Goal: Task Accomplishment & Management: Use online tool/utility

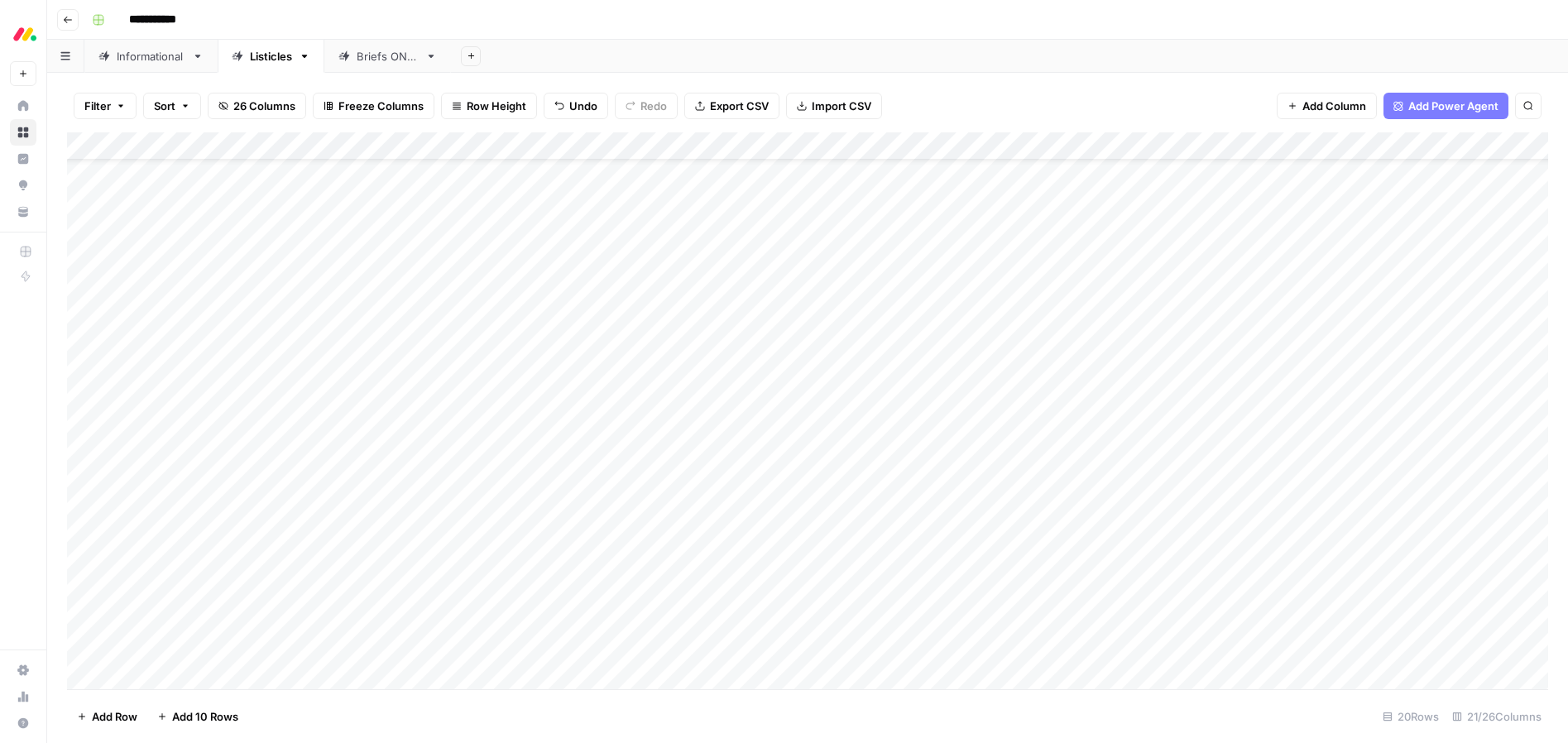
scroll to position [61, 0]
click at [764, 281] on div "Add Column" at bounding box center [808, 410] width 1481 height 557
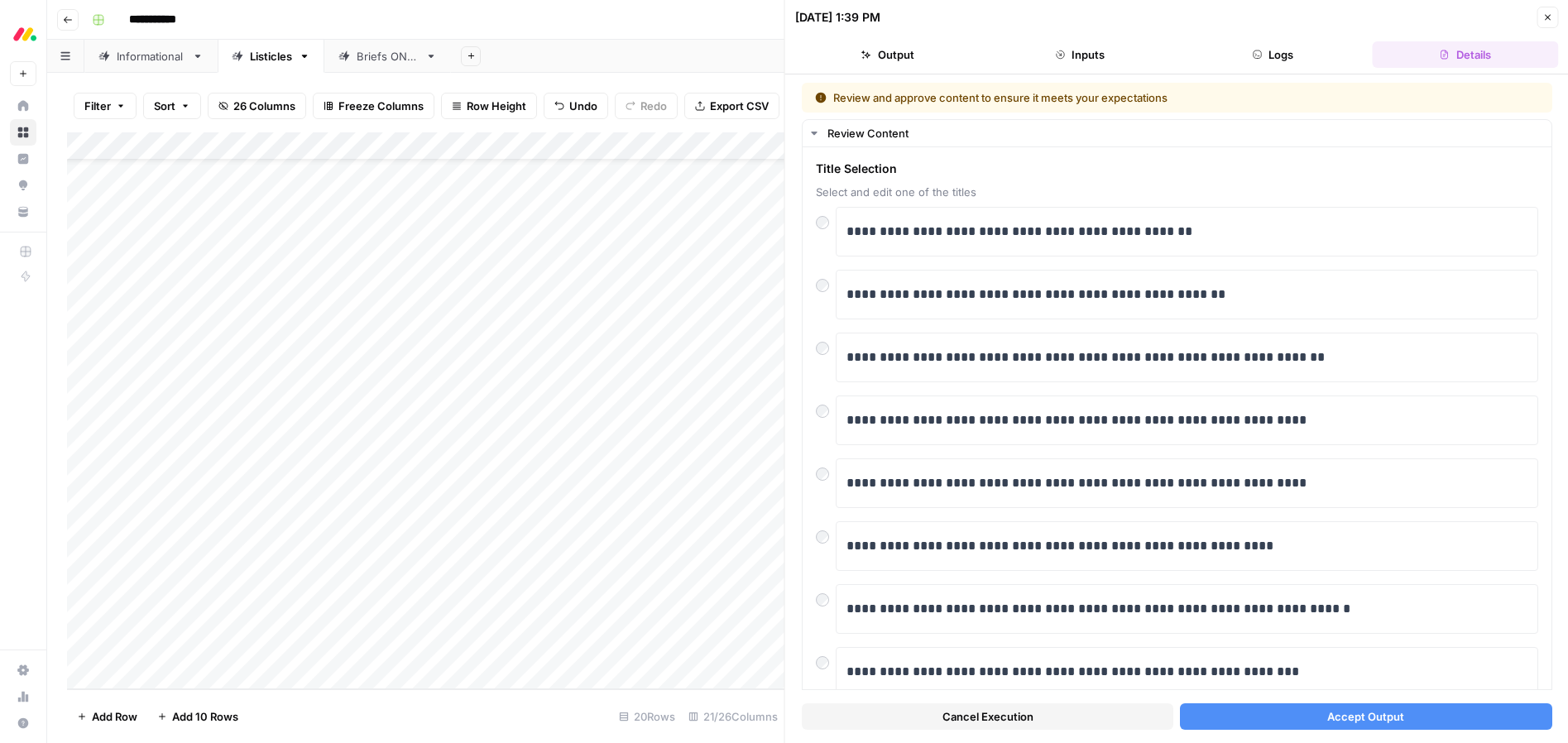
click at [1387, 721] on span "Accept Output" at bounding box center [1366, 716] width 77 height 16
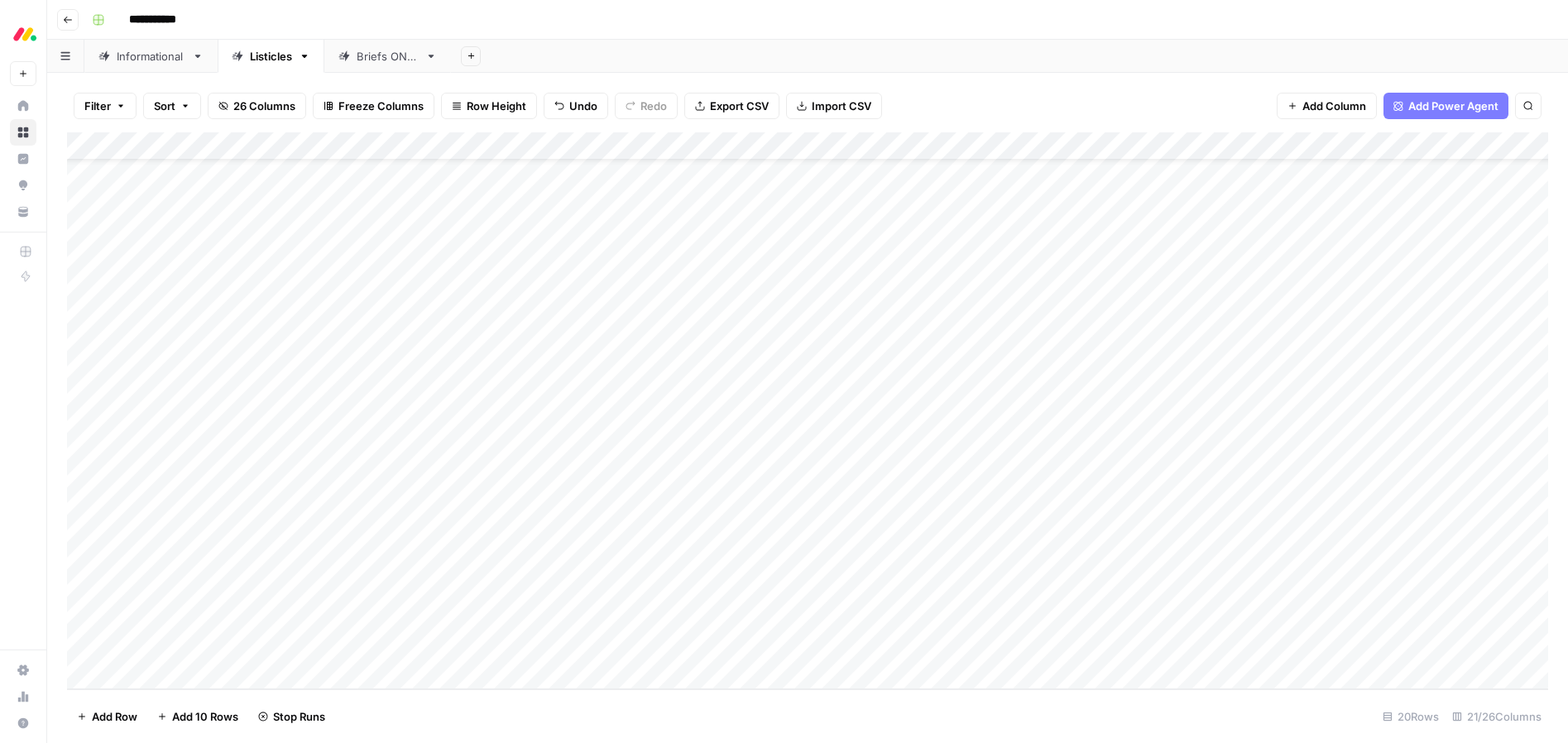
click at [765, 309] on div "Add Column" at bounding box center [808, 410] width 1481 height 557
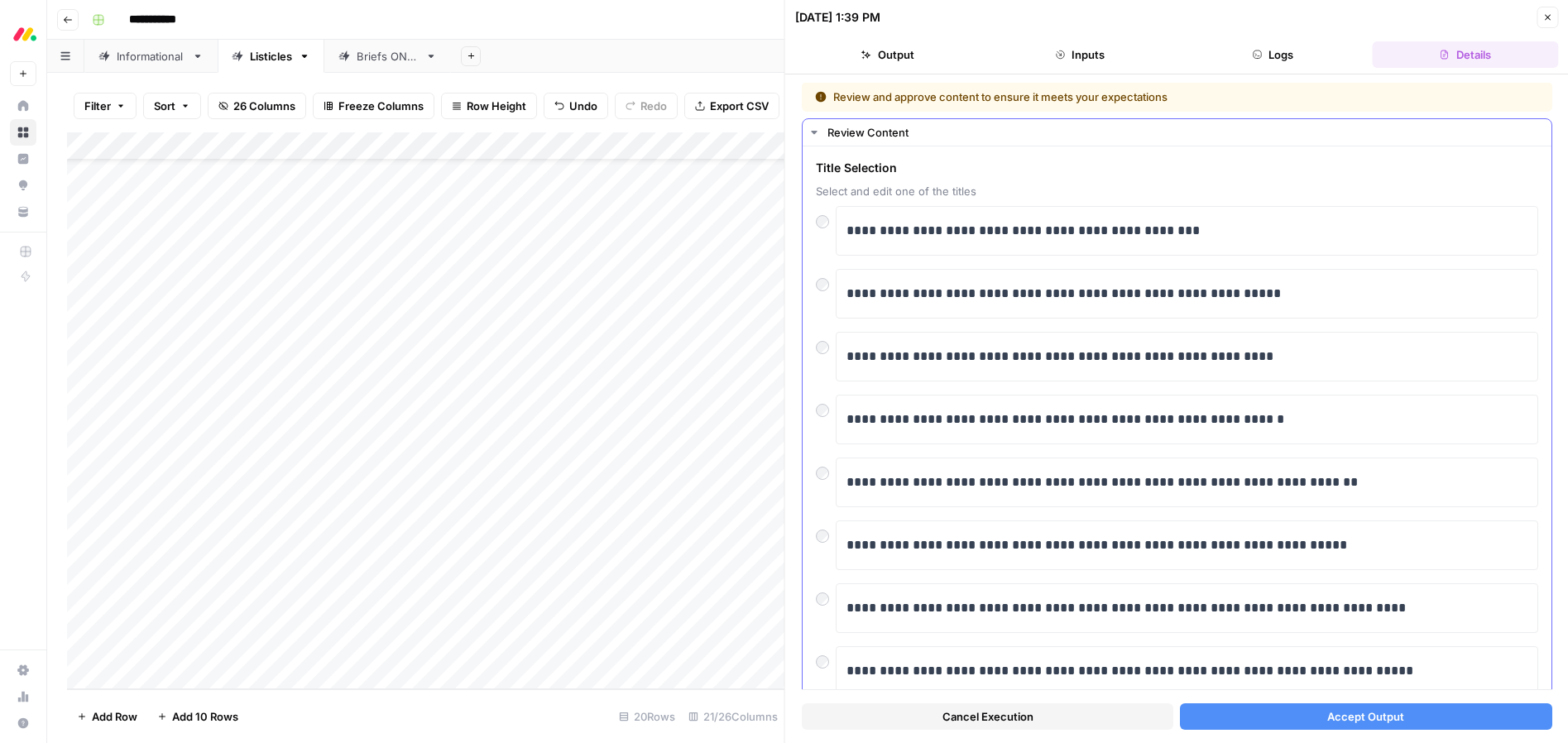
scroll to position [2, 0]
click at [1248, 719] on button "Accept Output" at bounding box center [1366, 717] width 372 height 27
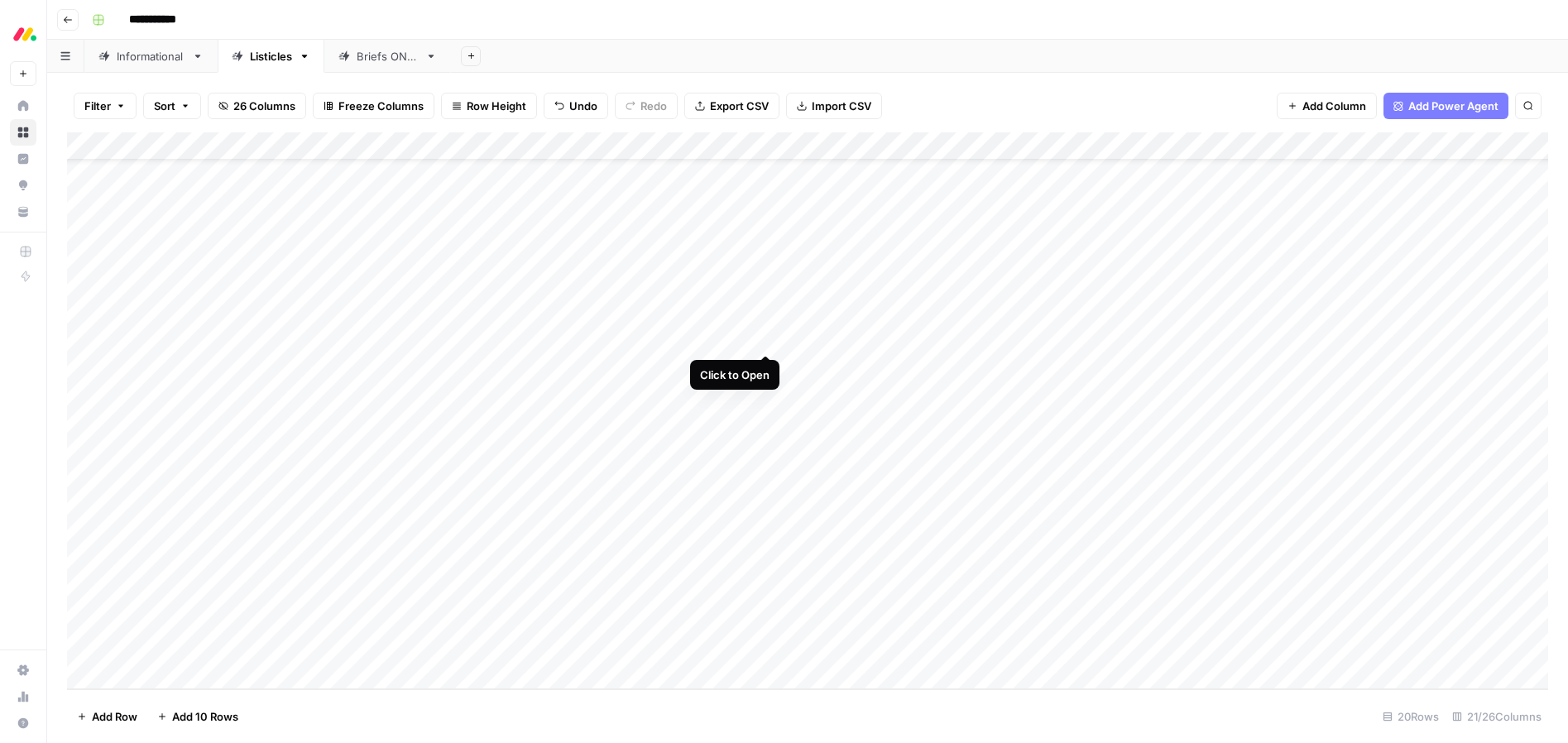
click at [766, 336] on div "Add Column" at bounding box center [808, 410] width 1481 height 557
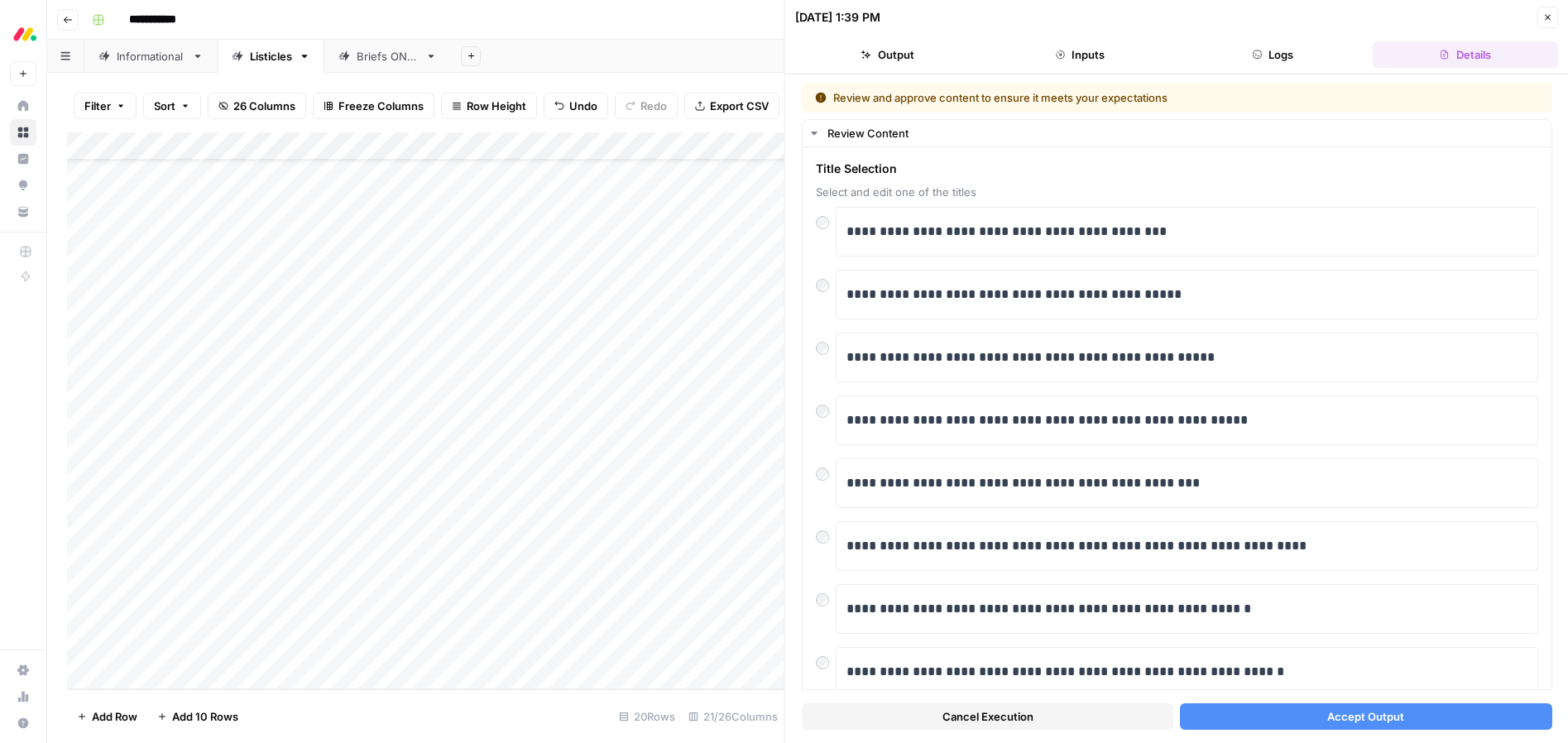
click at [1321, 721] on button "Accept Output" at bounding box center [1366, 717] width 372 height 27
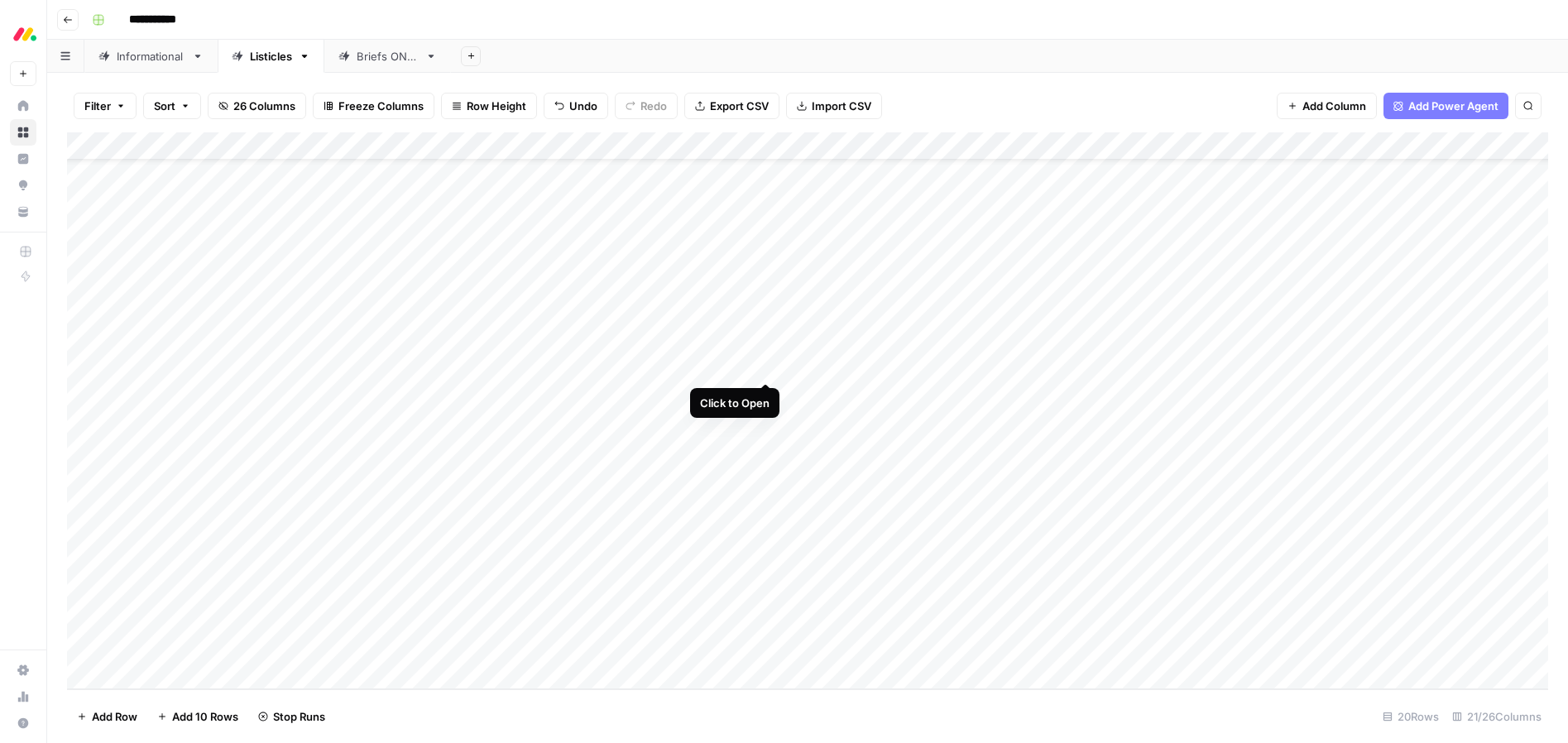
click at [763, 365] on div "Add Column" at bounding box center [808, 410] width 1481 height 557
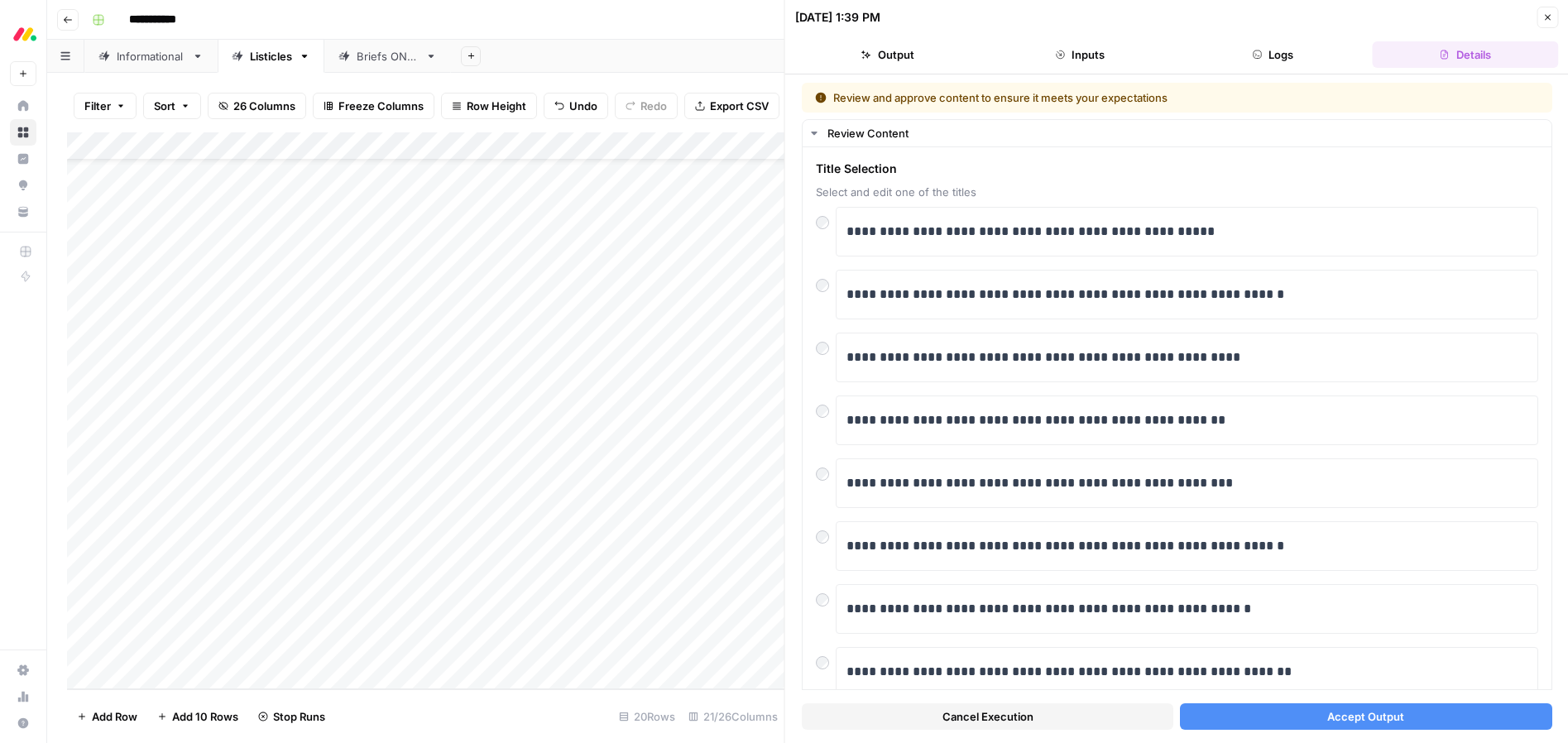
click at [1276, 713] on button "Accept Output" at bounding box center [1366, 717] width 372 height 27
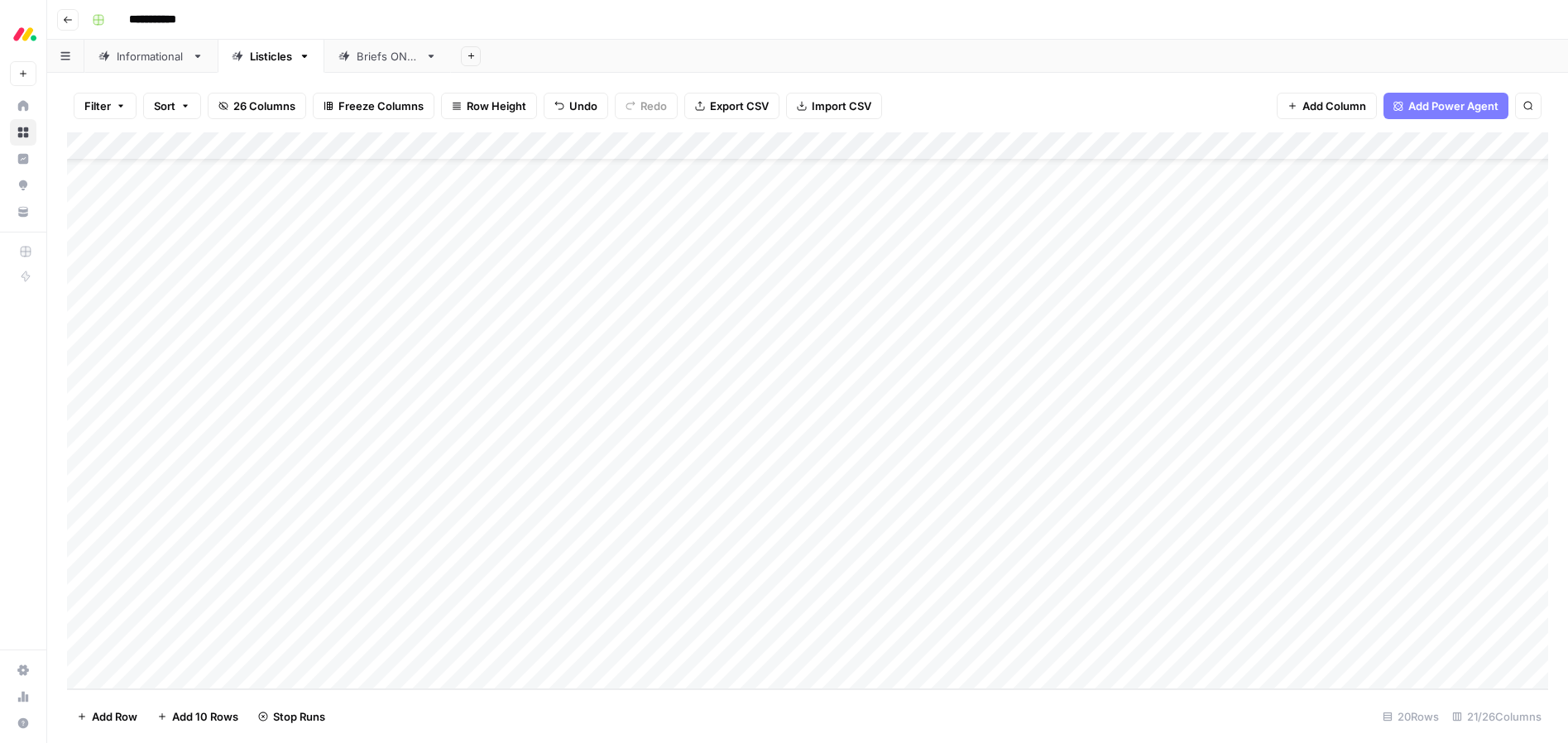
click at [764, 387] on div "Add Column" at bounding box center [808, 410] width 1481 height 557
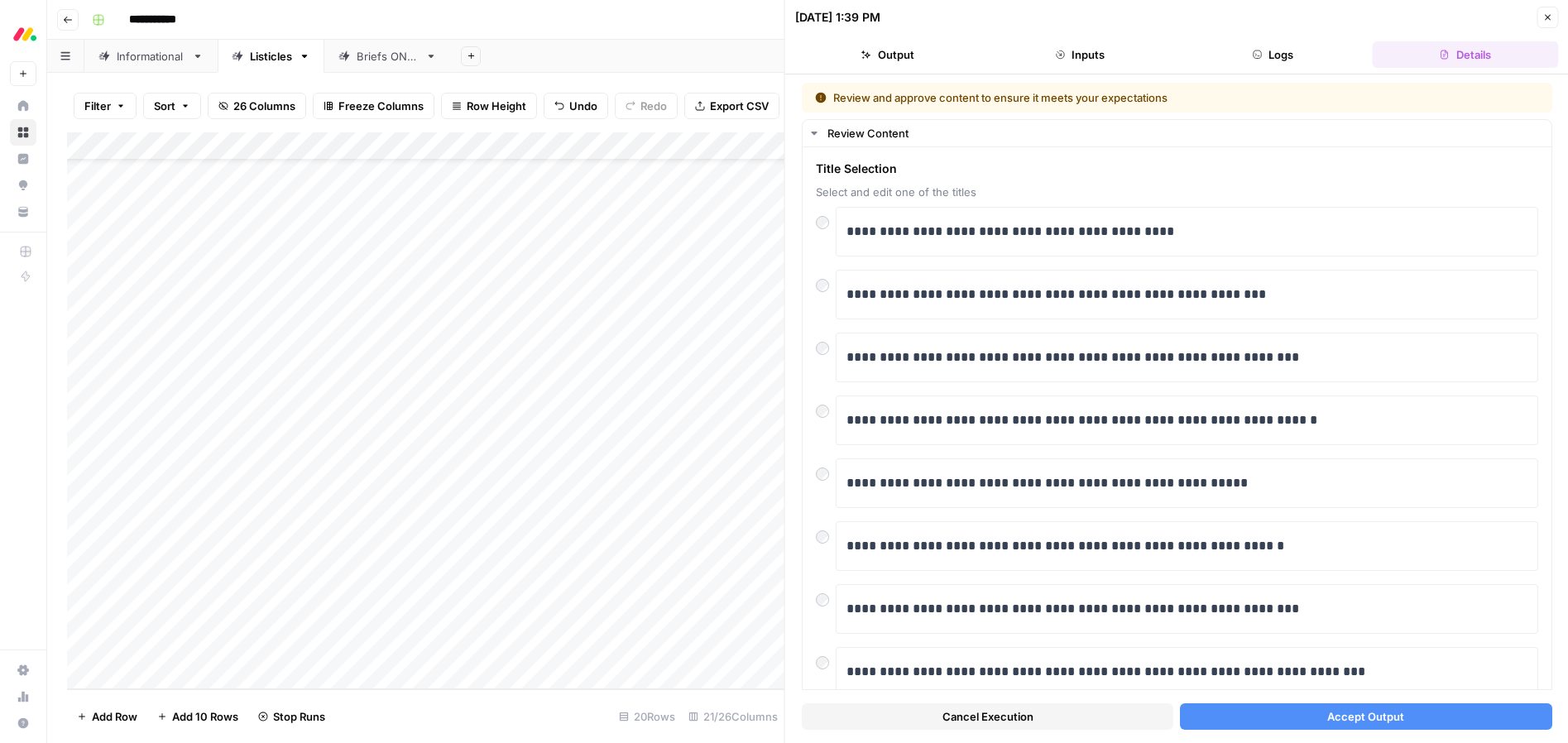
click at [1310, 712] on button "Accept Output" at bounding box center [1366, 717] width 372 height 27
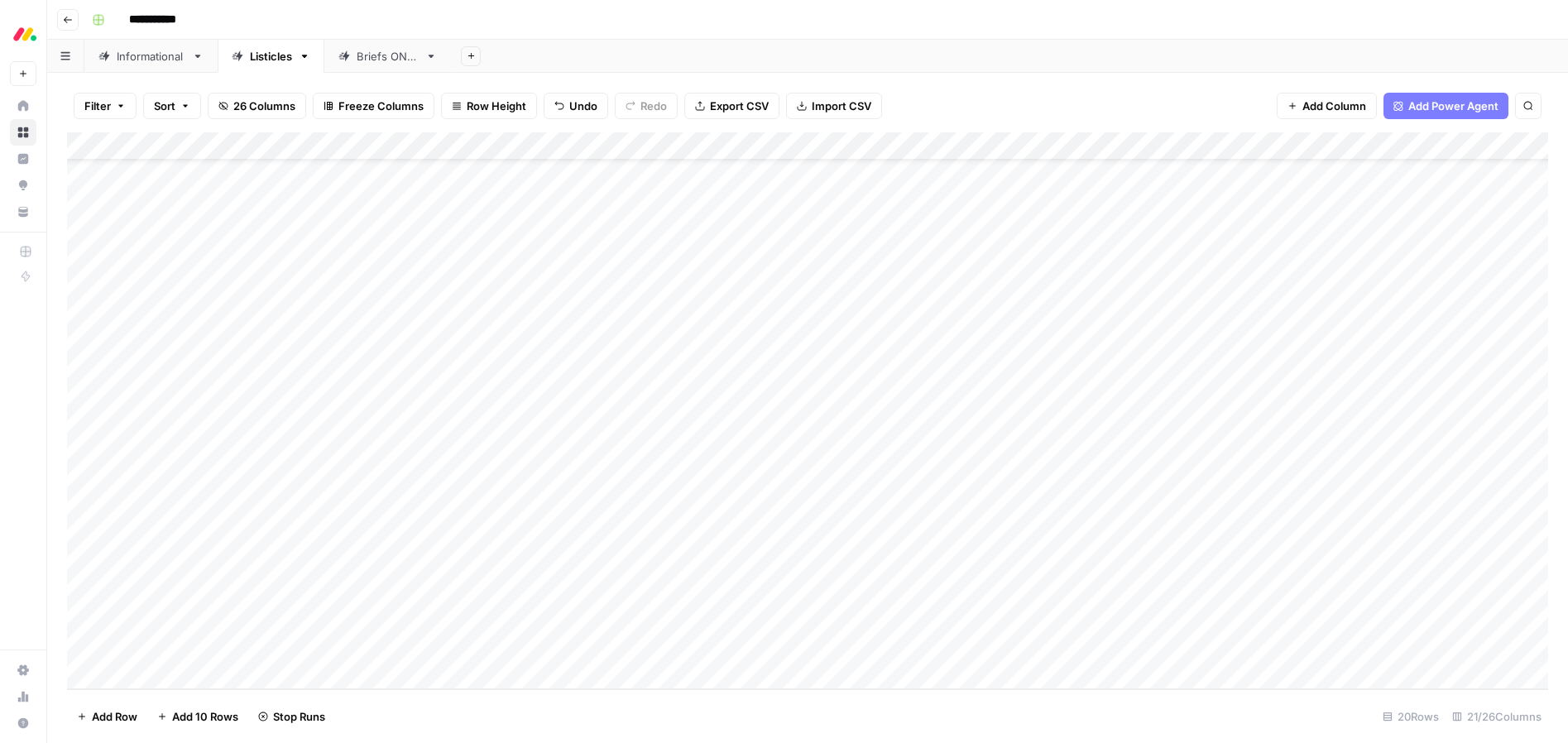
click at [773, 419] on div "Add Column" at bounding box center [808, 410] width 1481 height 557
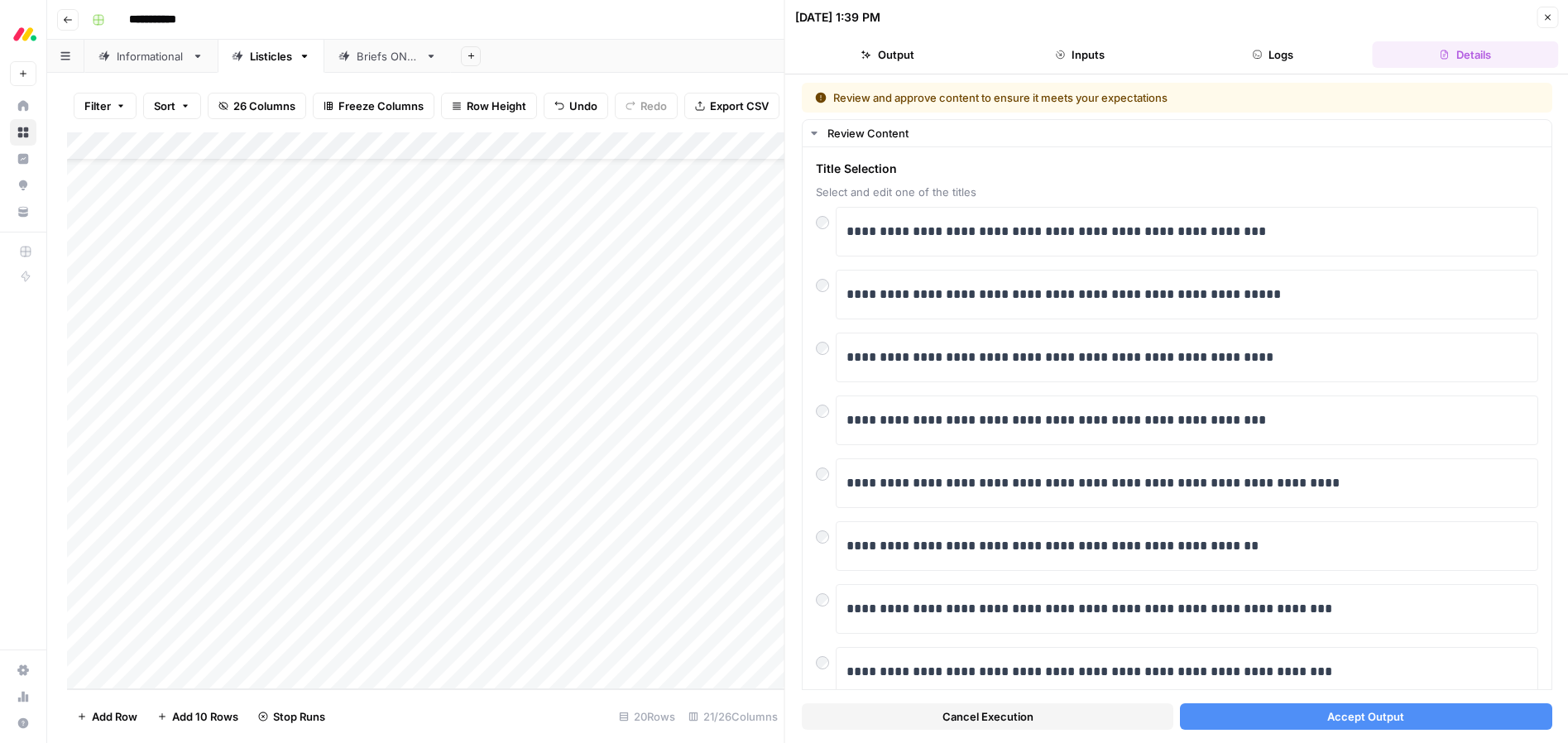
click at [1343, 708] on span "Accept Output" at bounding box center [1366, 716] width 77 height 16
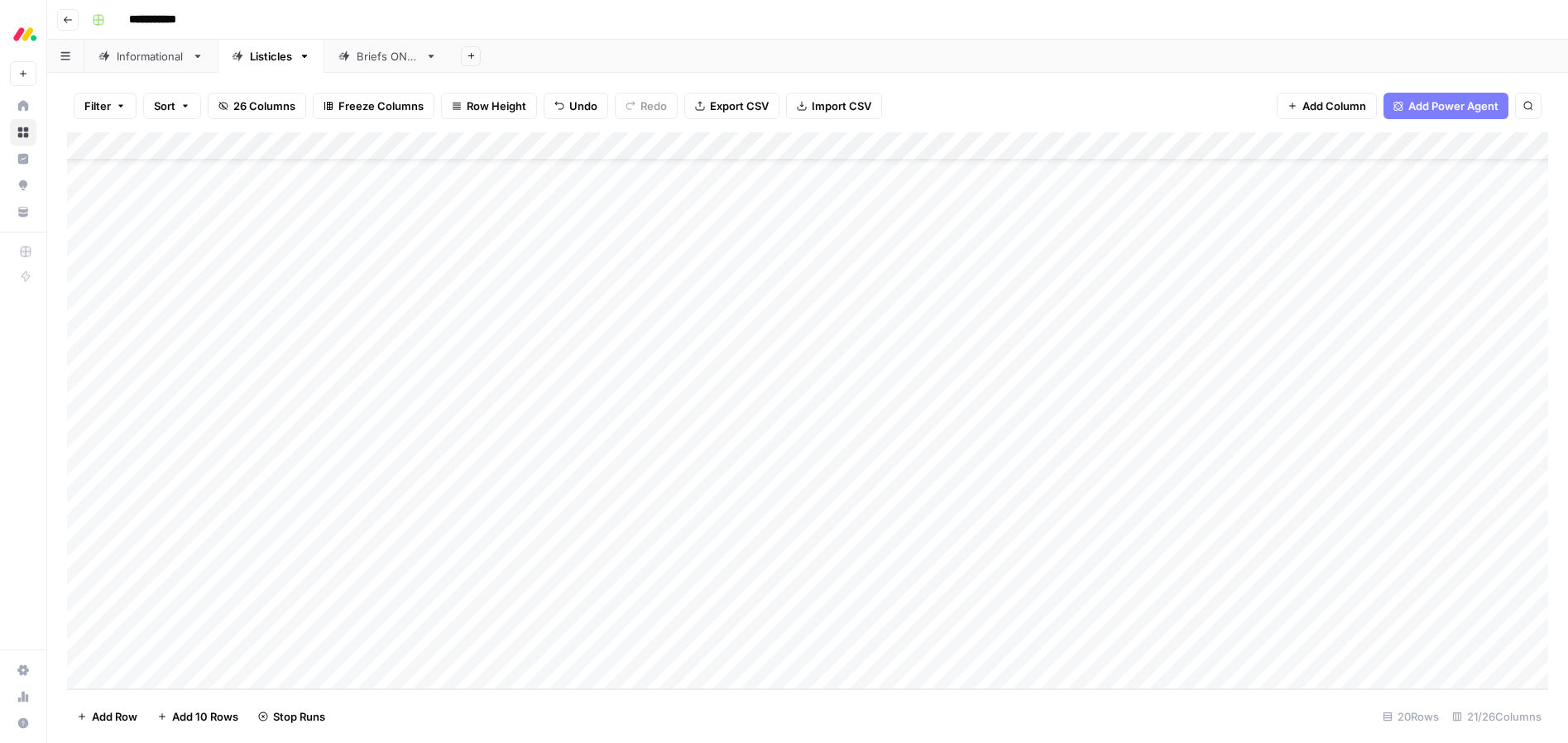
click at [766, 449] on div "Add Column" at bounding box center [808, 410] width 1481 height 557
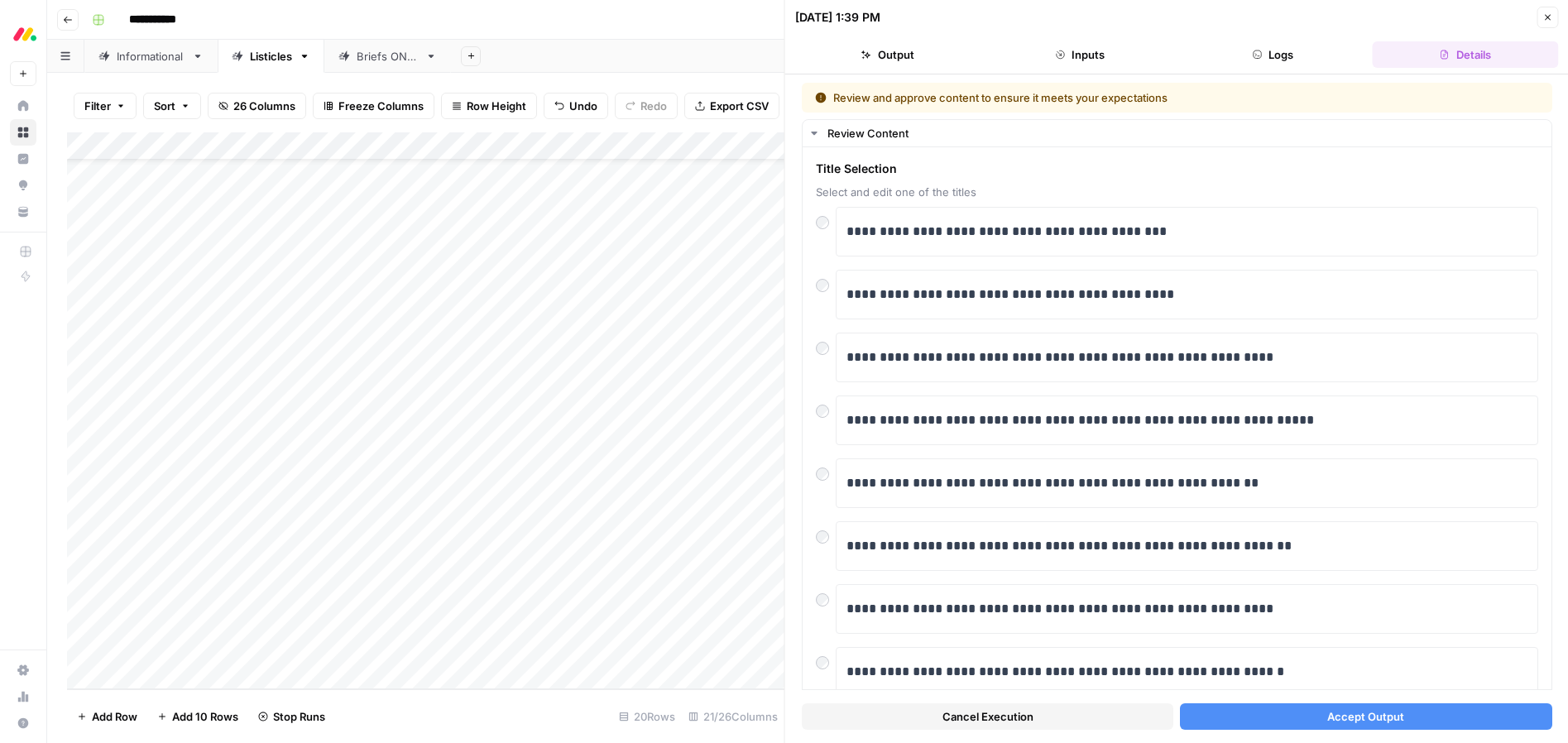
click at [1394, 715] on span "Accept Output" at bounding box center [1366, 716] width 77 height 16
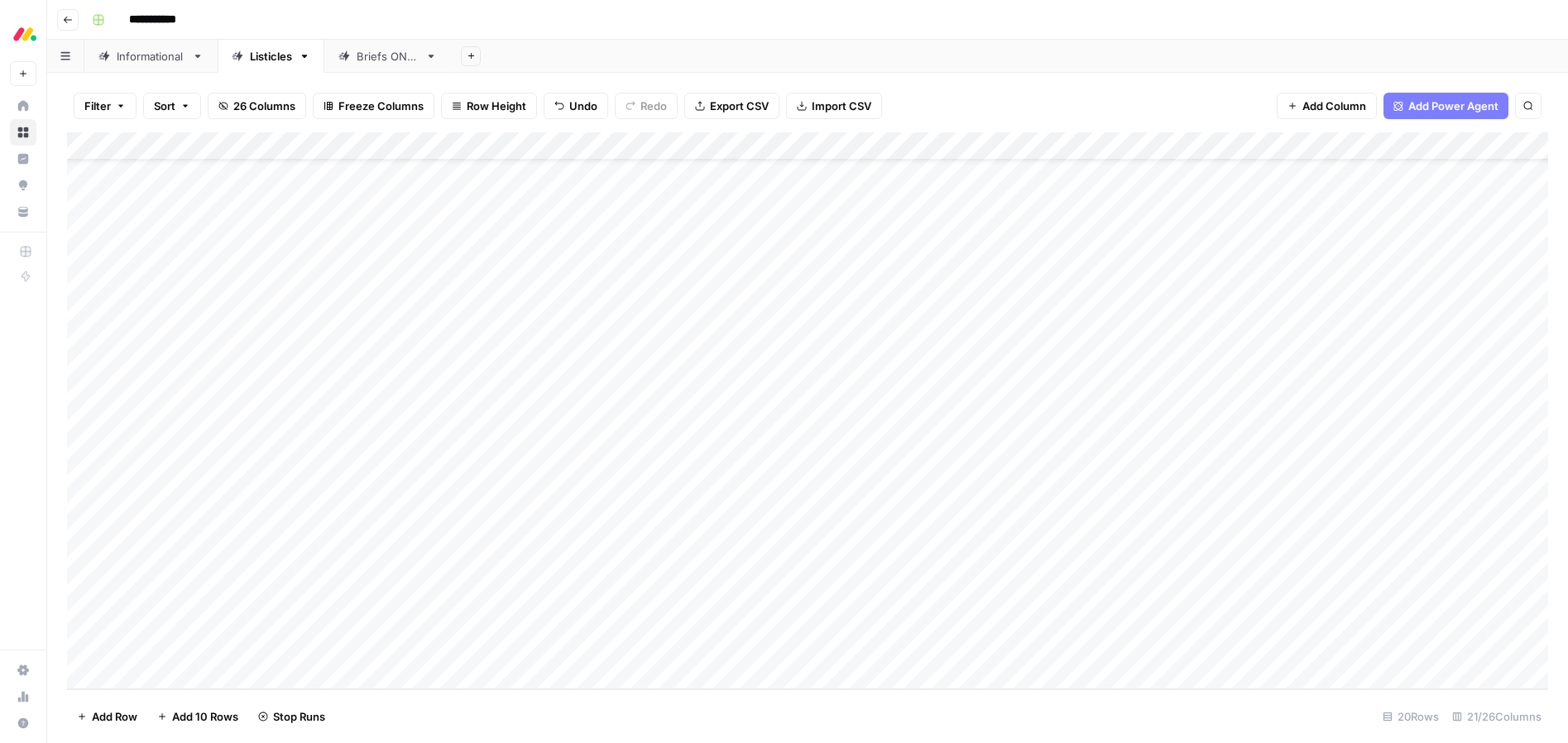
click at [763, 480] on div "Add Column" at bounding box center [808, 410] width 1481 height 557
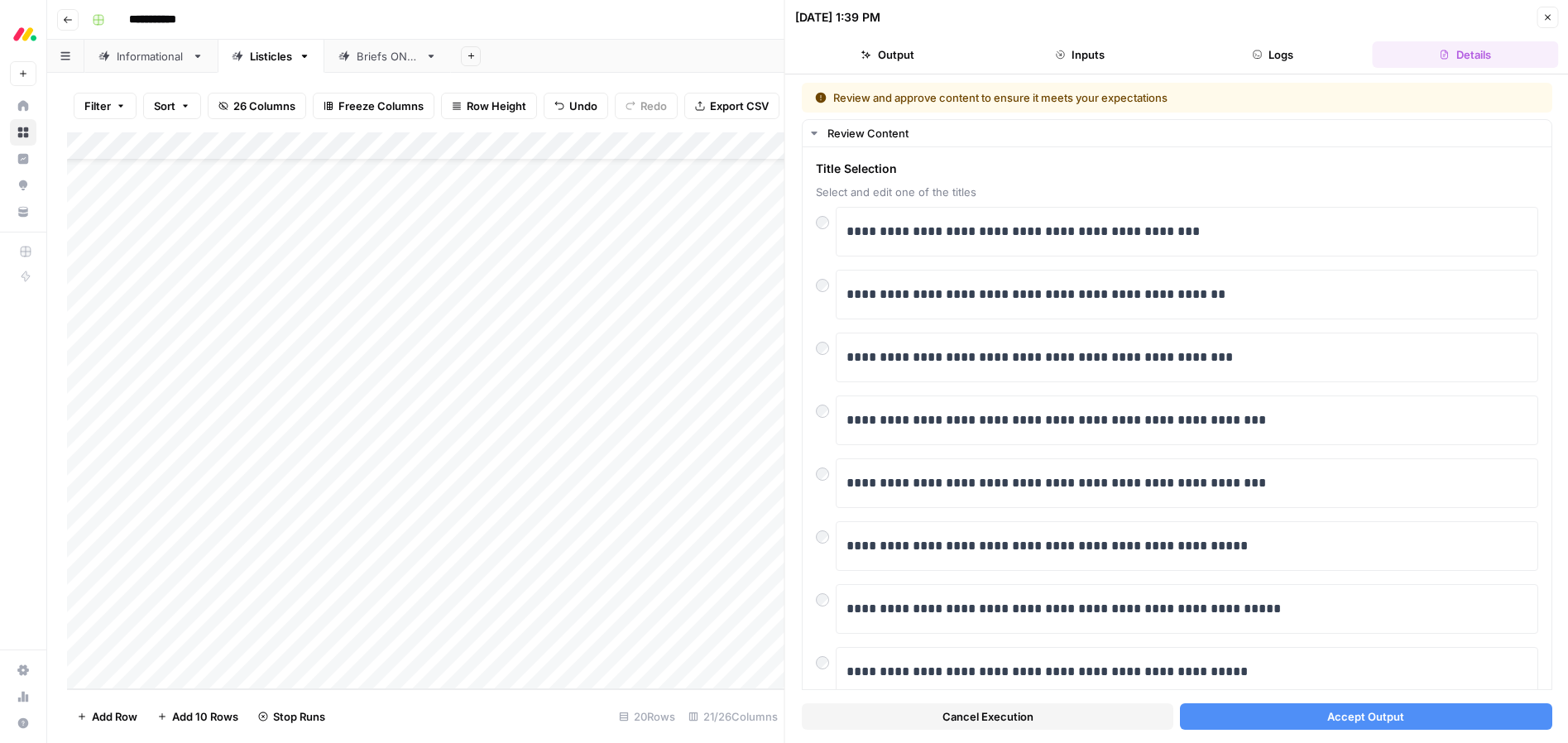
click at [1349, 717] on span "Accept Output" at bounding box center [1366, 716] width 77 height 16
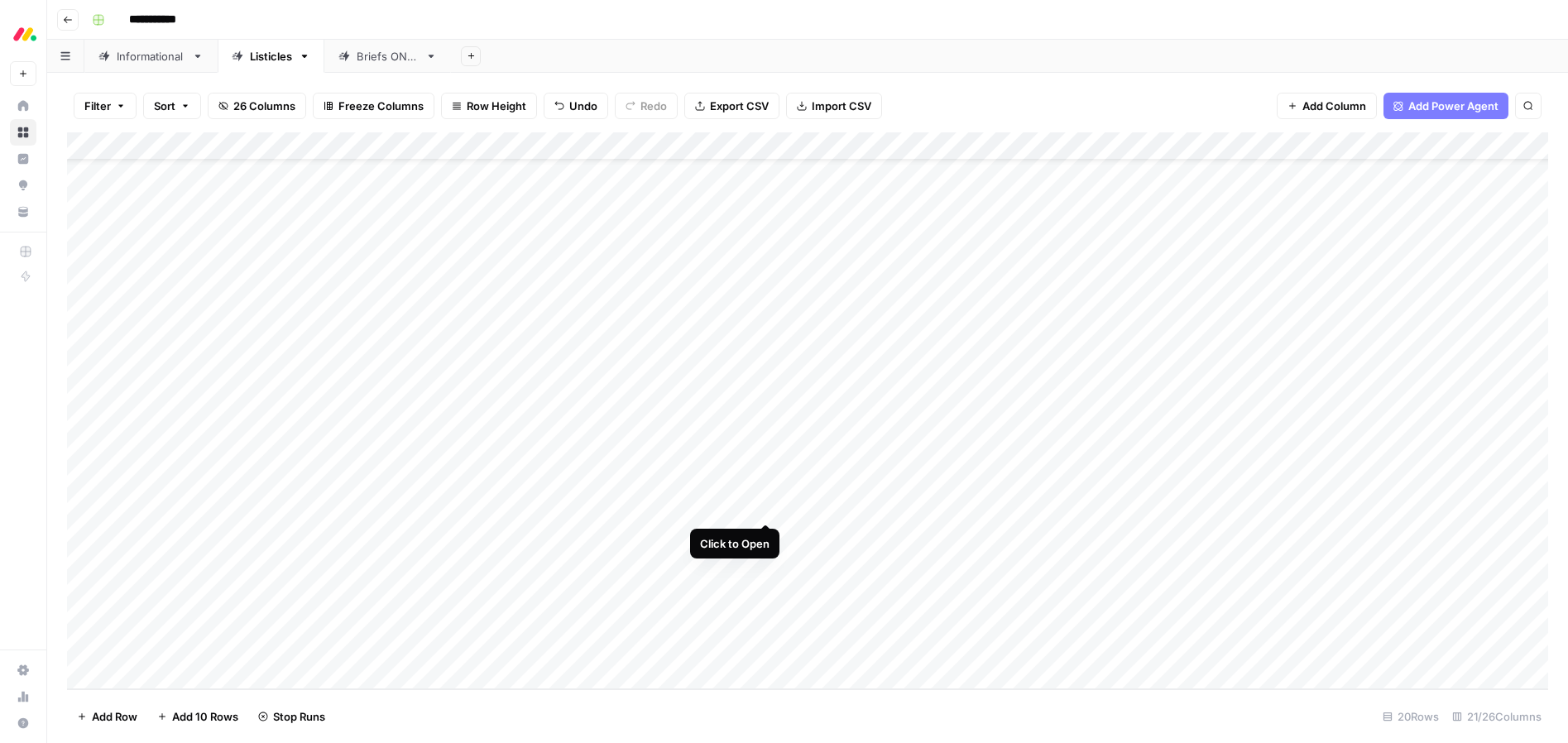
click at [765, 503] on div "Add Column" at bounding box center [808, 410] width 1481 height 557
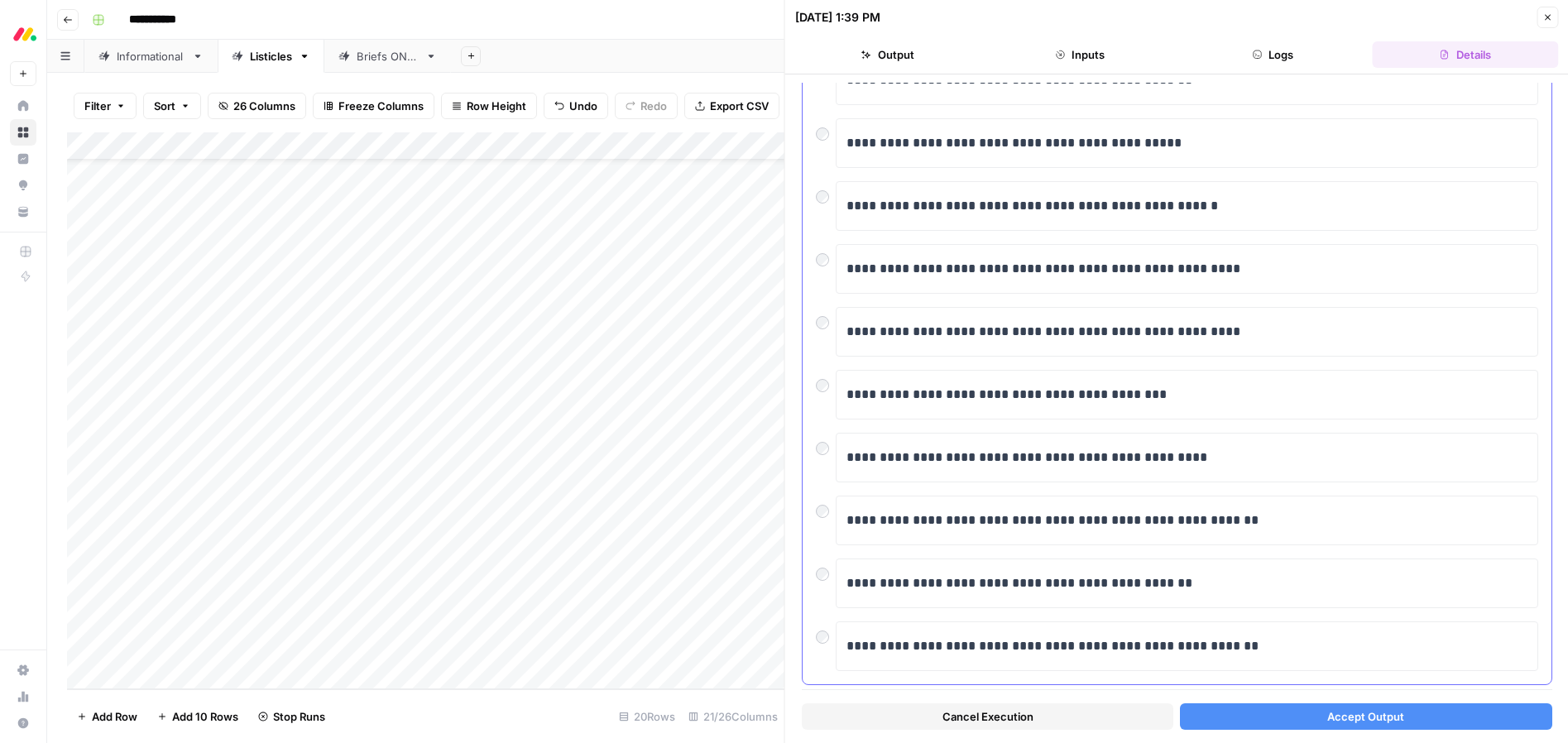
scroll to position [182, 0]
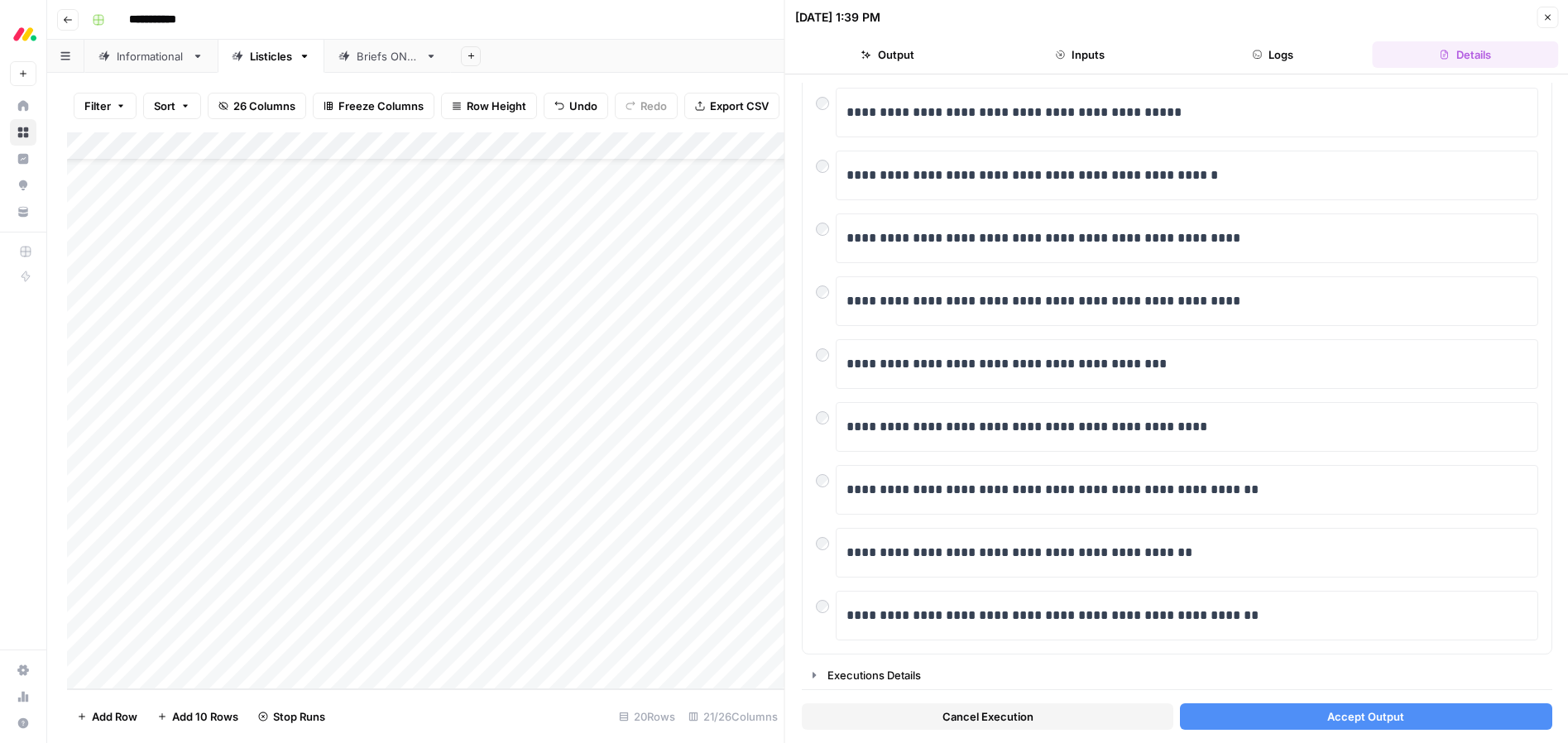
click at [1348, 721] on span "Accept Output" at bounding box center [1366, 716] width 77 height 16
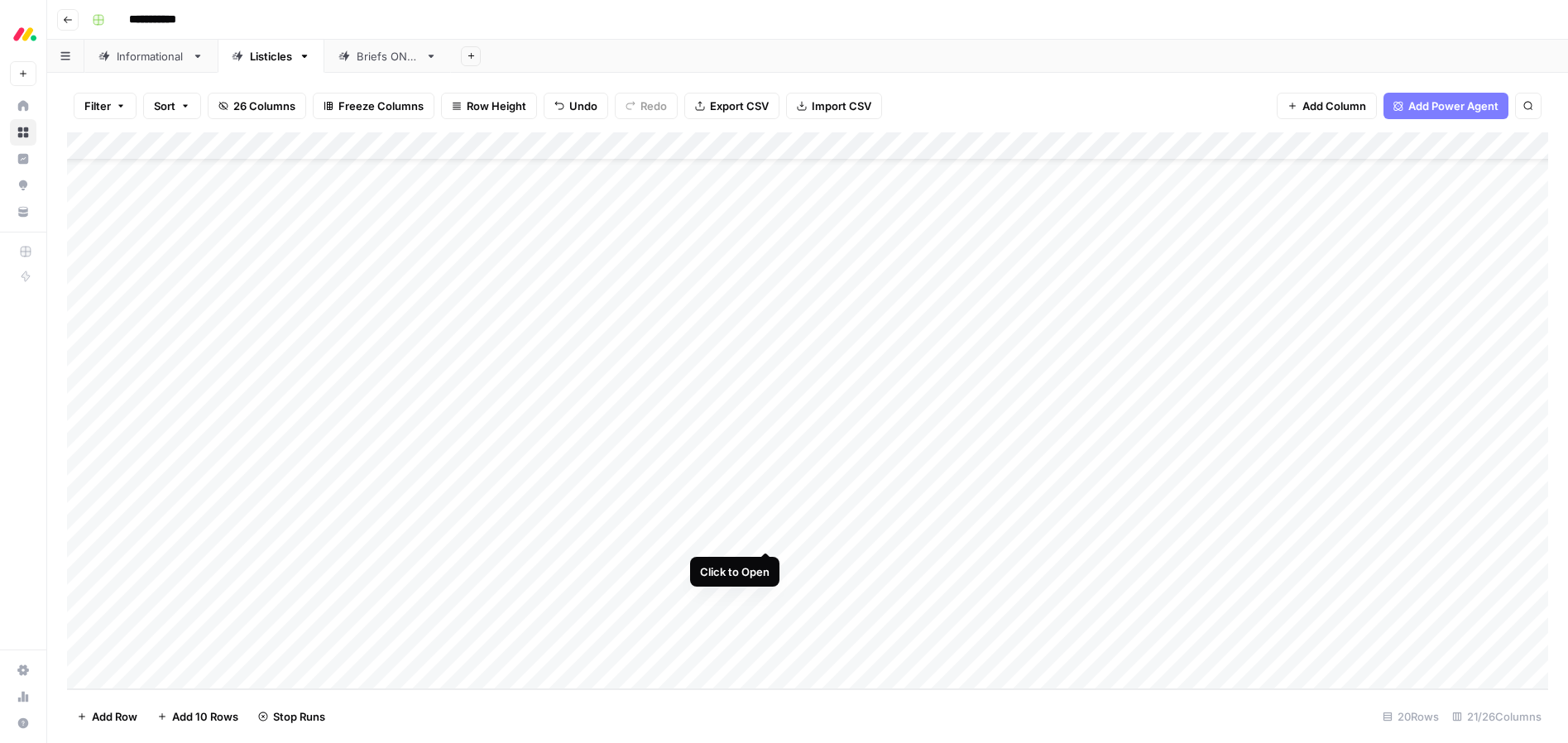
click at [770, 532] on div "Add Column" at bounding box center [808, 410] width 1481 height 557
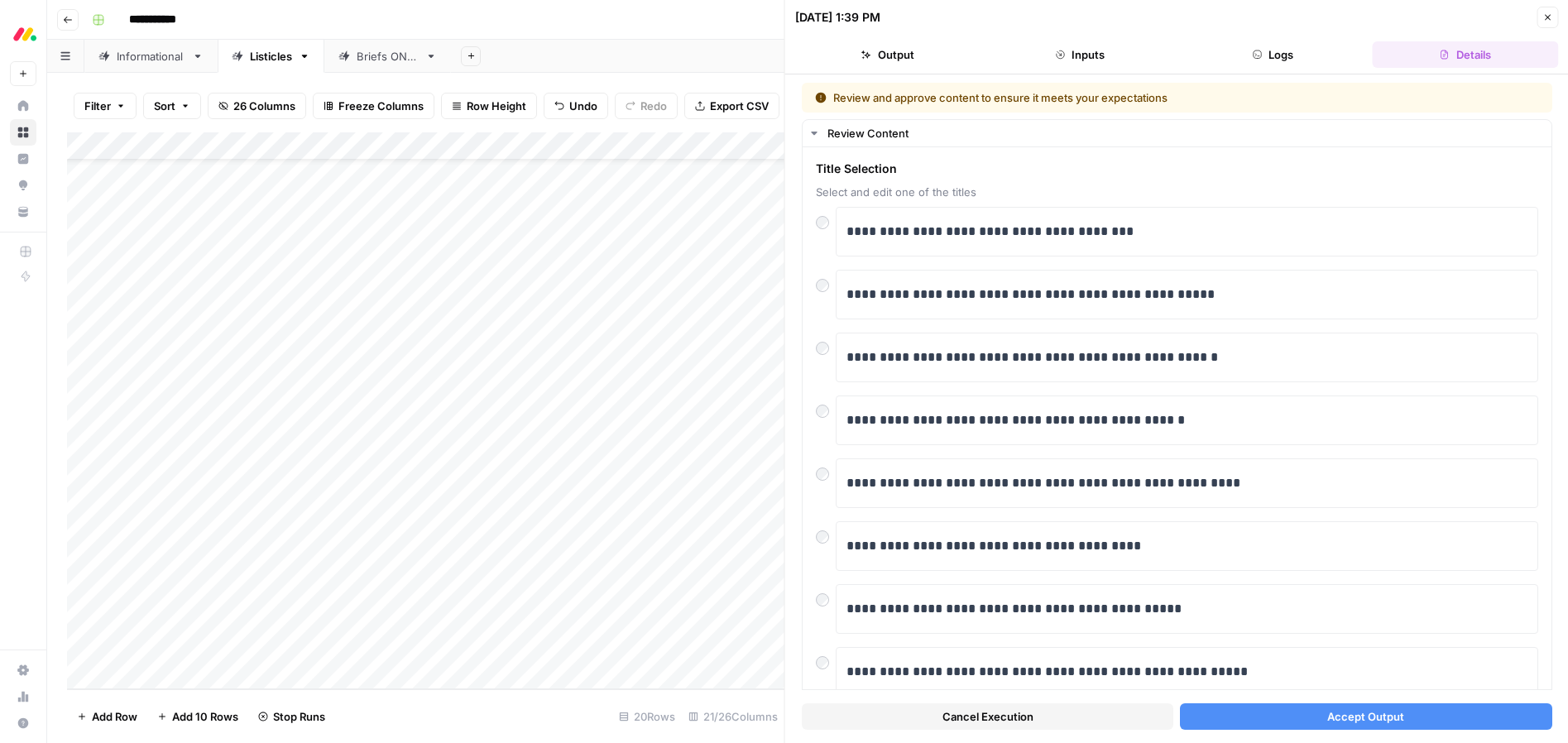
click at [1323, 719] on button "Accept Output" at bounding box center [1366, 717] width 372 height 27
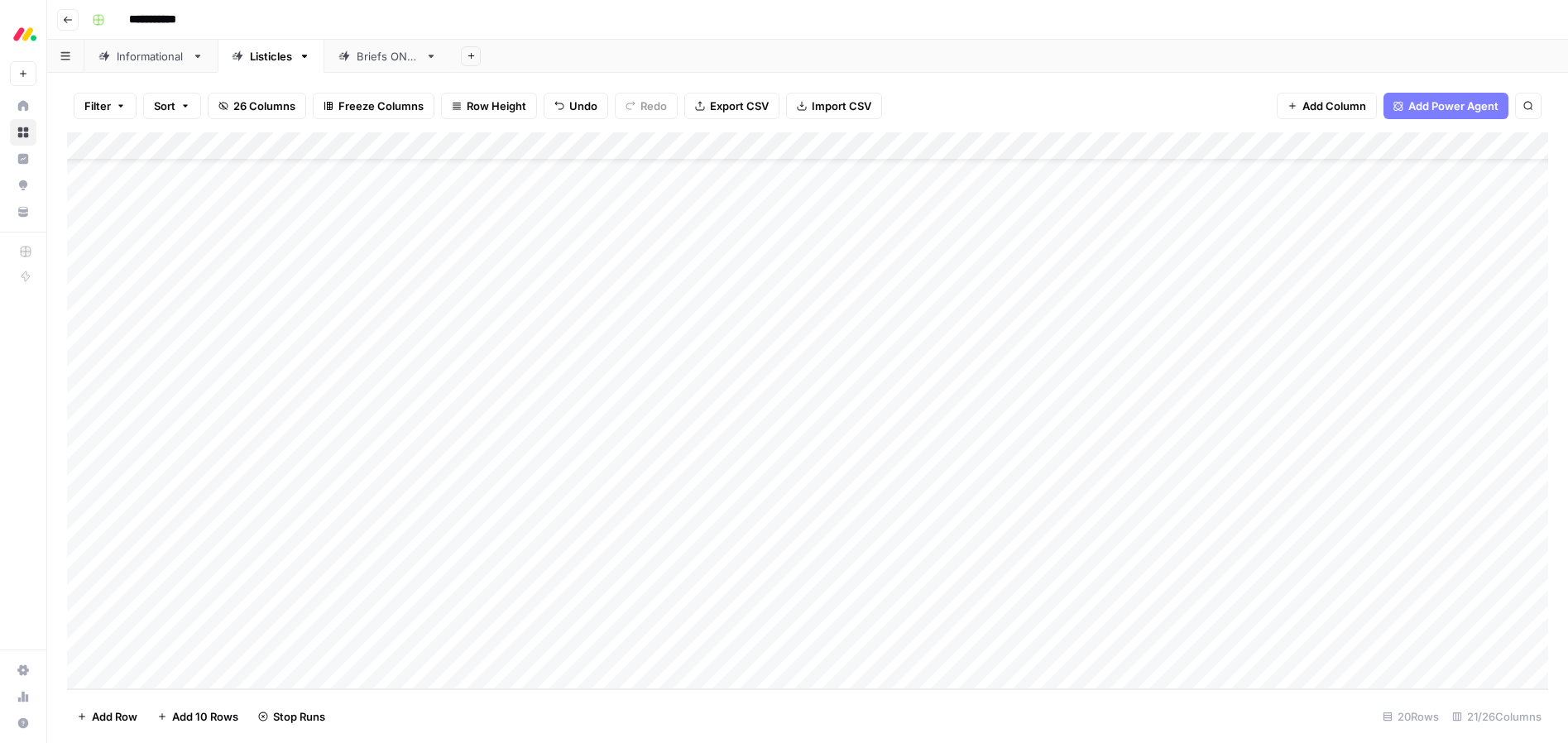
click at [760, 563] on div "Add Column" at bounding box center [808, 410] width 1481 height 557
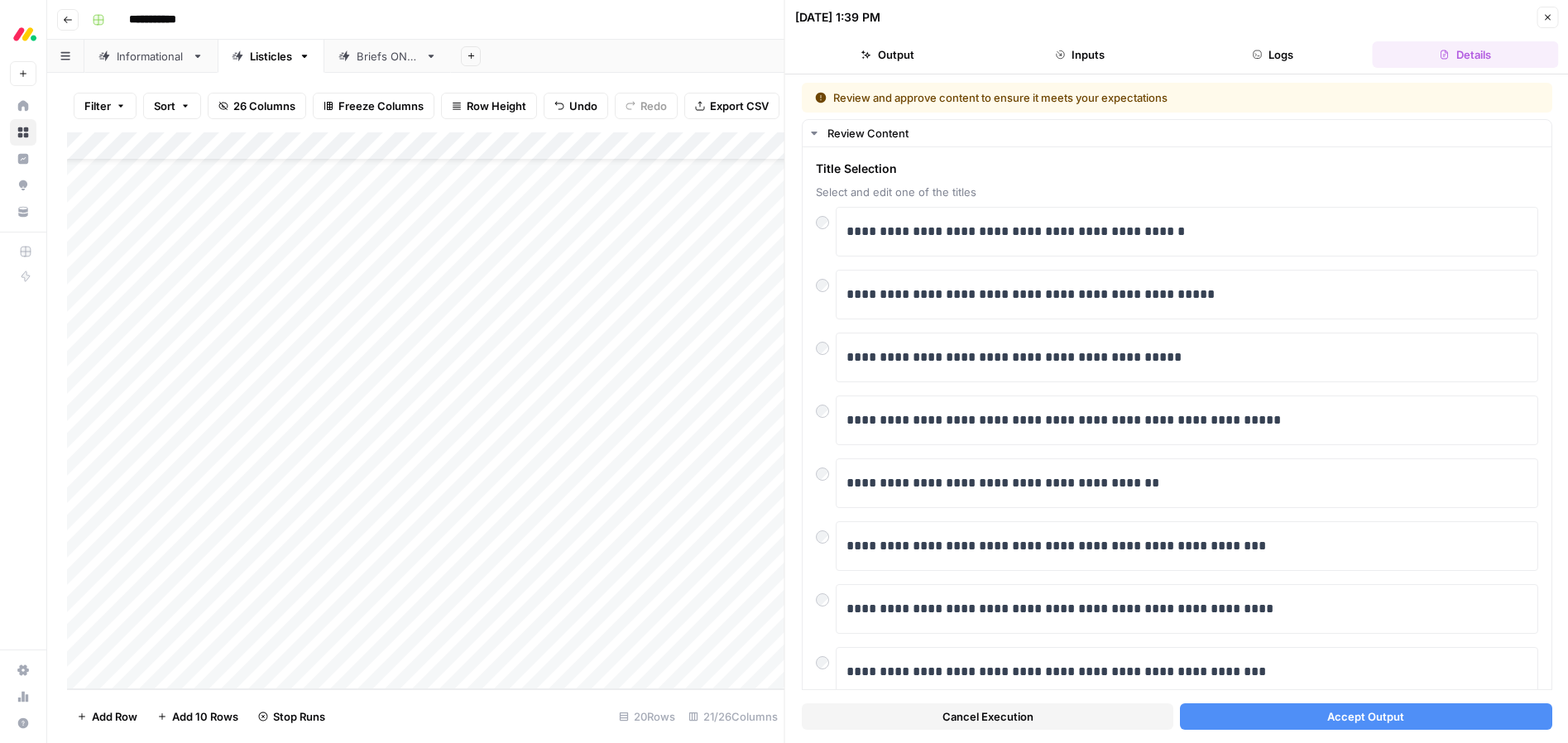
click at [1341, 726] on button "Accept Output" at bounding box center [1366, 717] width 372 height 27
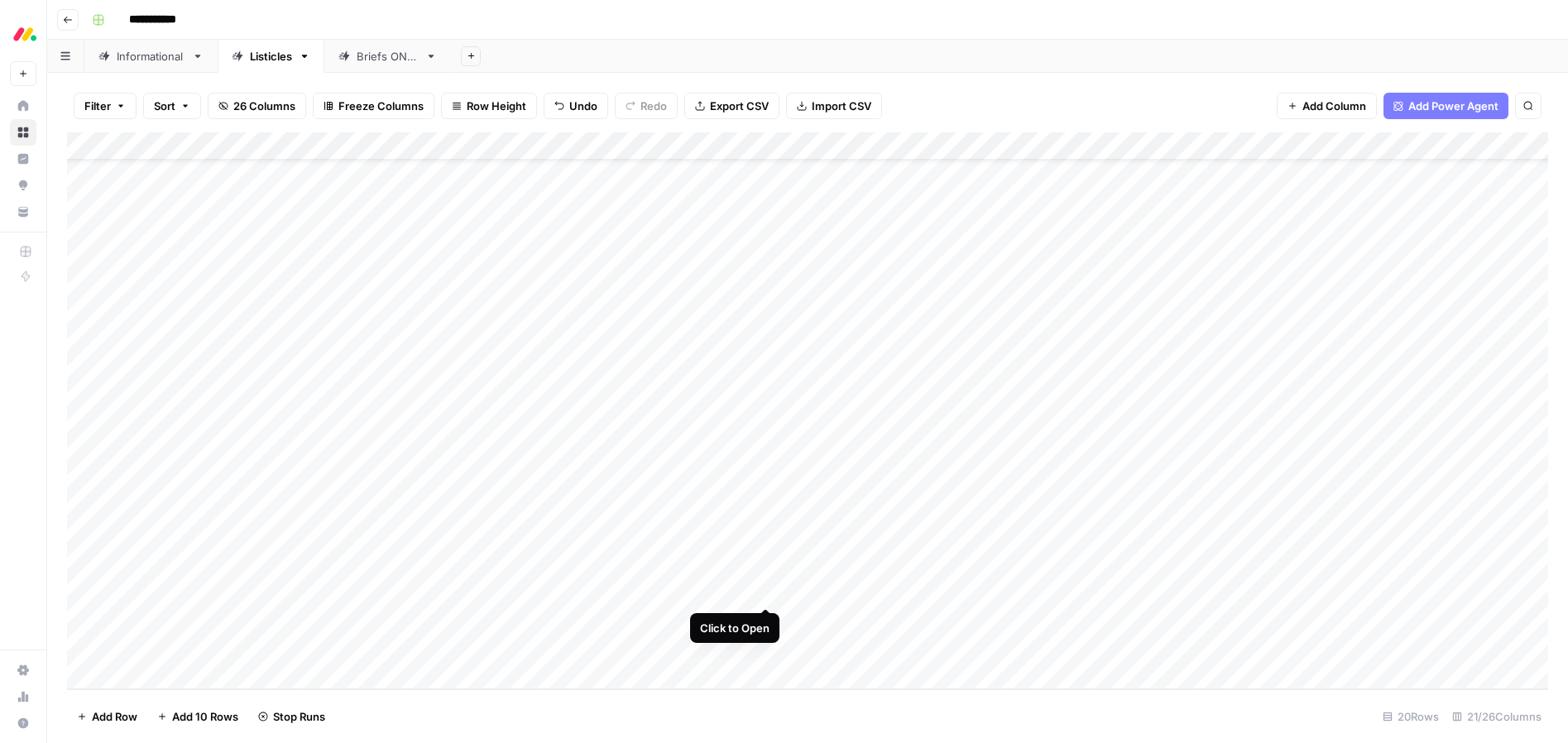
click at [762, 592] on div "Add Column" at bounding box center [808, 410] width 1481 height 557
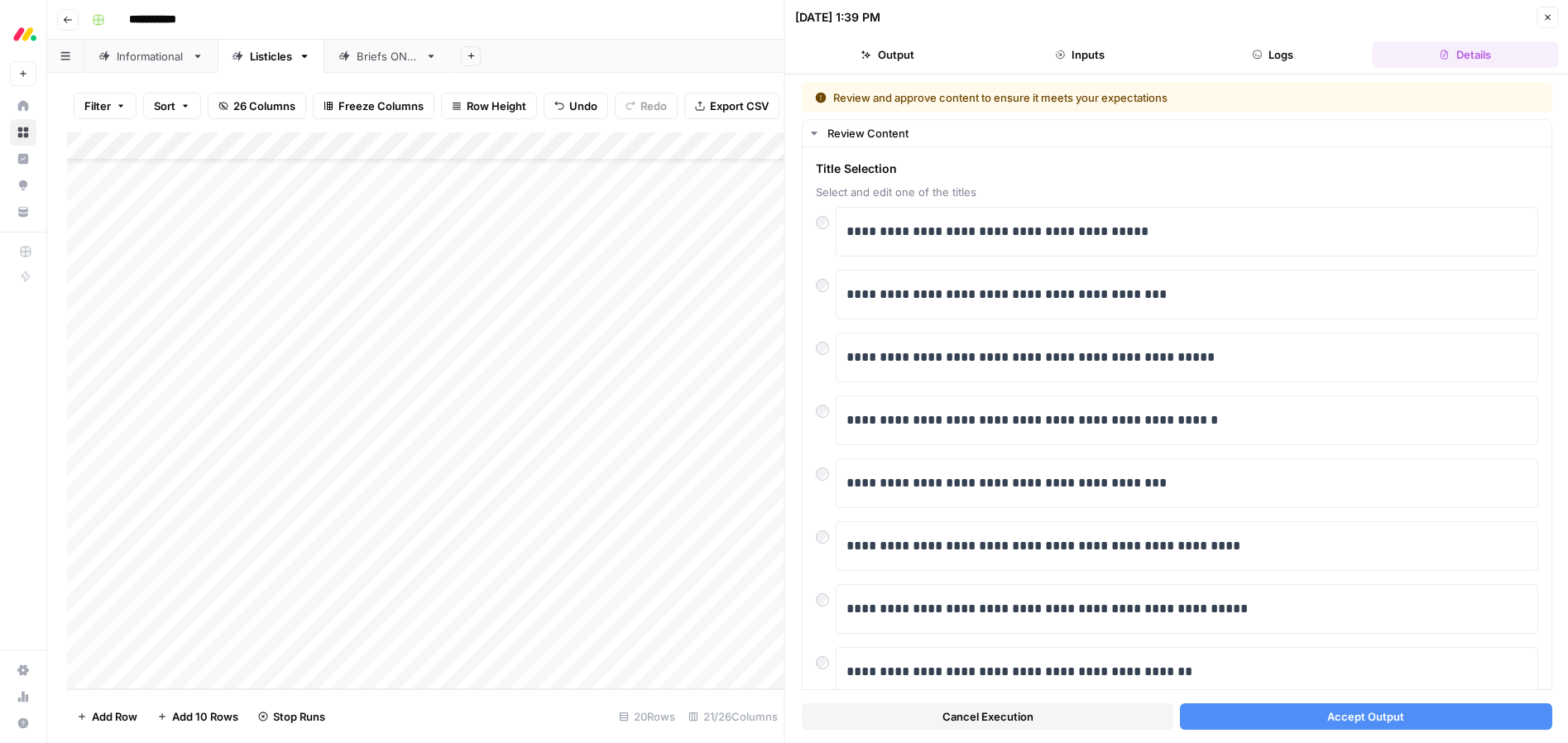
click at [1373, 717] on span "Accept Output" at bounding box center [1366, 716] width 77 height 16
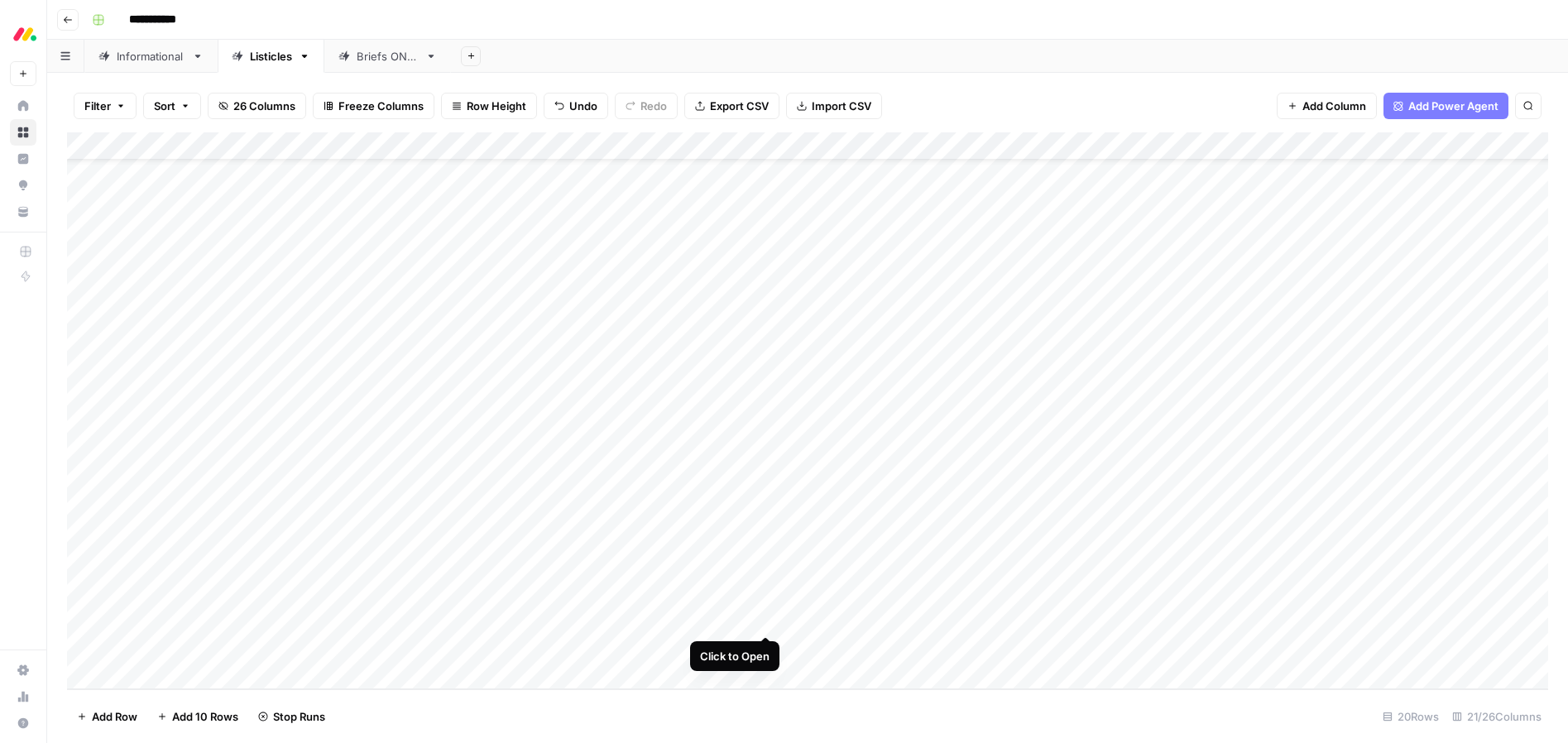
click at [764, 620] on div "Add Column" at bounding box center [808, 410] width 1481 height 557
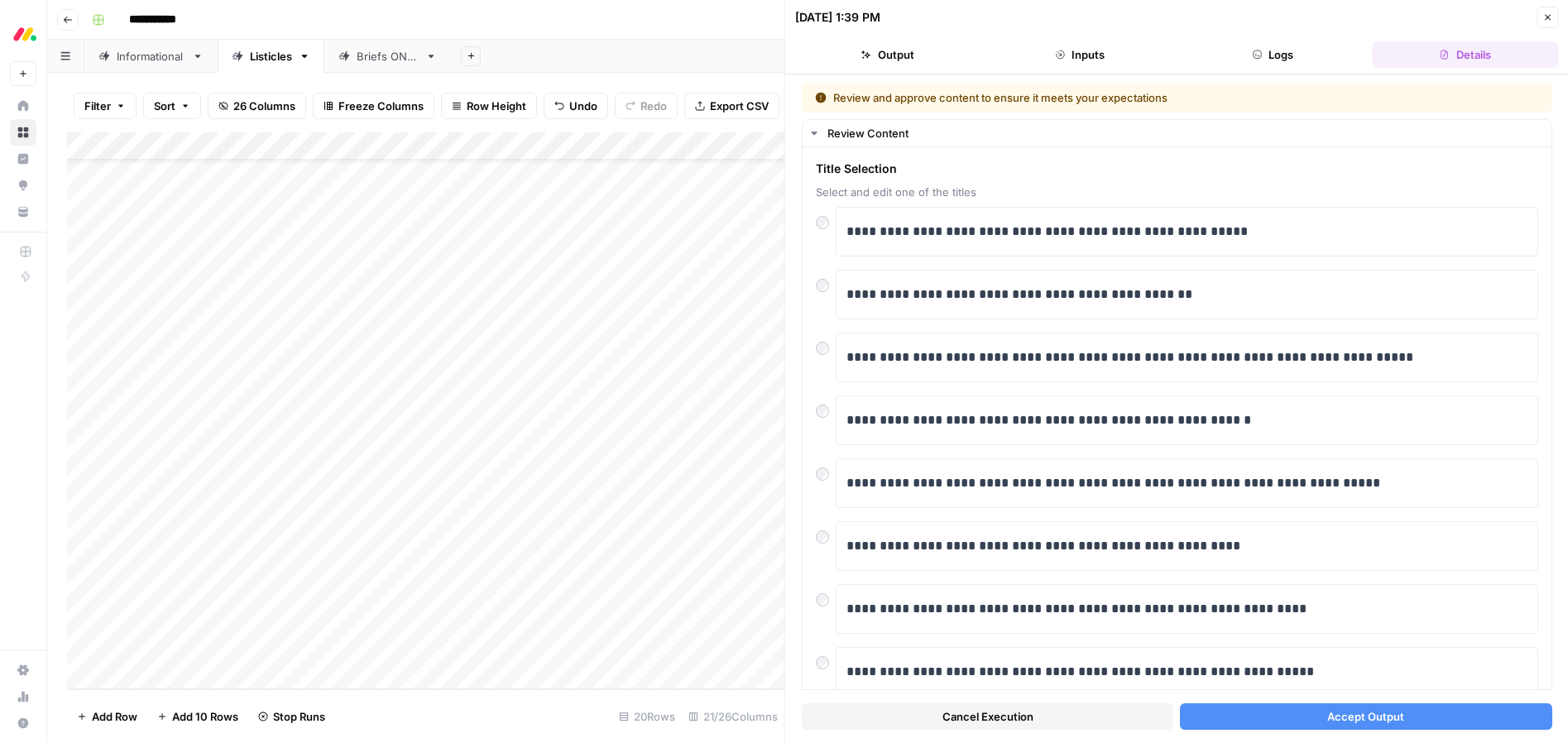
click at [1342, 711] on span "Accept Output" at bounding box center [1366, 716] width 77 height 16
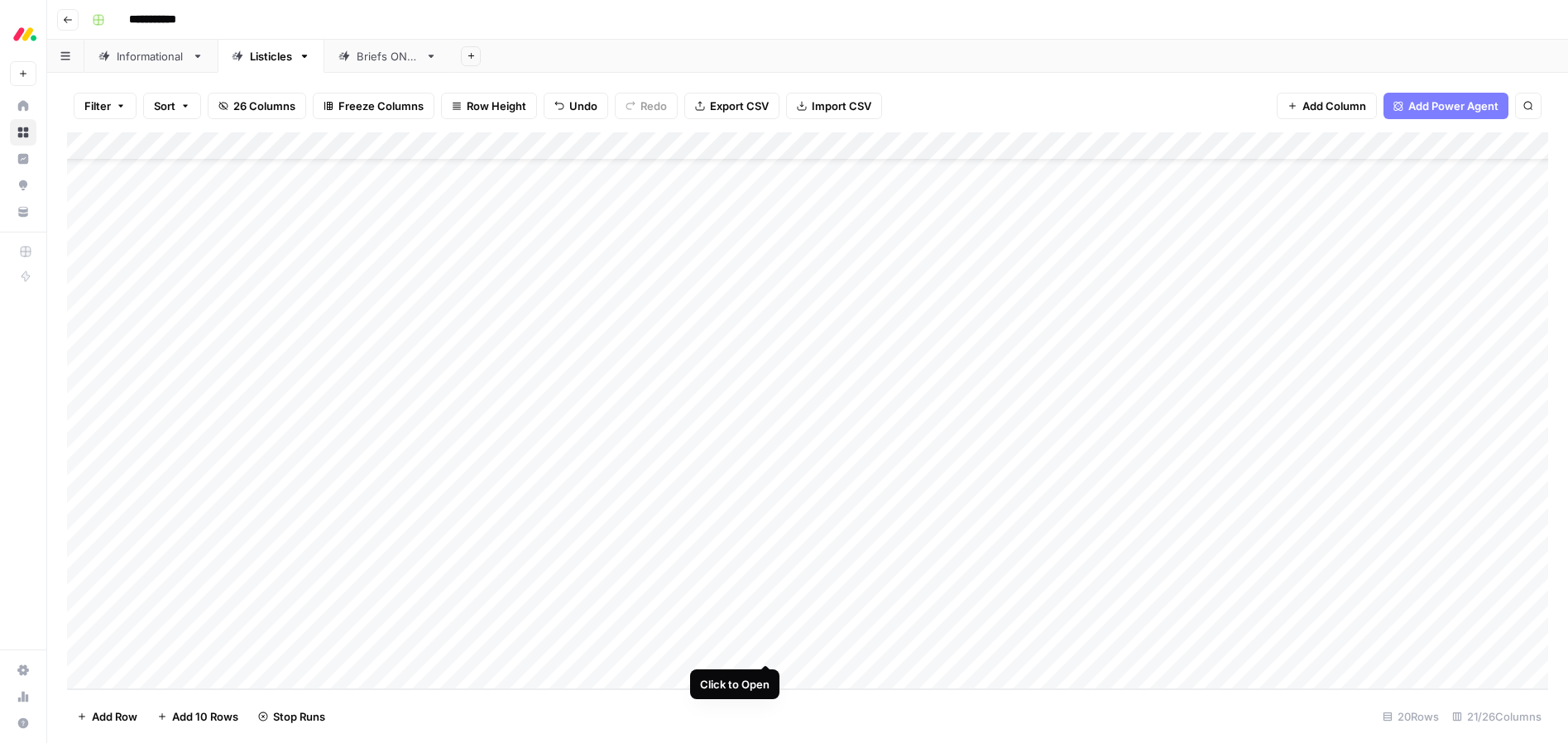
click at [762, 643] on div "Add Column" at bounding box center [808, 410] width 1481 height 557
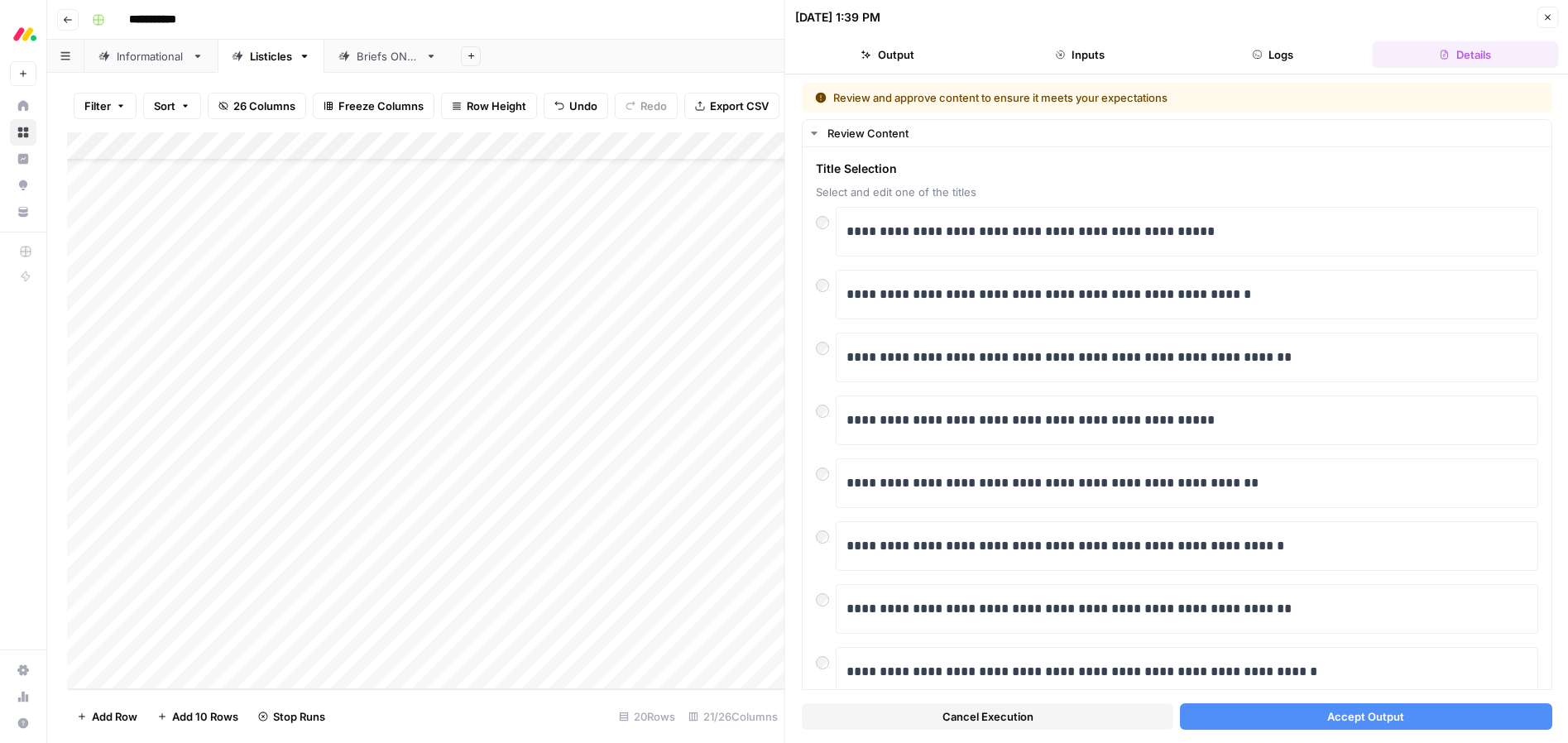
click at [1311, 717] on button "Accept Output" at bounding box center [1366, 717] width 372 height 27
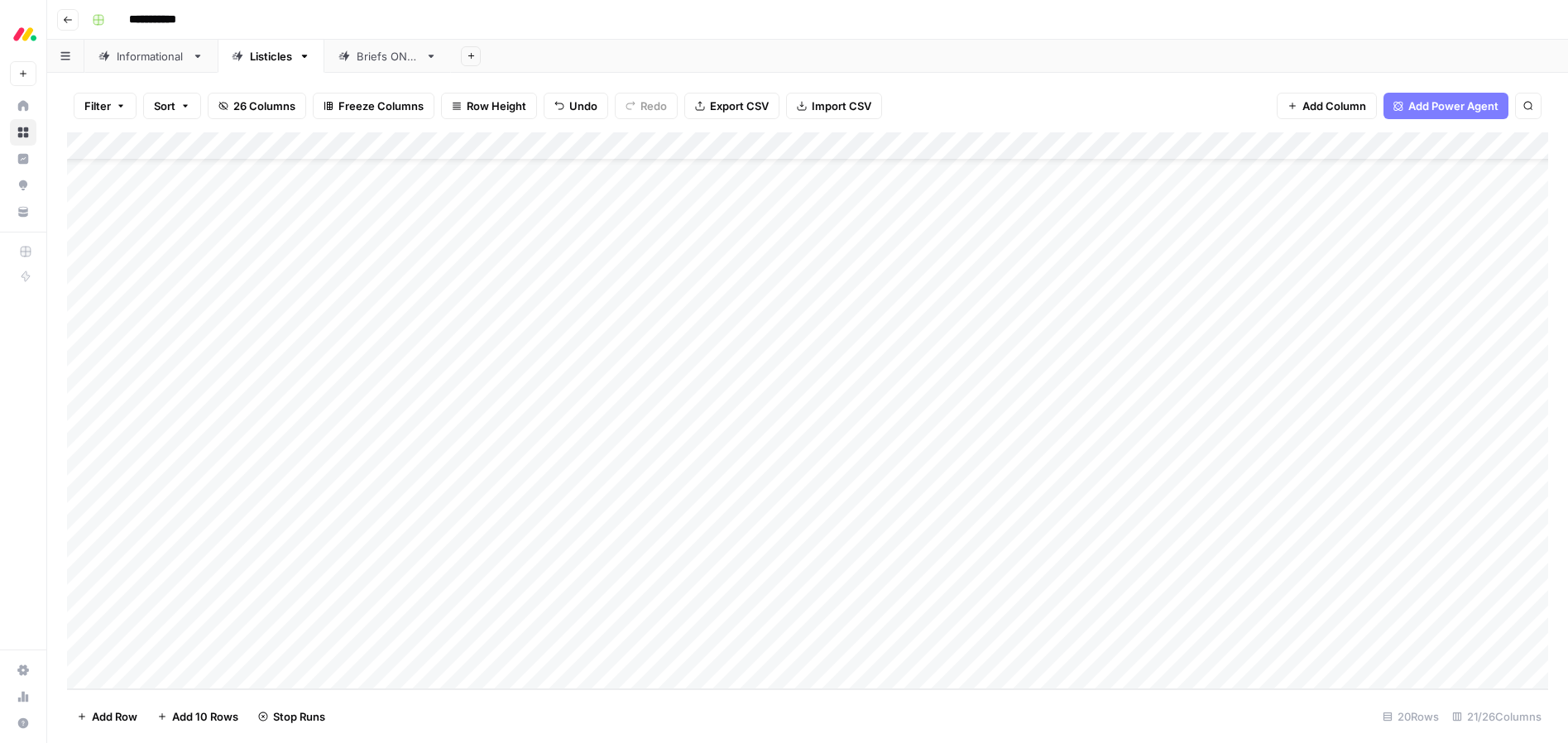
scroll to position [61, 0]
click at [1309, 280] on div "Add Column" at bounding box center [808, 410] width 1481 height 557
click at [1303, 309] on div "Add Column" at bounding box center [808, 410] width 1481 height 557
click at [1296, 339] on div "Add Column" at bounding box center [808, 410] width 1481 height 557
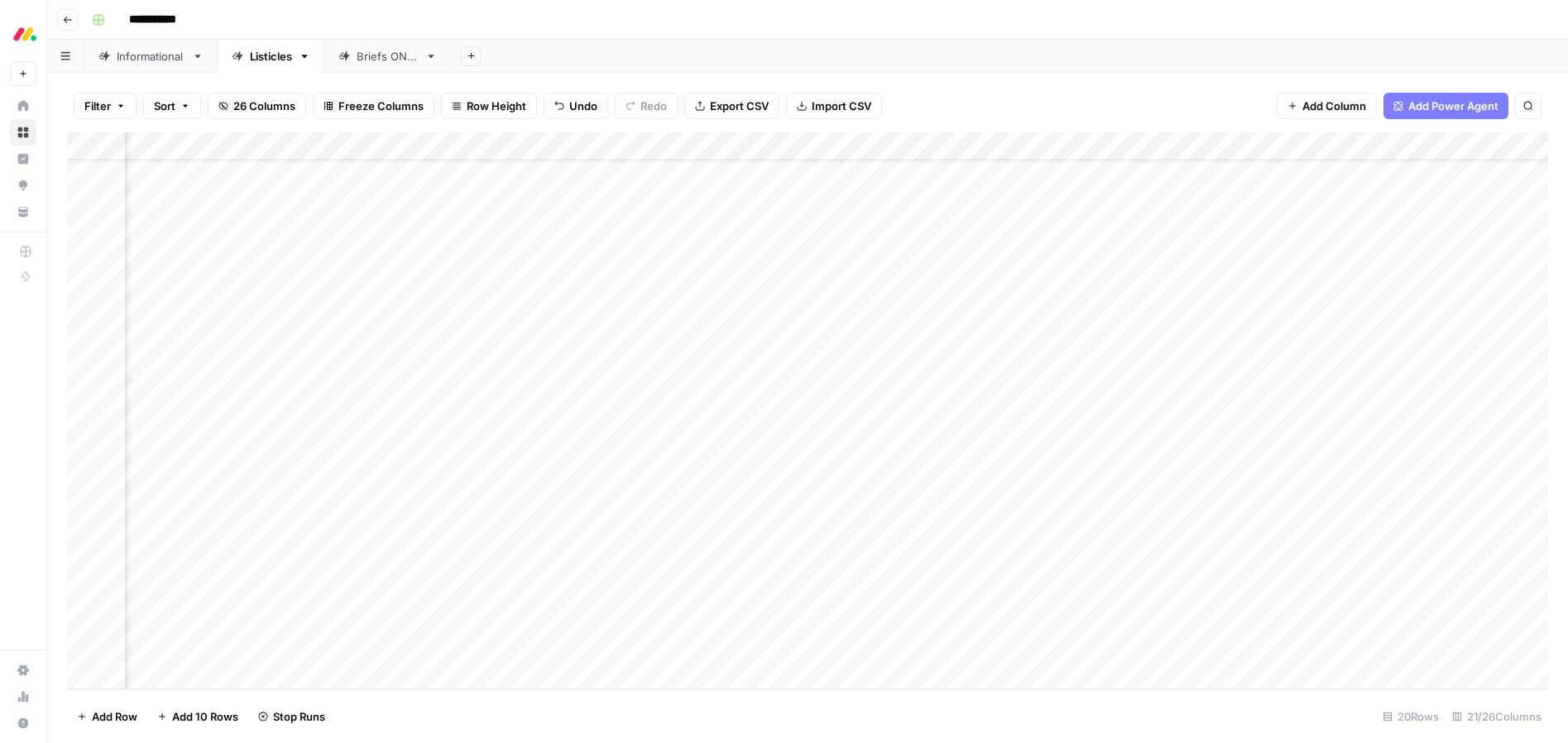
click at [1302, 369] on div "Add Column" at bounding box center [808, 410] width 1481 height 557
click at [1301, 394] on div "Add Column" at bounding box center [808, 410] width 1481 height 557
click at [1307, 421] on div "Add Column" at bounding box center [808, 410] width 1481 height 557
click at [1307, 449] on div "Add Column" at bounding box center [808, 410] width 1481 height 557
click at [1303, 479] on div "Add Column" at bounding box center [808, 410] width 1481 height 557
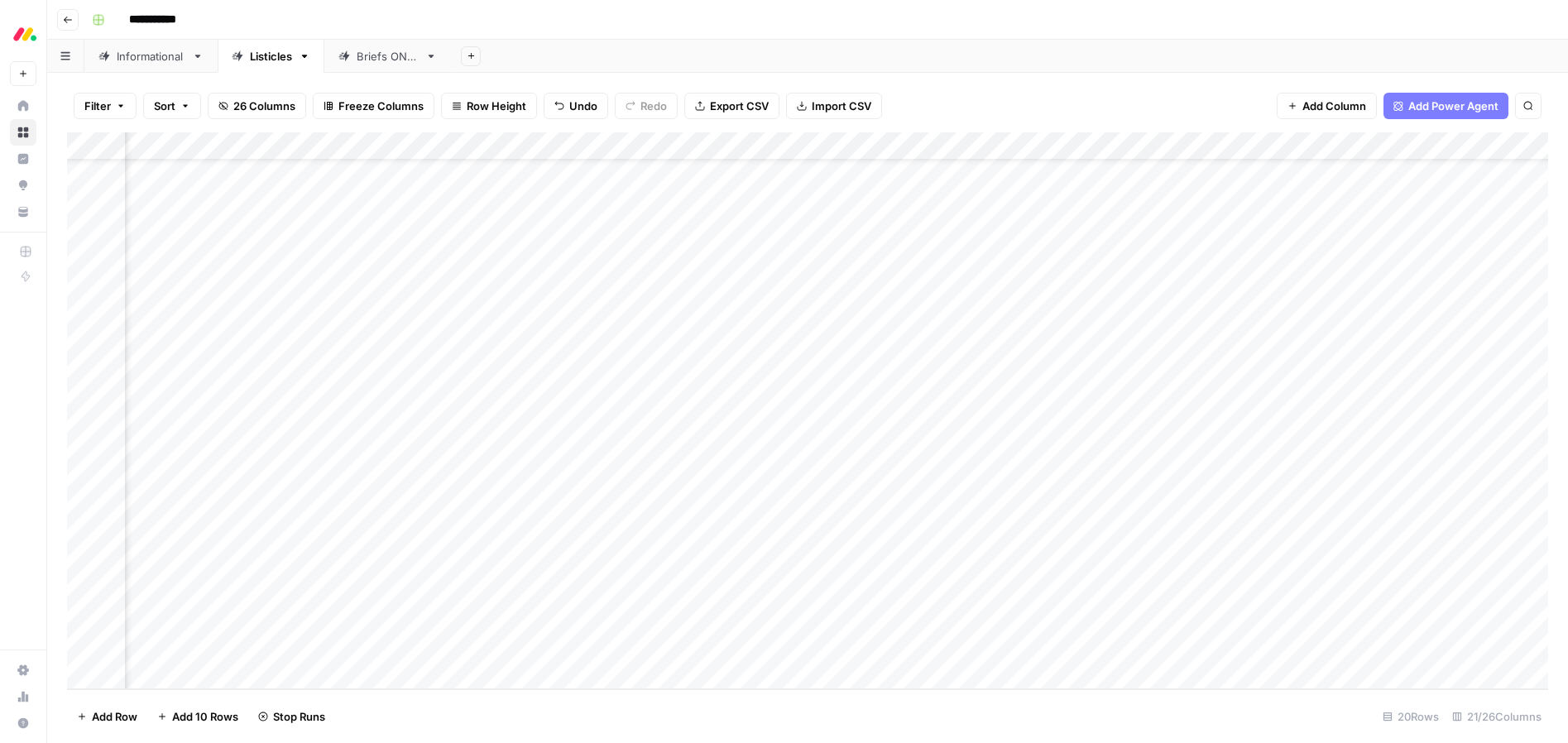
click at [1301, 507] on div "Add Column" at bounding box center [808, 410] width 1481 height 557
click at [1301, 536] on div "Add Column" at bounding box center [808, 410] width 1481 height 557
click at [1297, 565] on div "Add Column" at bounding box center [808, 410] width 1481 height 557
click at [1301, 593] on div "Add Column" at bounding box center [808, 410] width 1481 height 557
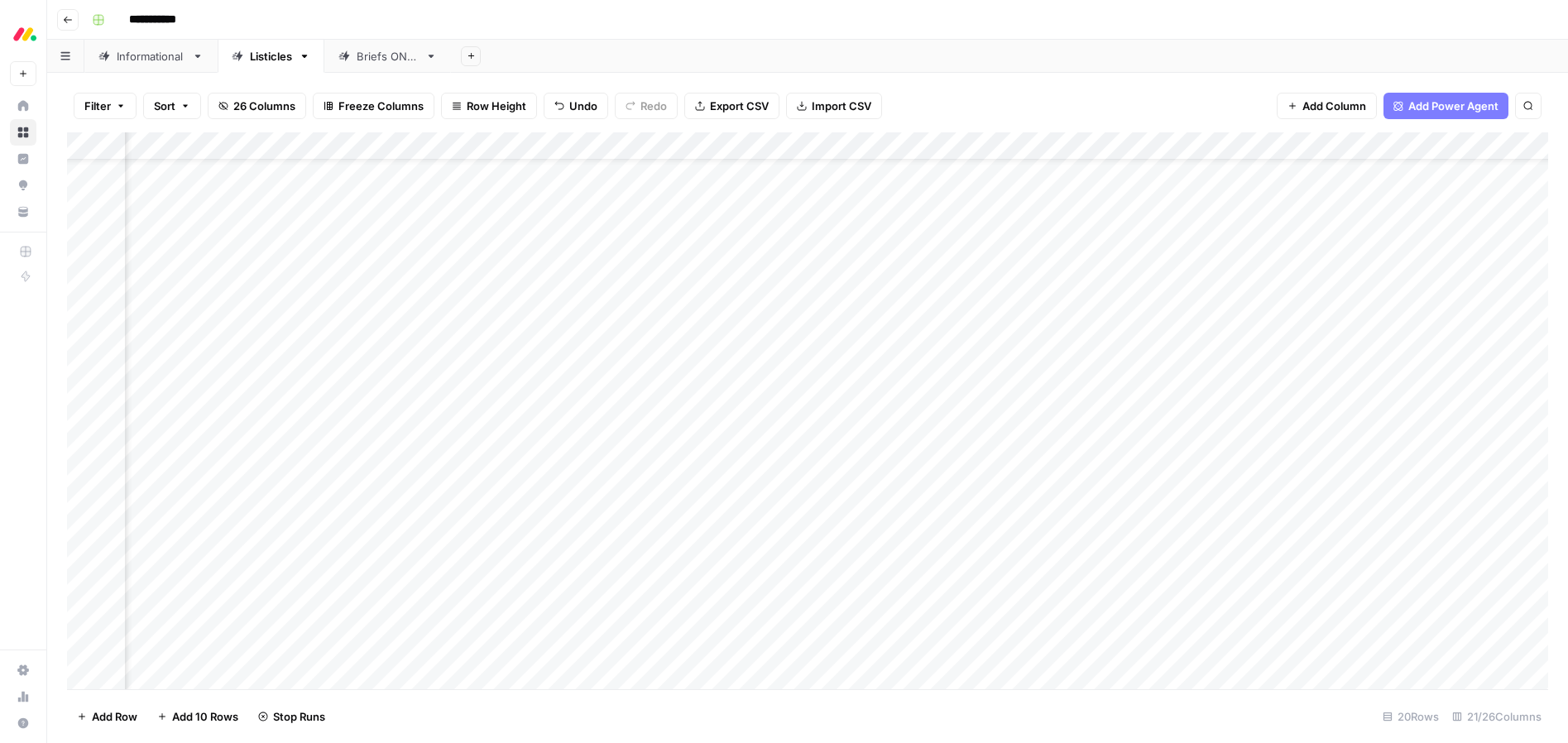
click at [1298, 622] on div "Add Column" at bounding box center [808, 410] width 1481 height 557
click at [1301, 650] on div "Add Column" at bounding box center [808, 410] width 1481 height 557
click at [1164, 366] on div "Add Column" at bounding box center [808, 410] width 1481 height 557
click at [1172, 341] on div "Add Column" at bounding box center [808, 410] width 1481 height 557
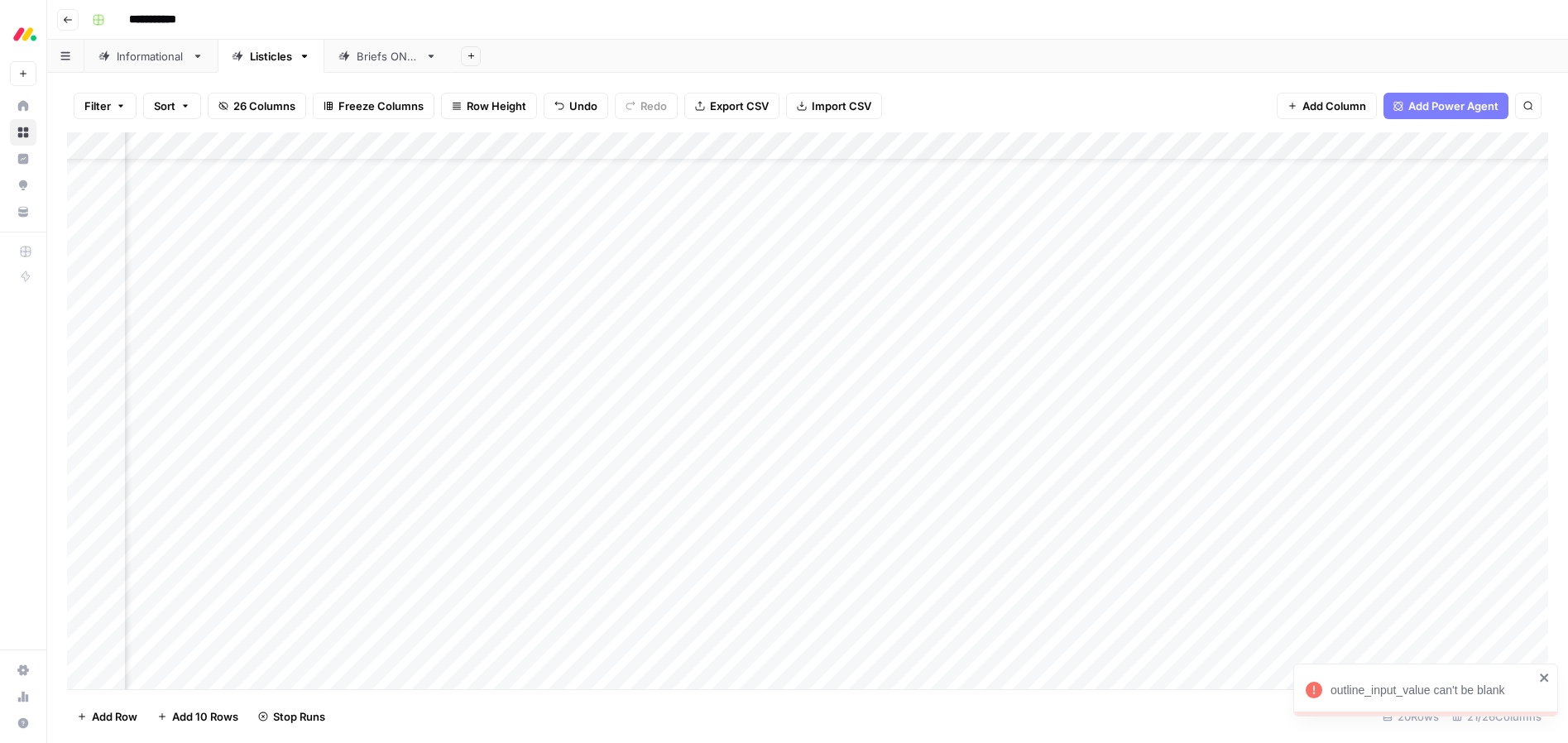
click at [1171, 308] on div "Add Column" at bounding box center [808, 410] width 1481 height 557
click at [1289, 312] on div "Add Column" at bounding box center [808, 410] width 1481 height 557
click at [1312, 366] on div "Add Column" at bounding box center [808, 410] width 1481 height 557
click at [1189, 85] on div "Filter Sort 26 Columns Freeze Columns Row Height Undo Redo Export CSV Import CS…" at bounding box center [808, 106] width 1481 height 53
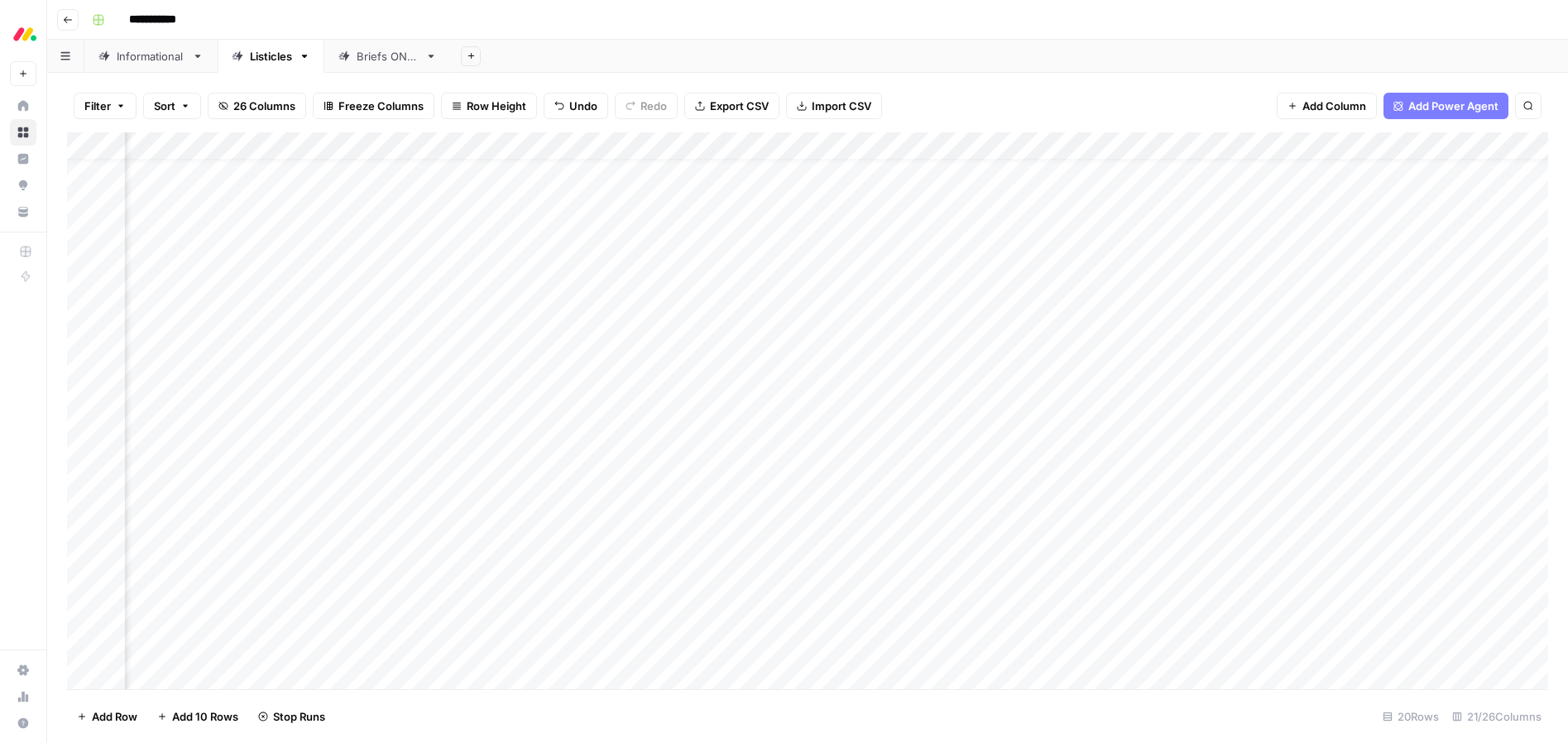
click at [1312, 455] on div "Add Column" at bounding box center [808, 410] width 1481 height 557
click at [1286, 480] on div "Add Column" at bounding box center [808, 410] width 1481 height 557
click at [1264, 562] on div "Add Column" at bounding box center [808, 410] width 1481 height 557
click at [1271, 593] on div "Add Column" at bounding box center [808, 410] width 1481 height 557
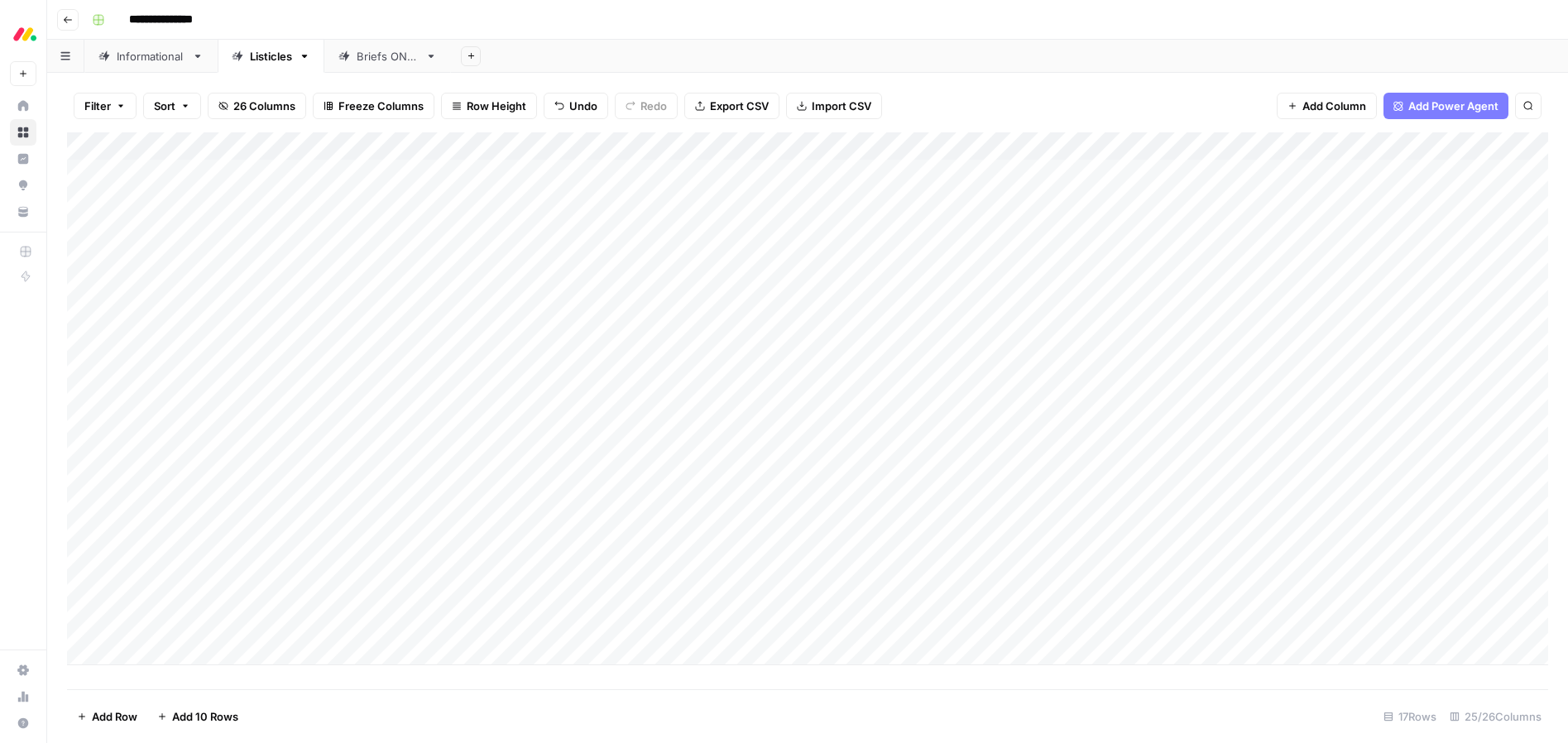
click at [783, 259] on div "Add Column" at bounding box center [808, 399] width 1481 height 532
click at [897, 257] on div "Add Column" at bounding box center [808, 399] width 1481 height 532
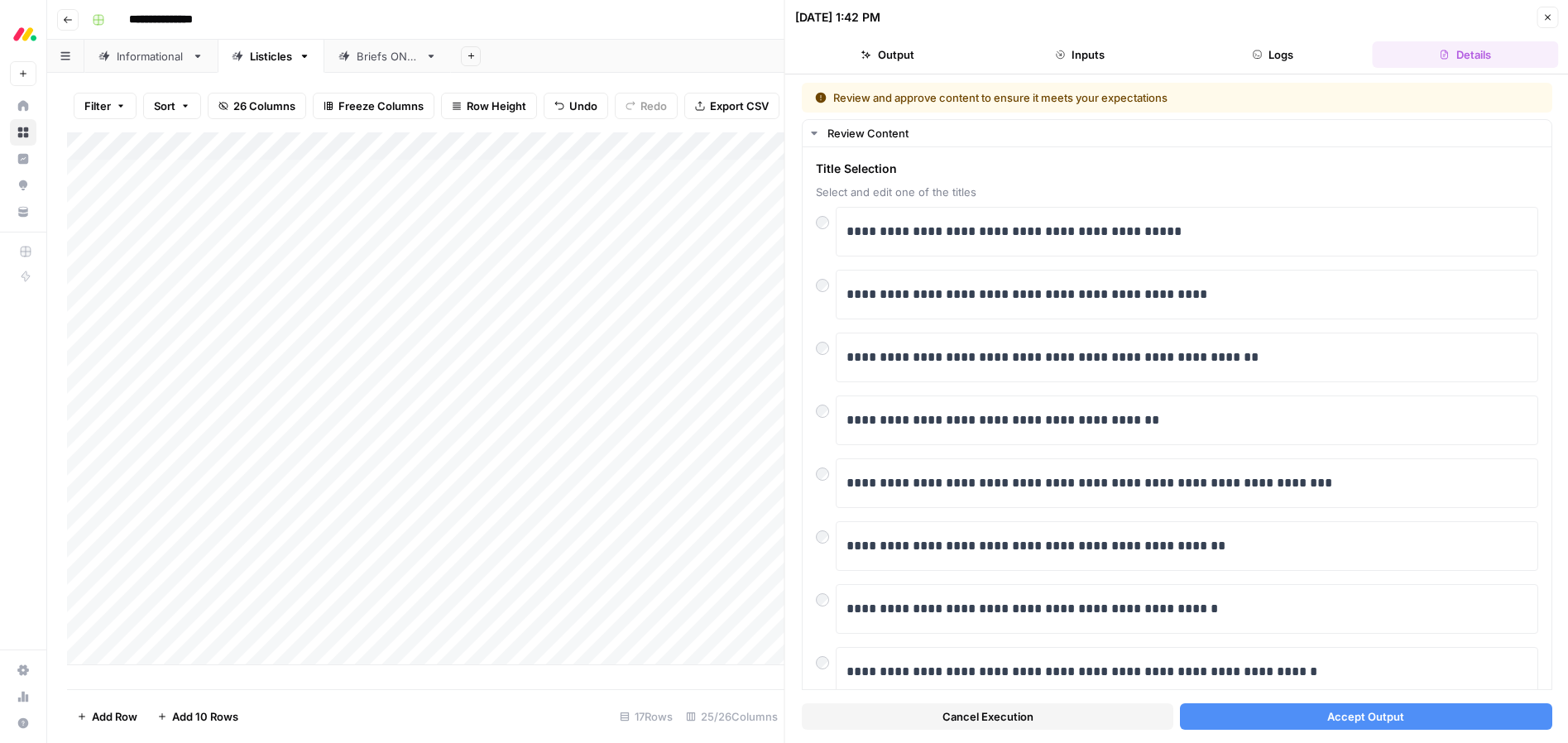
click at [1390, 716] on span "Accept Output" at bounding box center [1366, 716] width 77 height 16
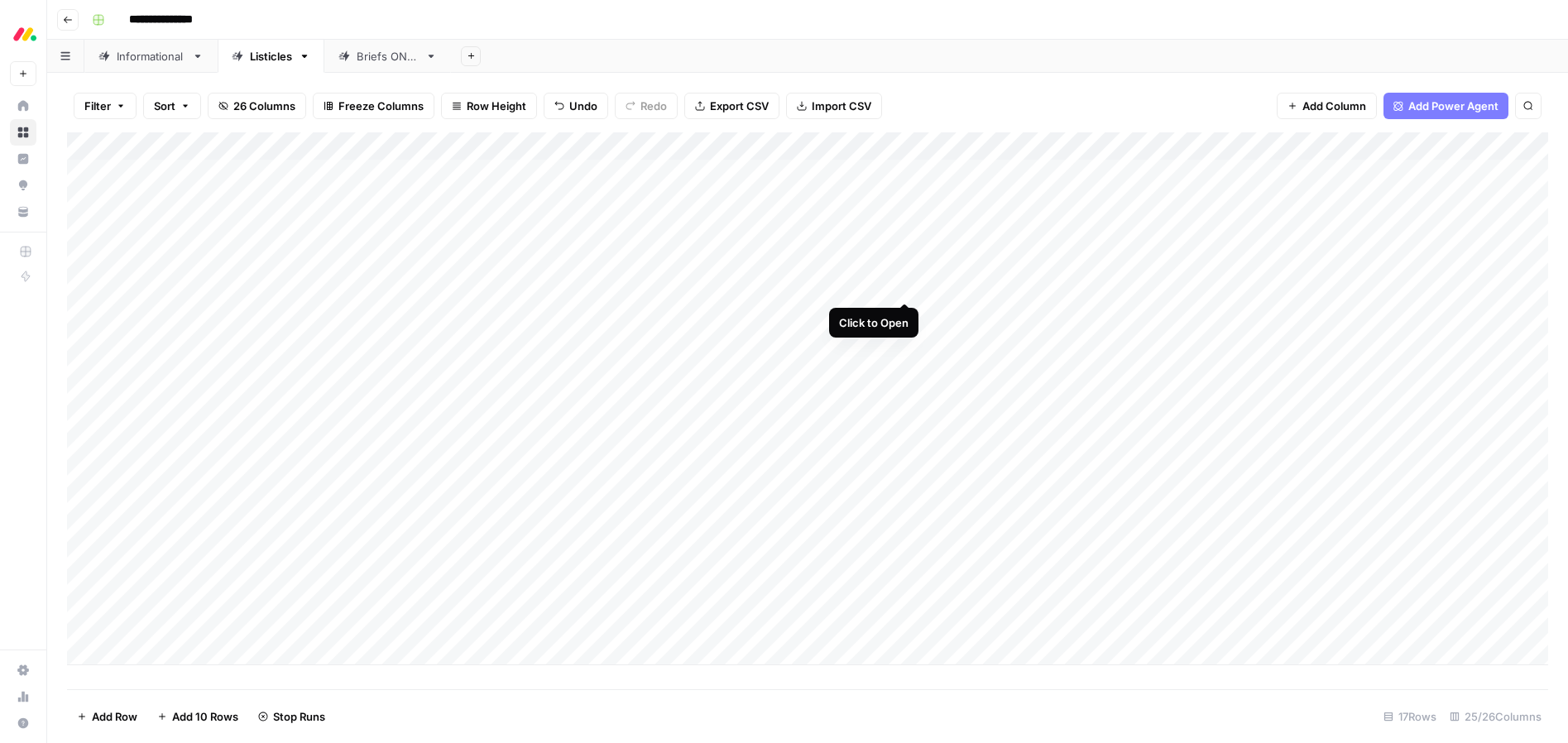
click at [902, 284] on div "Add Column" at bounding box center [808, 399] width 1481 height 532
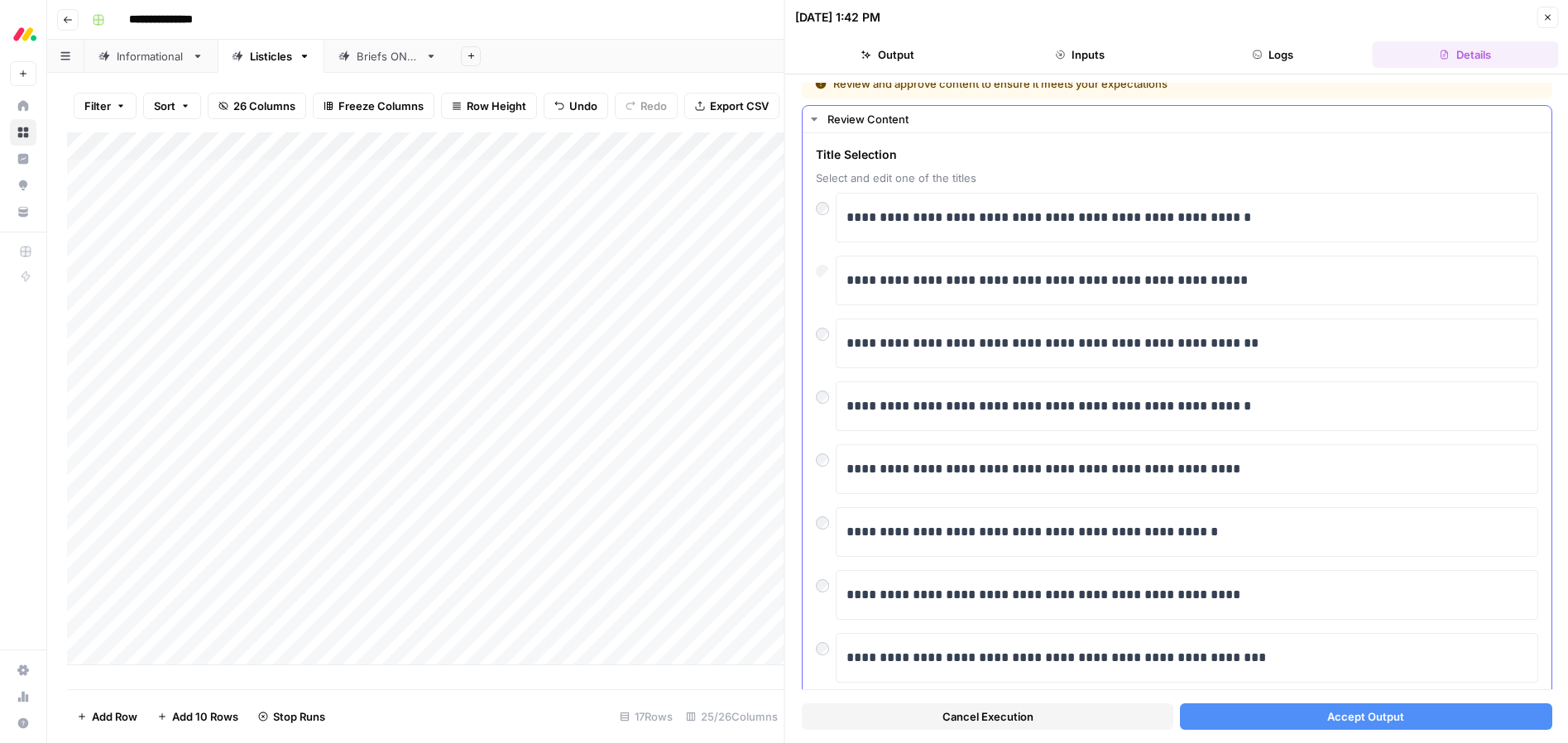
scroll to position [15, 0]
click at [1294, 716] on button "Accept Output" at bounding box center [1366, 717] width 372 height 27
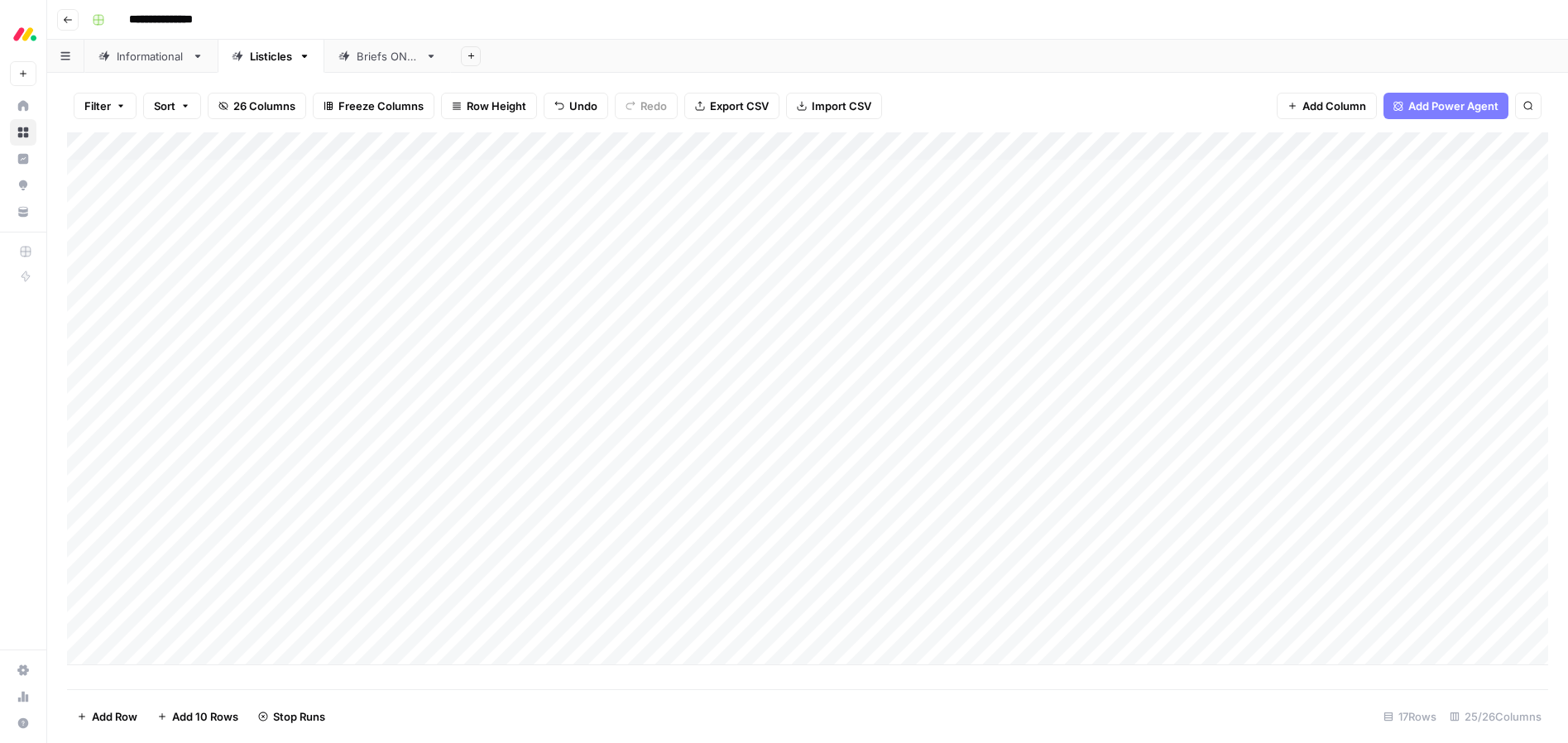
click at [904, 312] on div "Add Column" at bounding box center [808, 399] width 1481 height 532
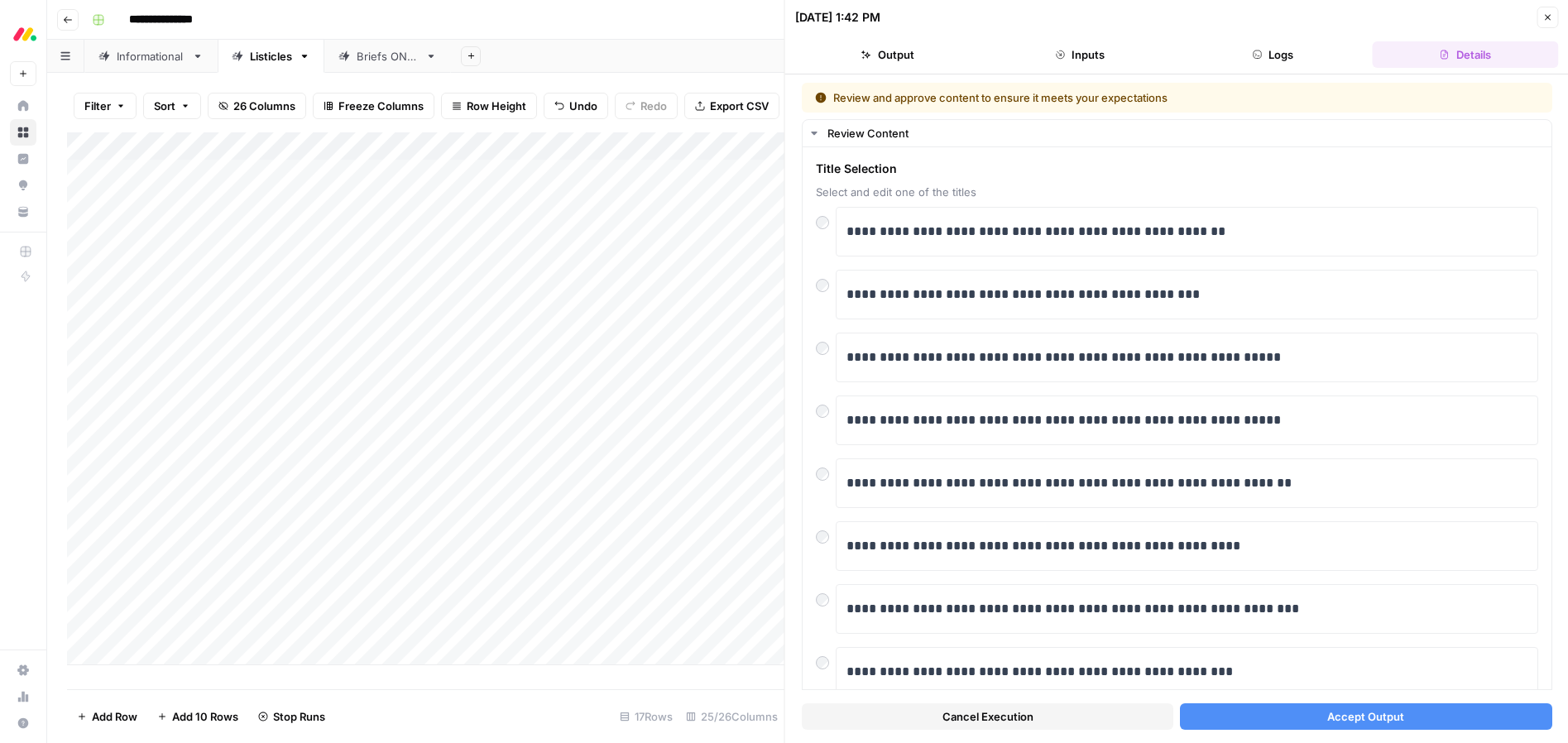
click at [1391, 723] on span "Accept Output" at bounding box center [1366, 716] width 77 height 16
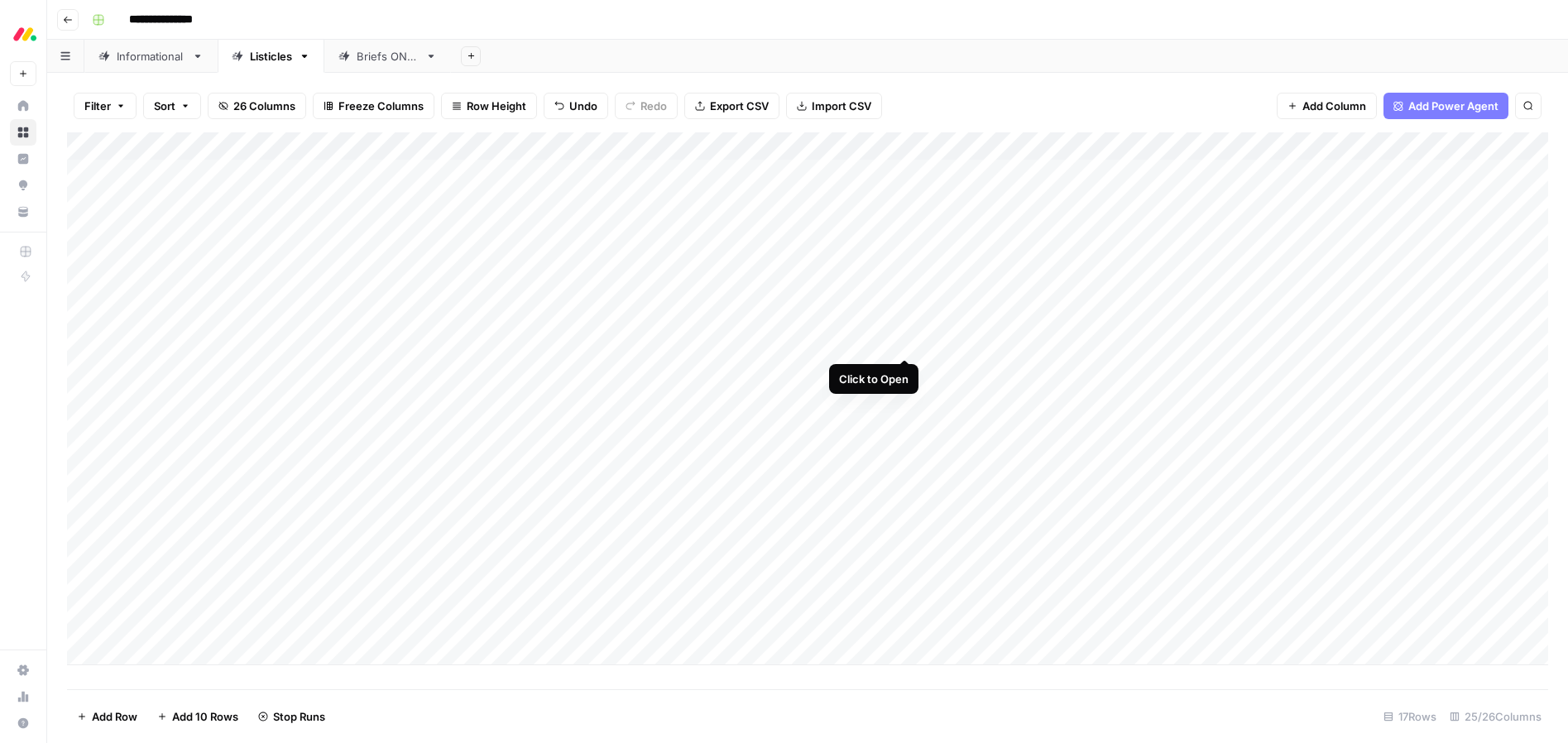
click at [906, 338] on div "Add Column" at bounding box center [808, 399] width 1481 height 532
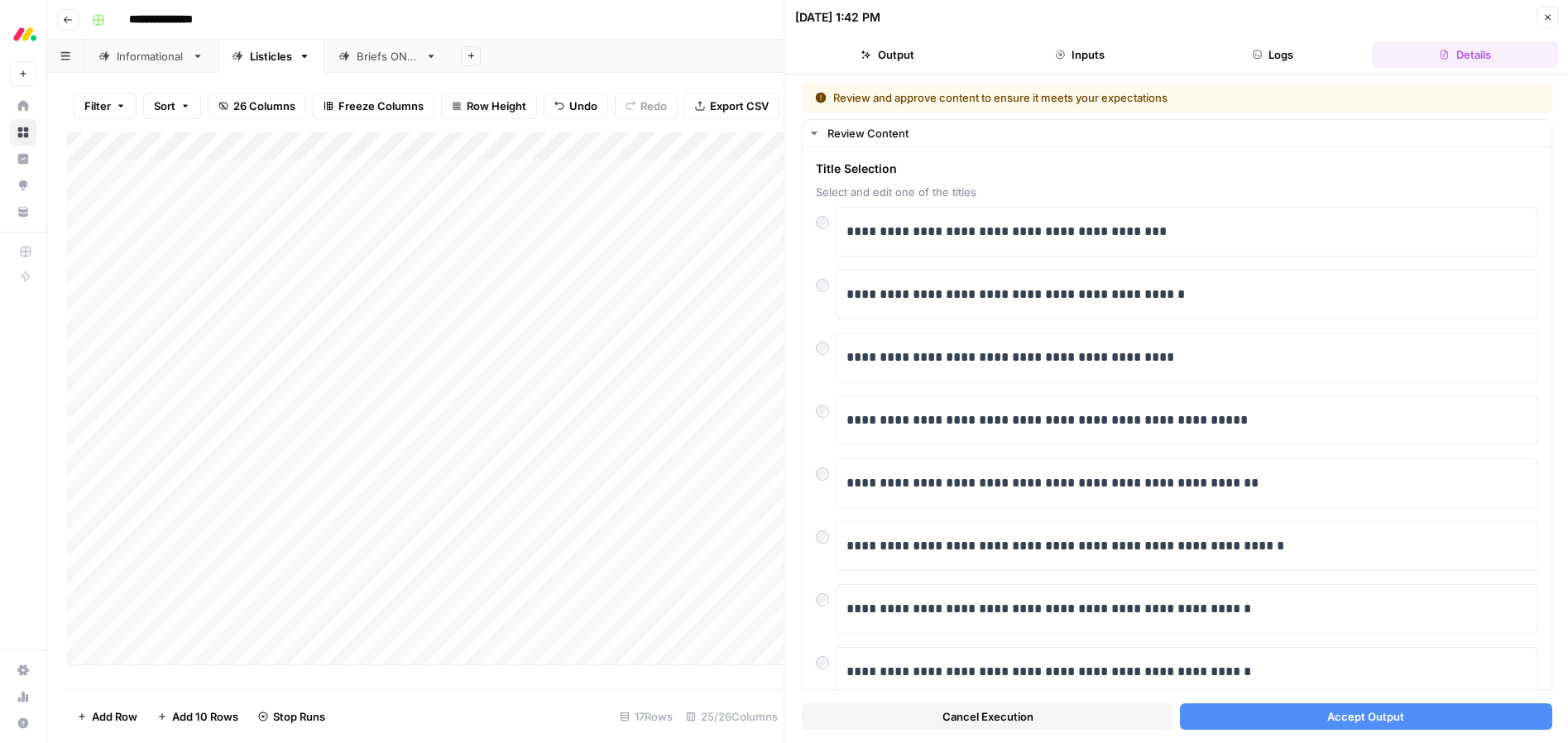
click at [1297, 710] on button "Accept Output" at bounding box center [1366, 717] width 372 height 27
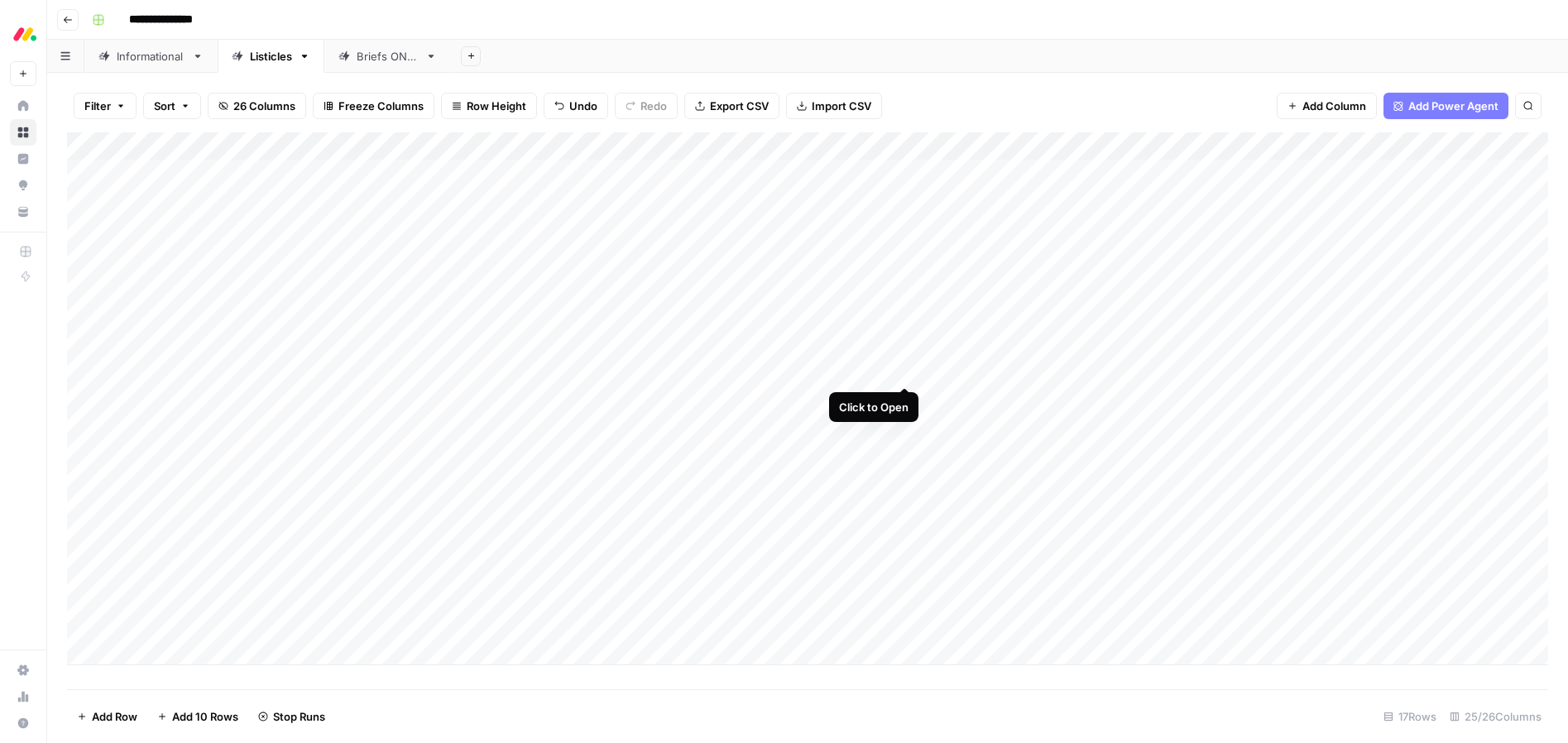
click at [906, 369] on div "Add Column" at bounding box center [808, 399] width 1481 height 532
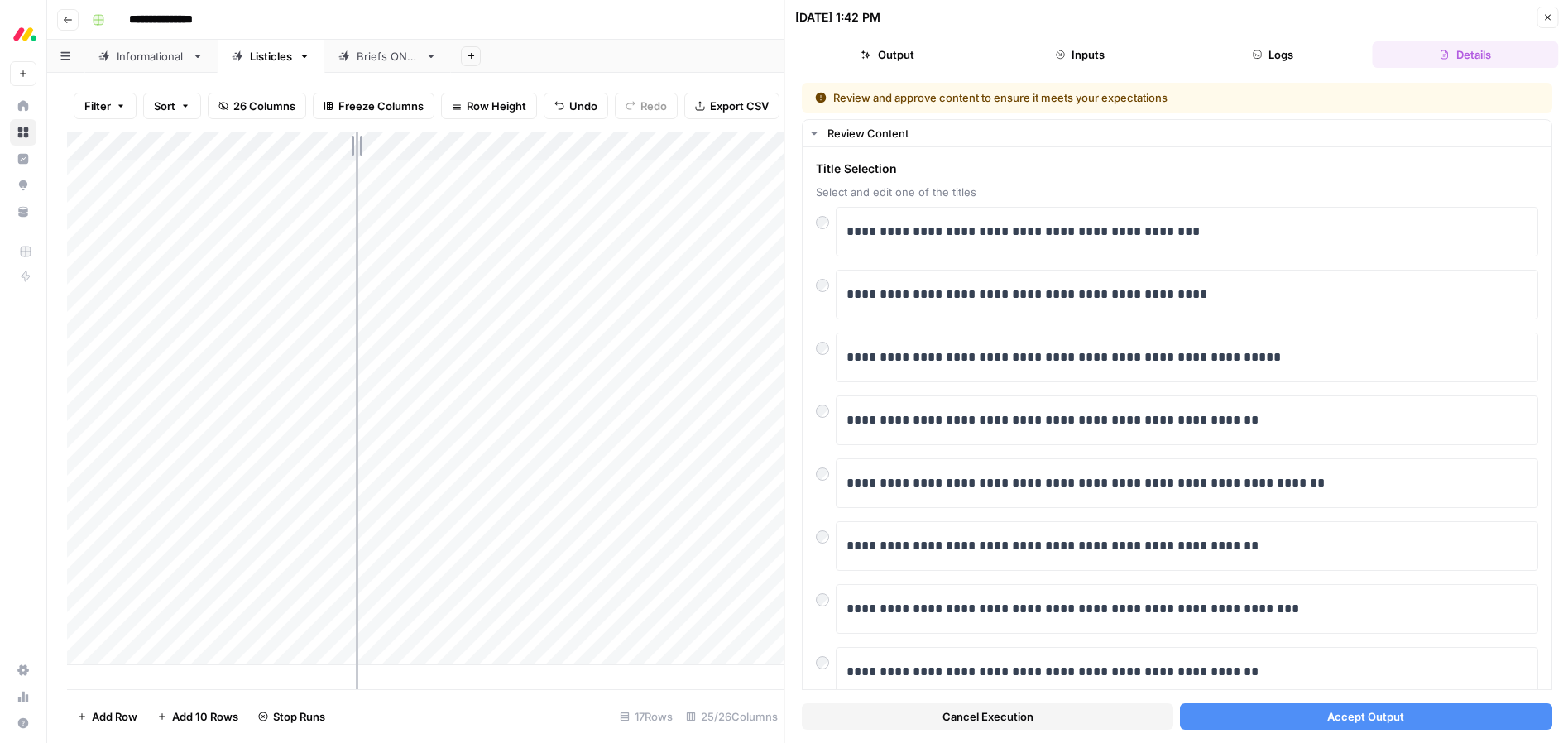
drag, startPoint x: 274, startPoint y: 142, endPoint x: 367, endPoint y: 144, distance: 93.0
click at [368, 144] on div "Add Column" at bounding box center [426, 399] width 717 height 532
click at [1282, 722] on button "Accept Output" at bounding box center [1366, 717] width 372 height 27
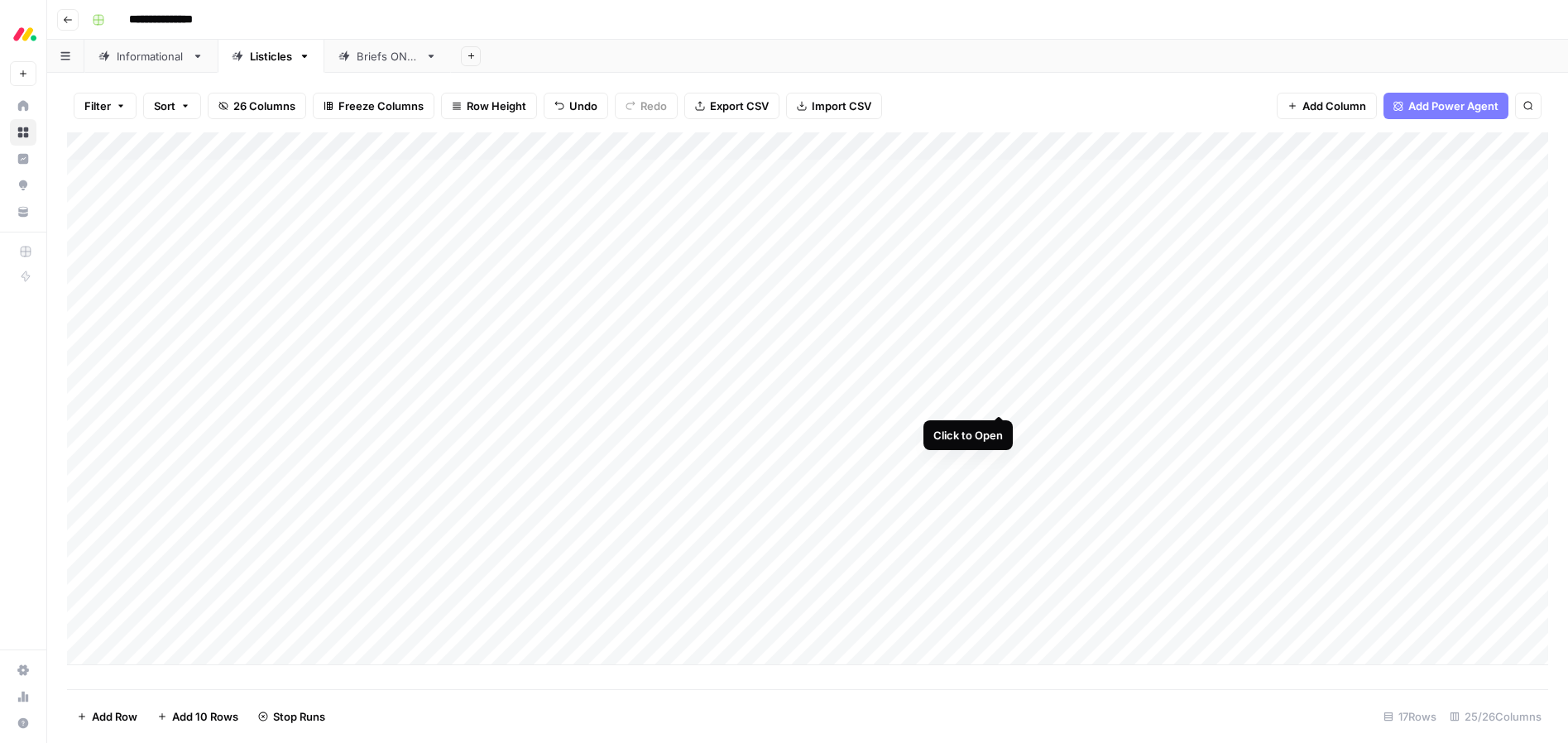
click at [1006, 396] on div "Add Column" at bounding box center [808, 399] width 1481 height 532
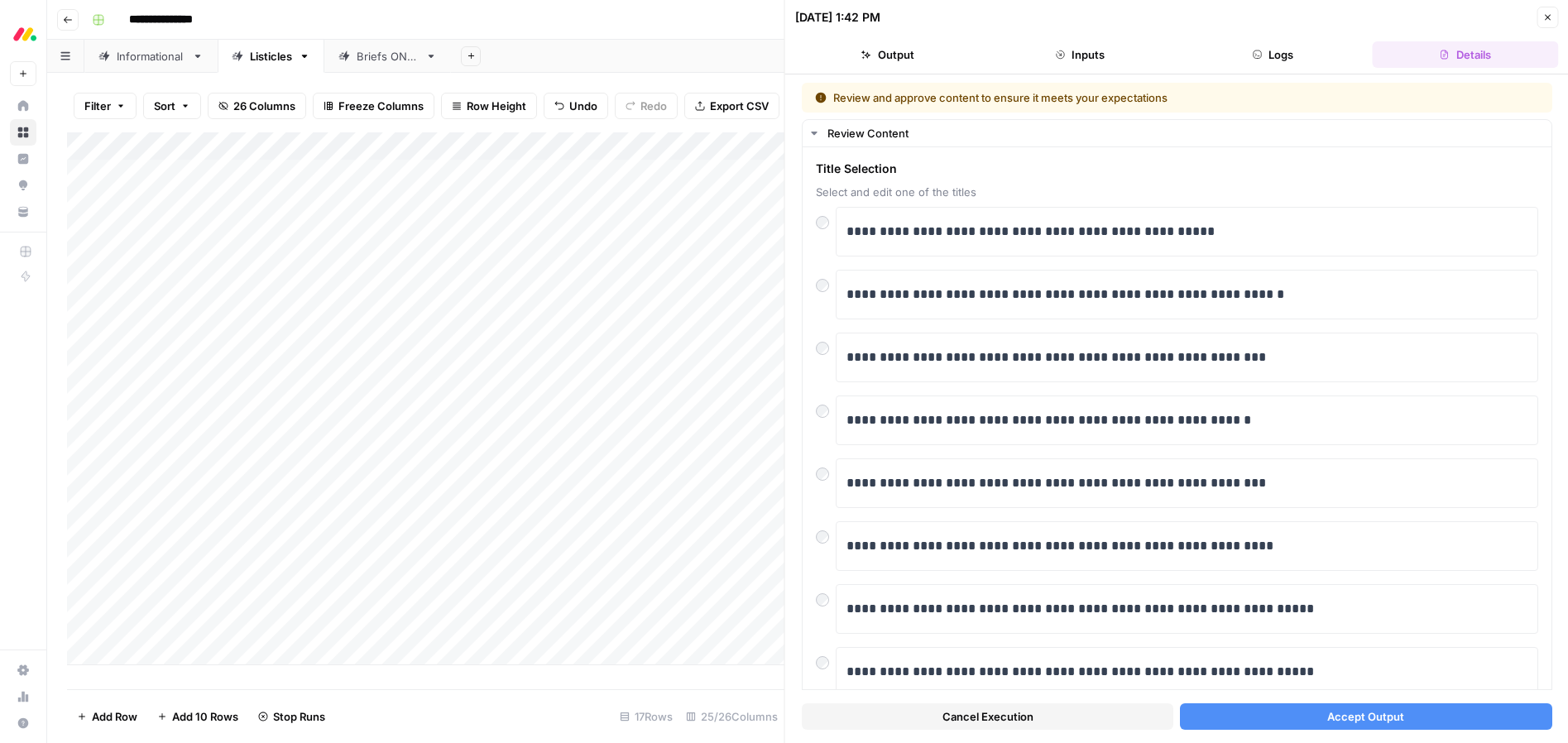
click at [1323, 708] on button "Accept Output" at bounding box center [1366, 717] width 372 height 27
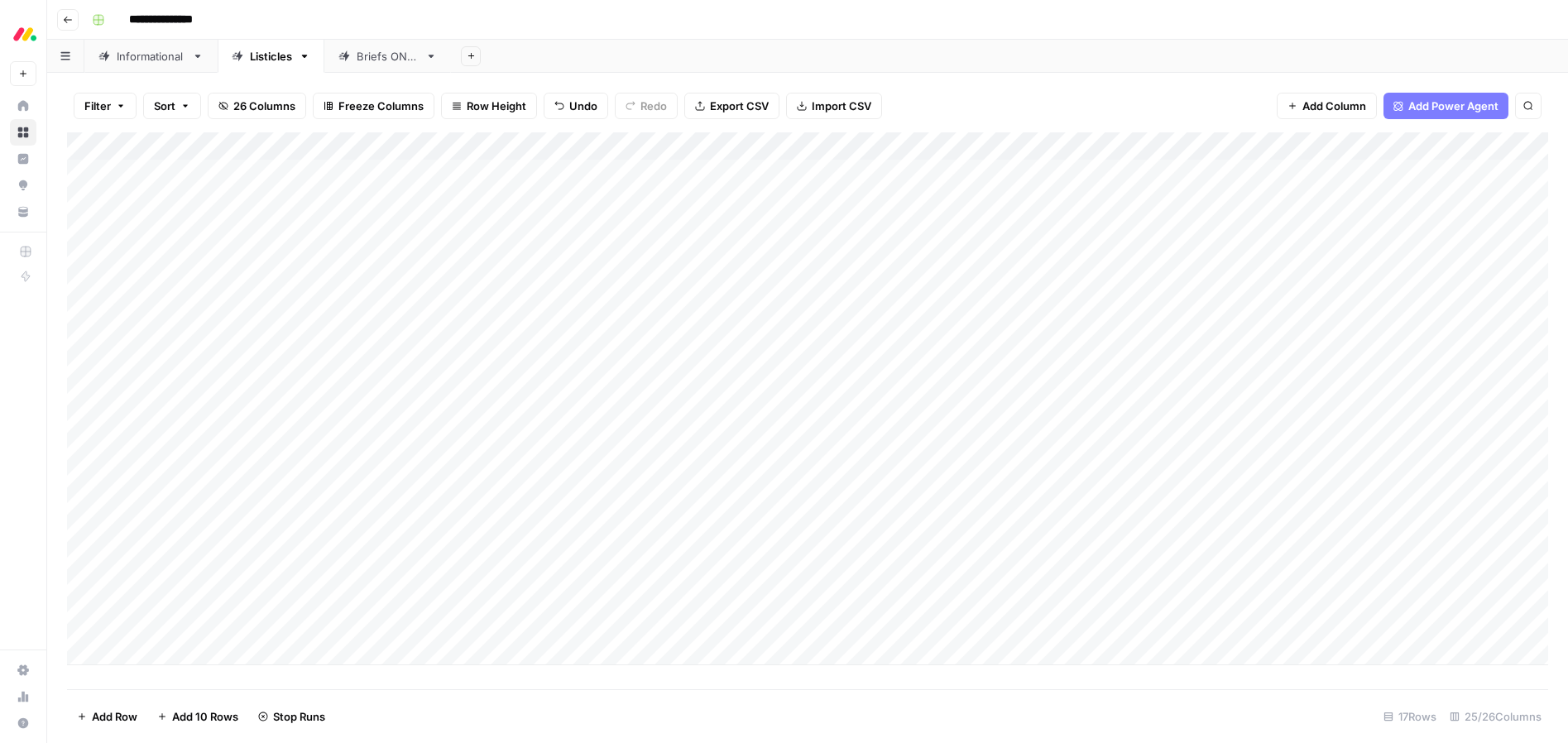
click at [996, 426] on div "Add Column" at bounding box center [808, 399] width 1481 height 532
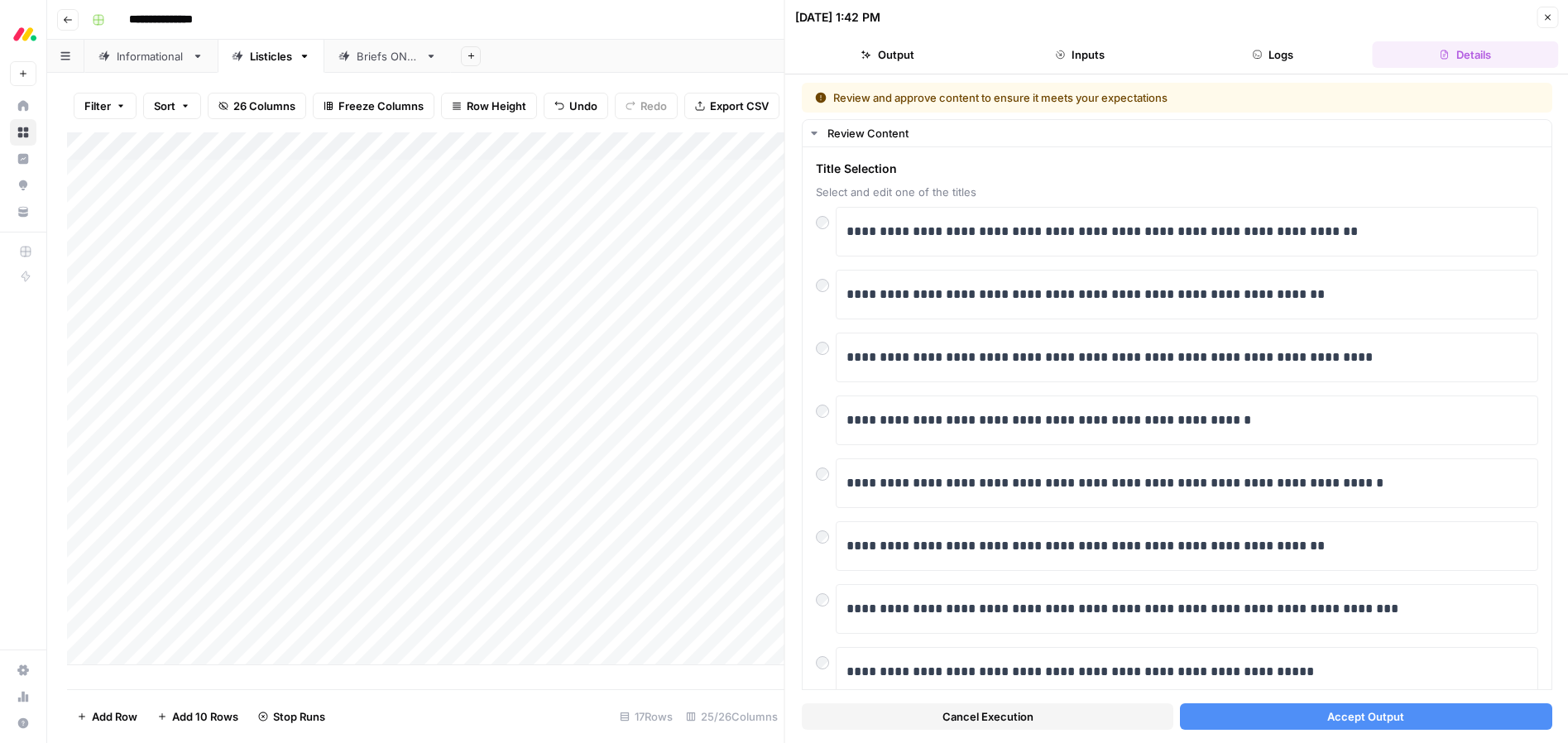
click at [1360, 714] on span "Accept Output" at bounding box center [1366, 716] width 77 height 16
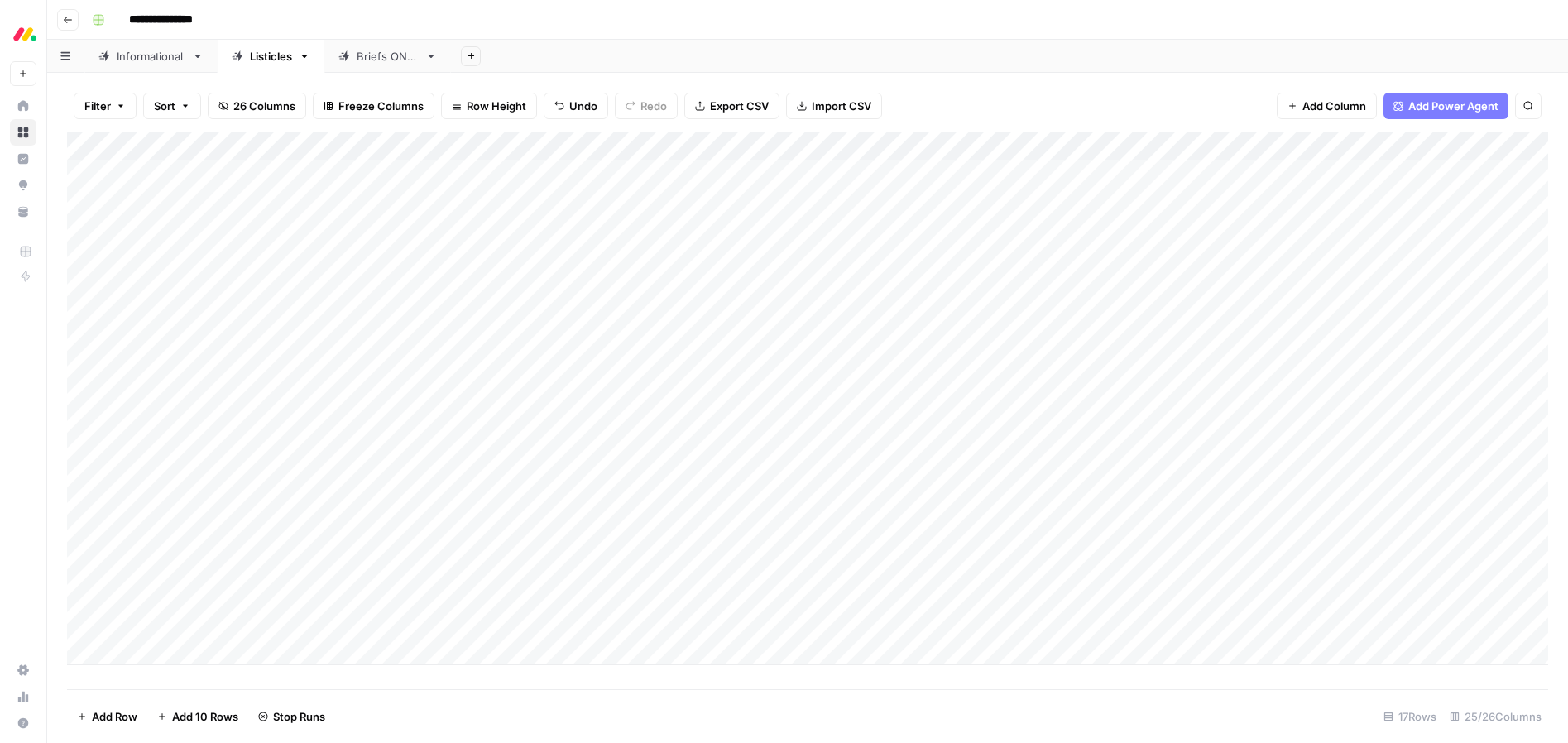
click at [998, 453] on div "Add Column" at bounding box center [808, 399] width 1481 height 532
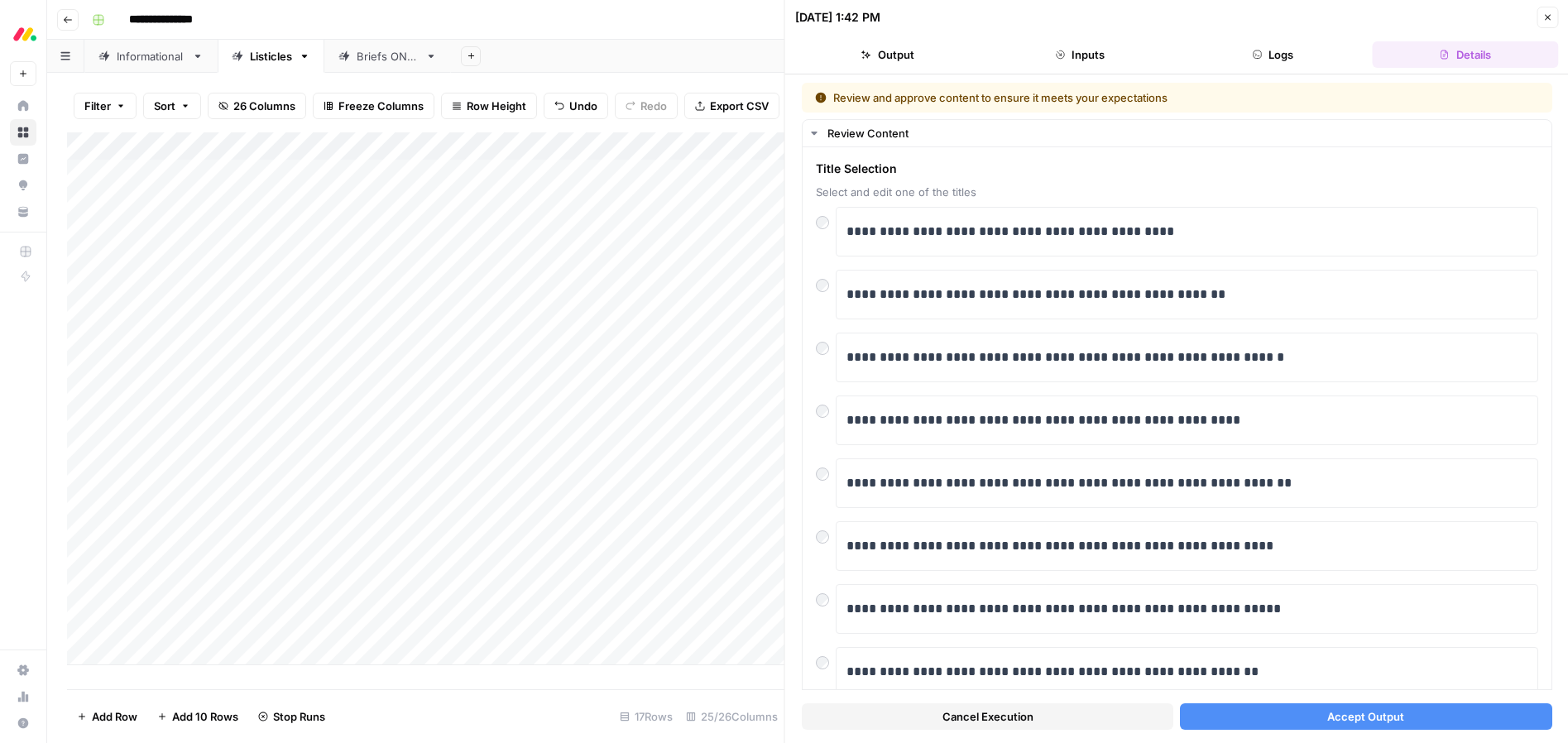
click at [1354, 714] on span "Accept Output" at bounding box center [1366, 716] width 77 height 16
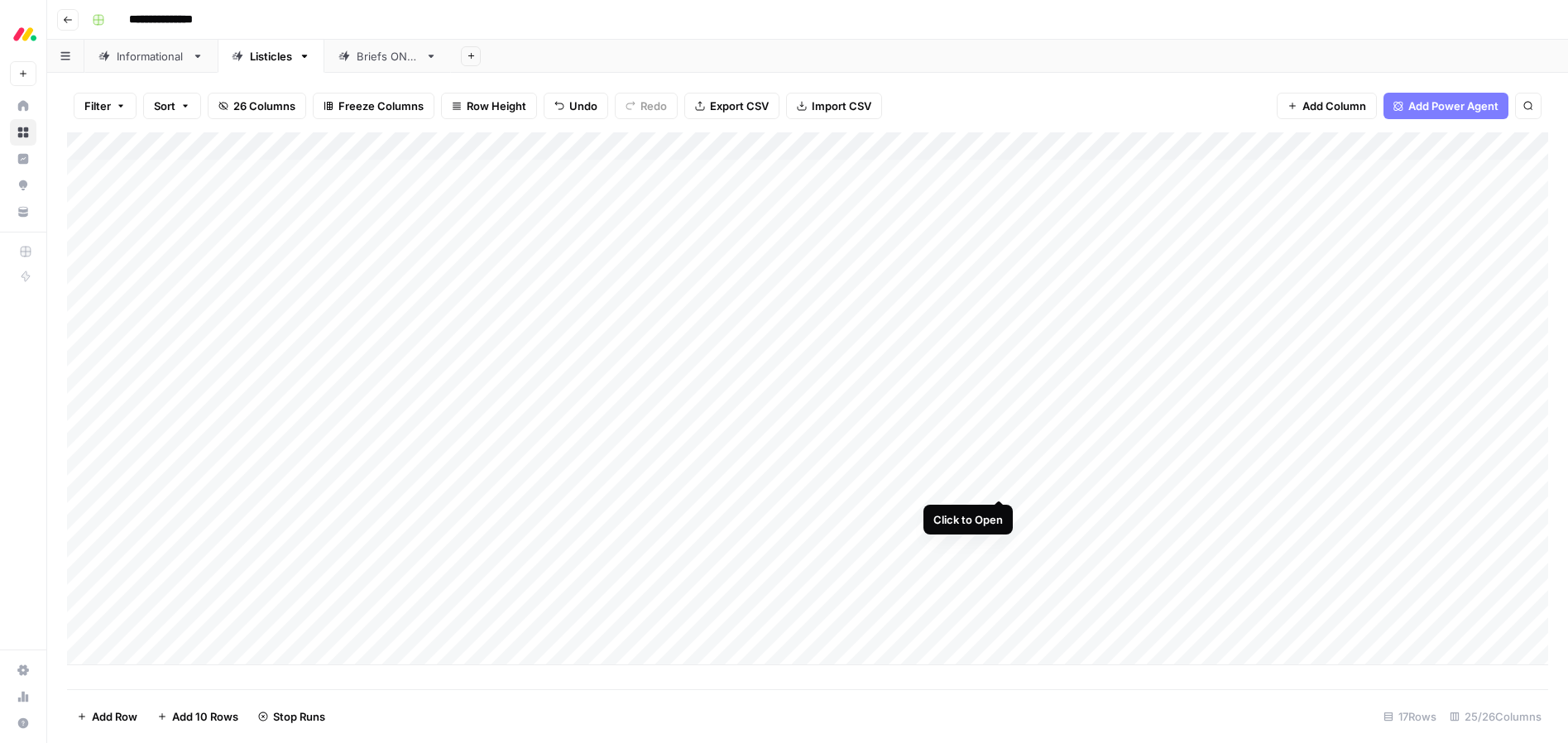
click at [1000, 479] on div "Add Column" at bounding box center [808, 399] width 1481 height 532
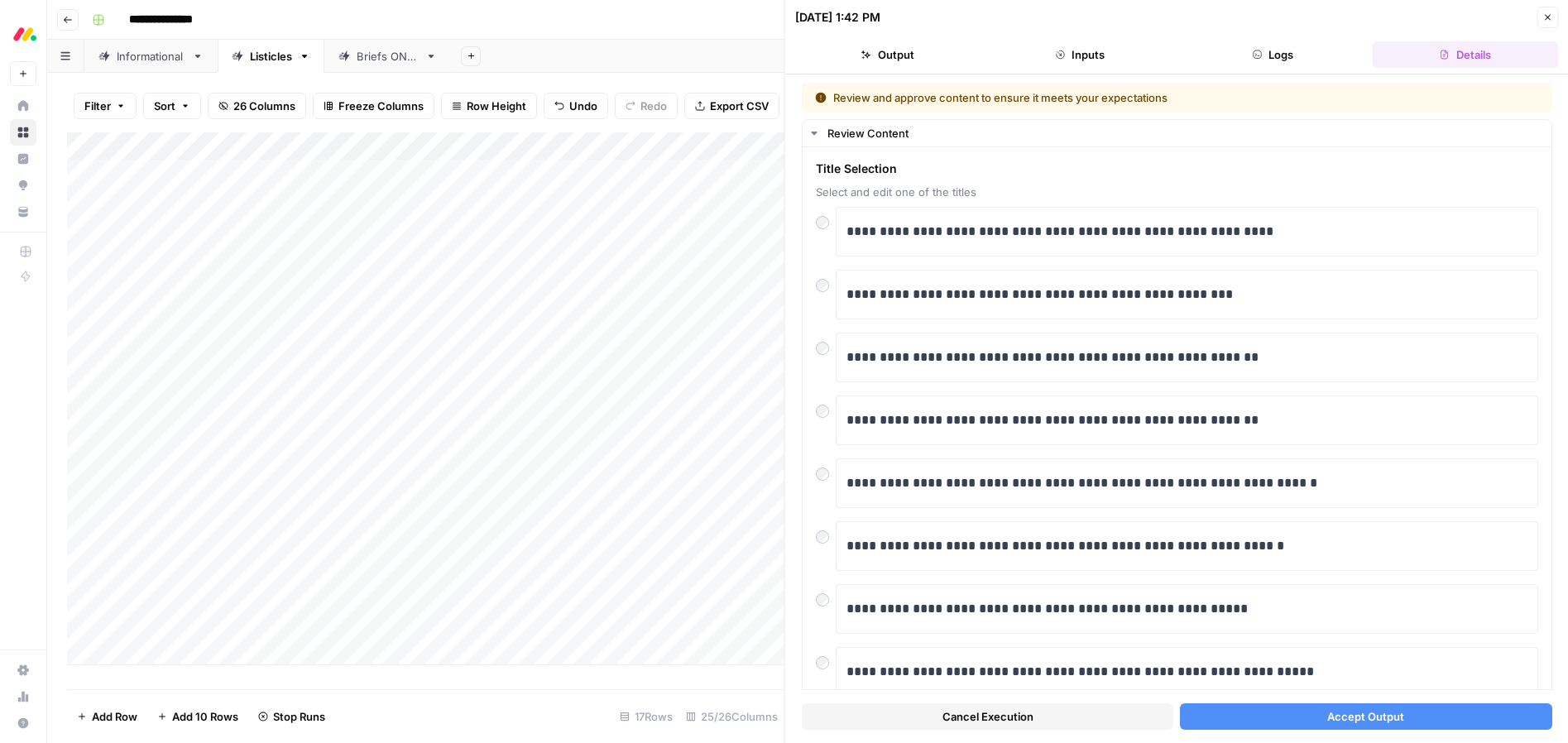
click at [1299, 707] on button "Accept Output" at bounding box center [1366, 717] width 372 height 27
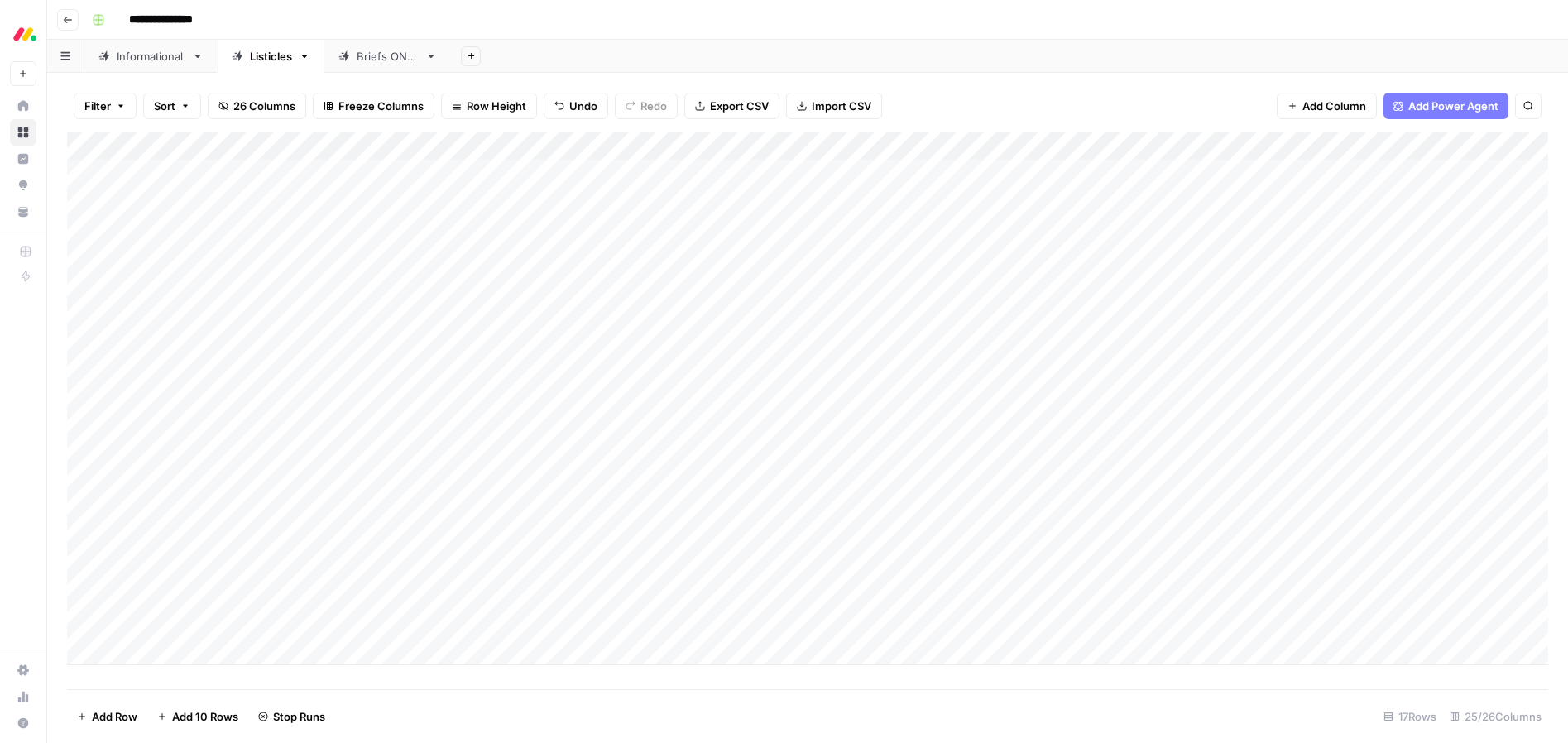
click at [1003, 507] on div "Add Column" at bounding box center [808, 399] width 1481 height 532
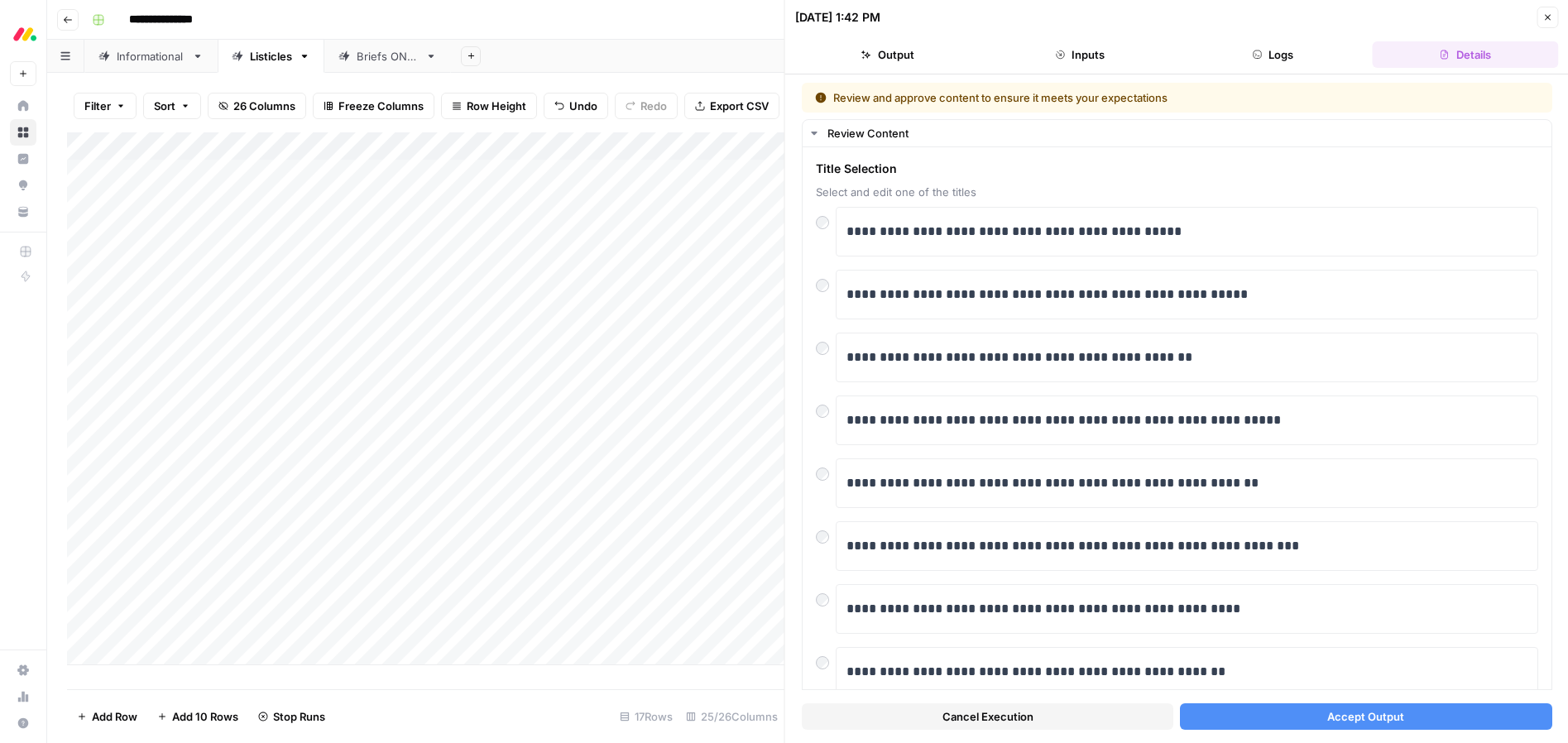
click at [1301, 714] on button "Accept Output" at bounding box center [1366, 717] width 372 height 27
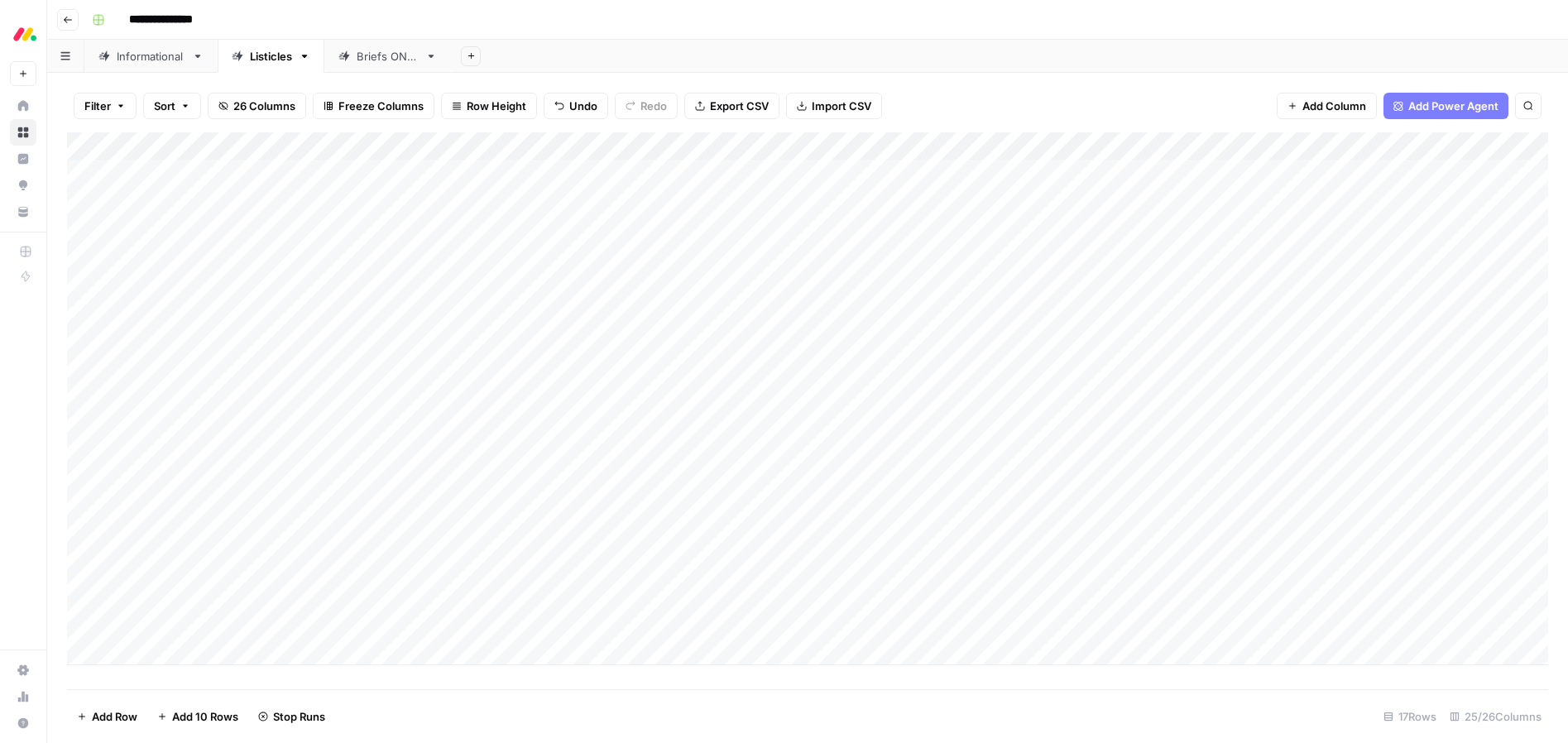
click at [1003, 541] on div "Add Column" at bounding box center [808, 399] width 1481 height 532
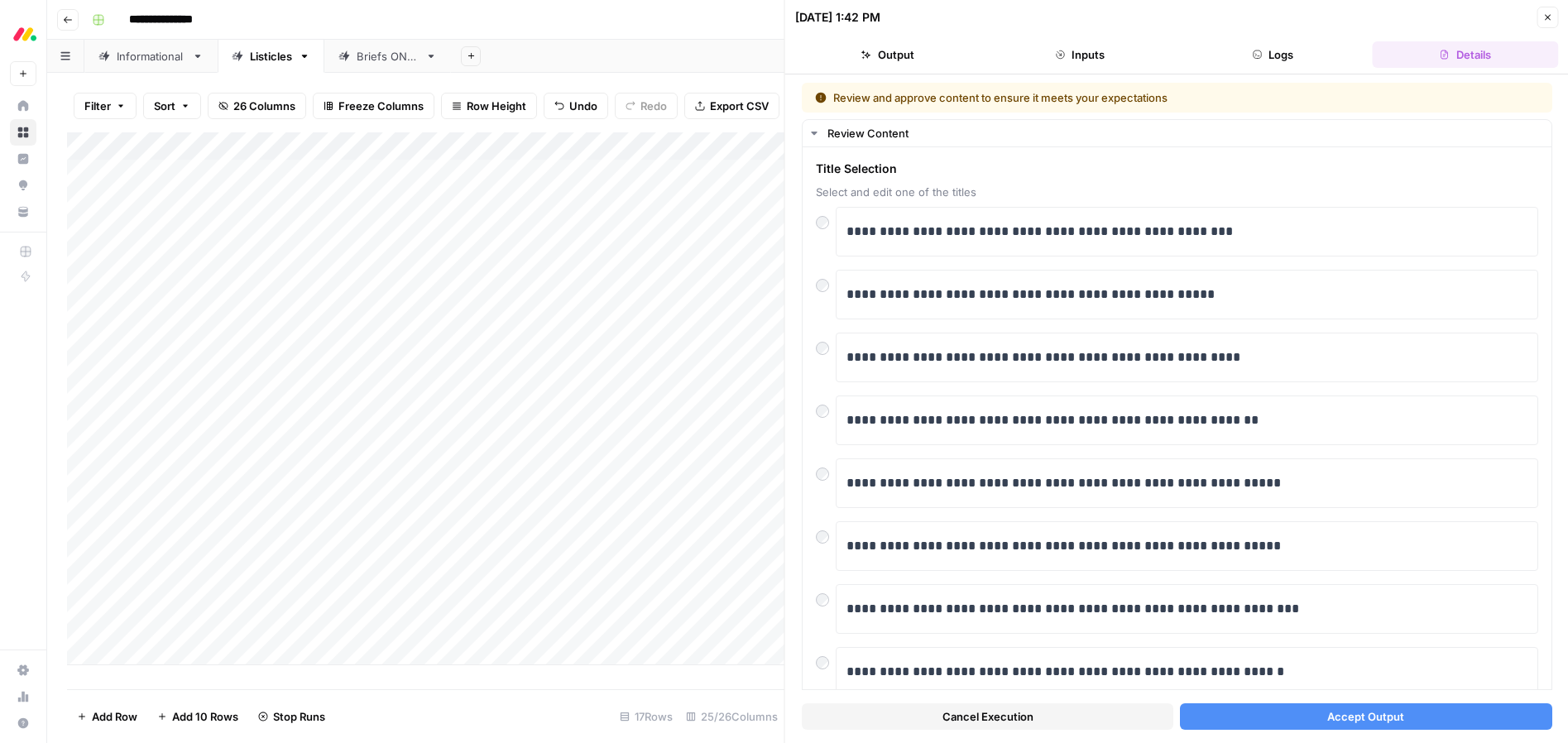
click at [1358, 726] on button "Accept Output" at bounding box center [1366, 717] width 372 height 27
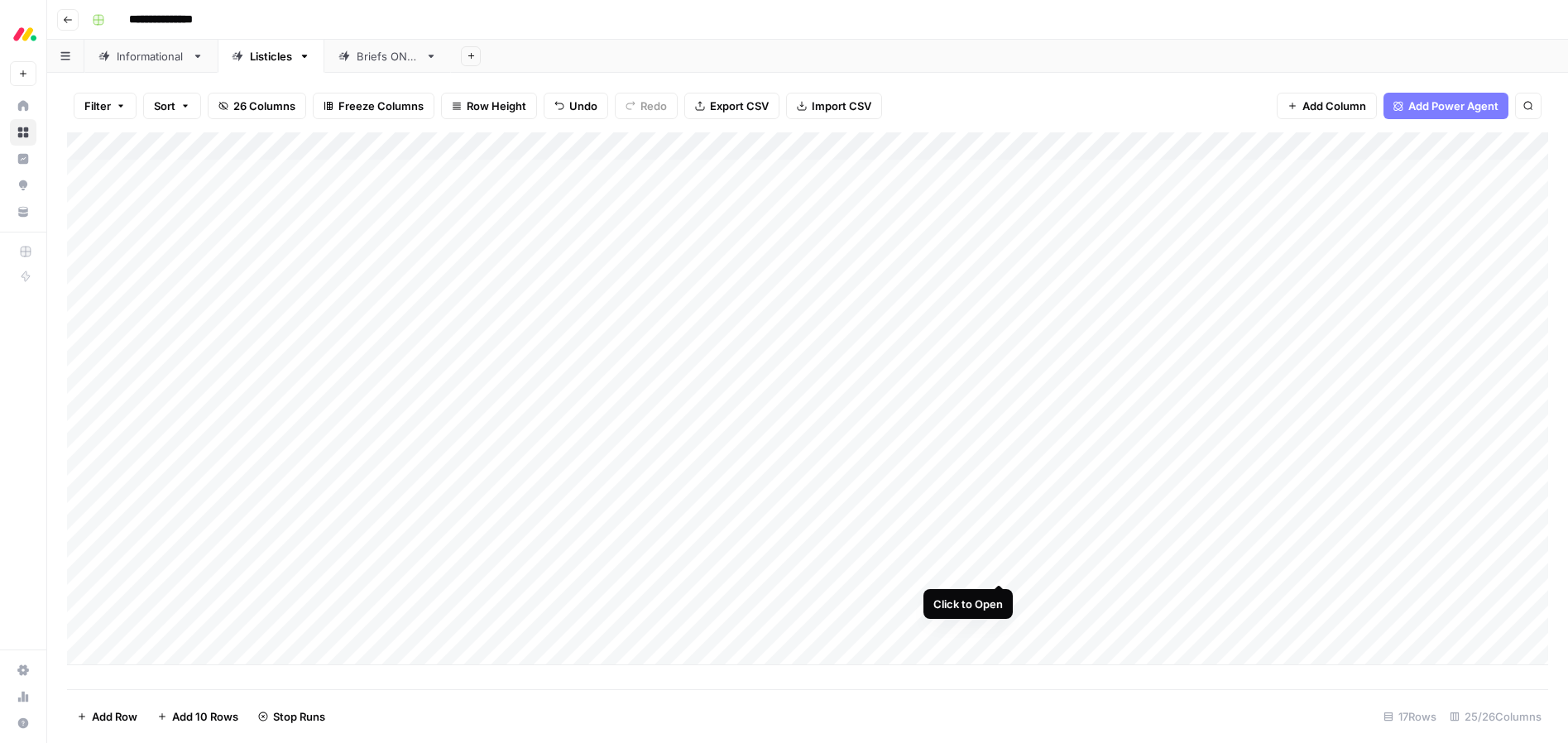
click at [997, 565] on div "Add Column" at bounding box center [808, 399] width 1481 height 532
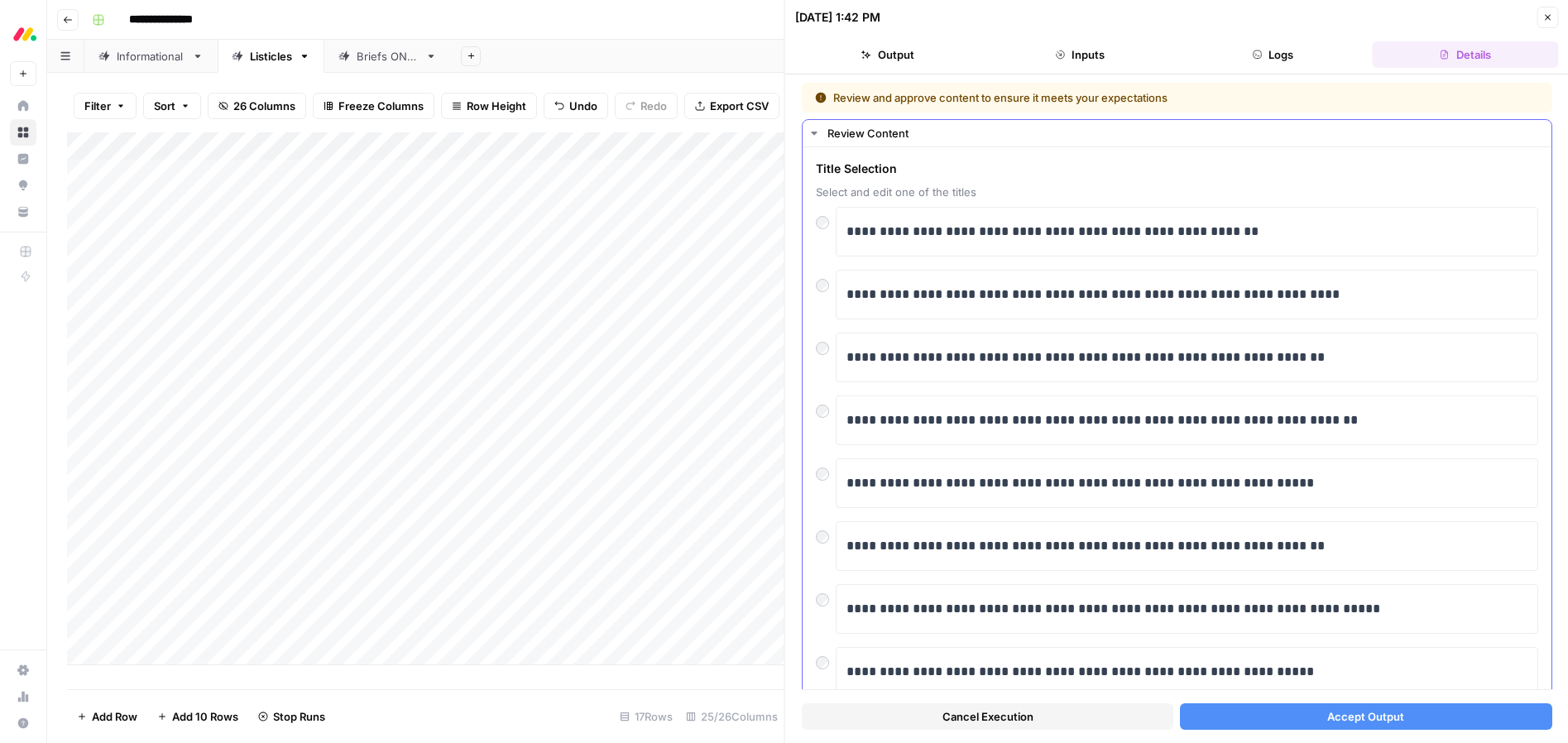
scroll to position [18, 0]
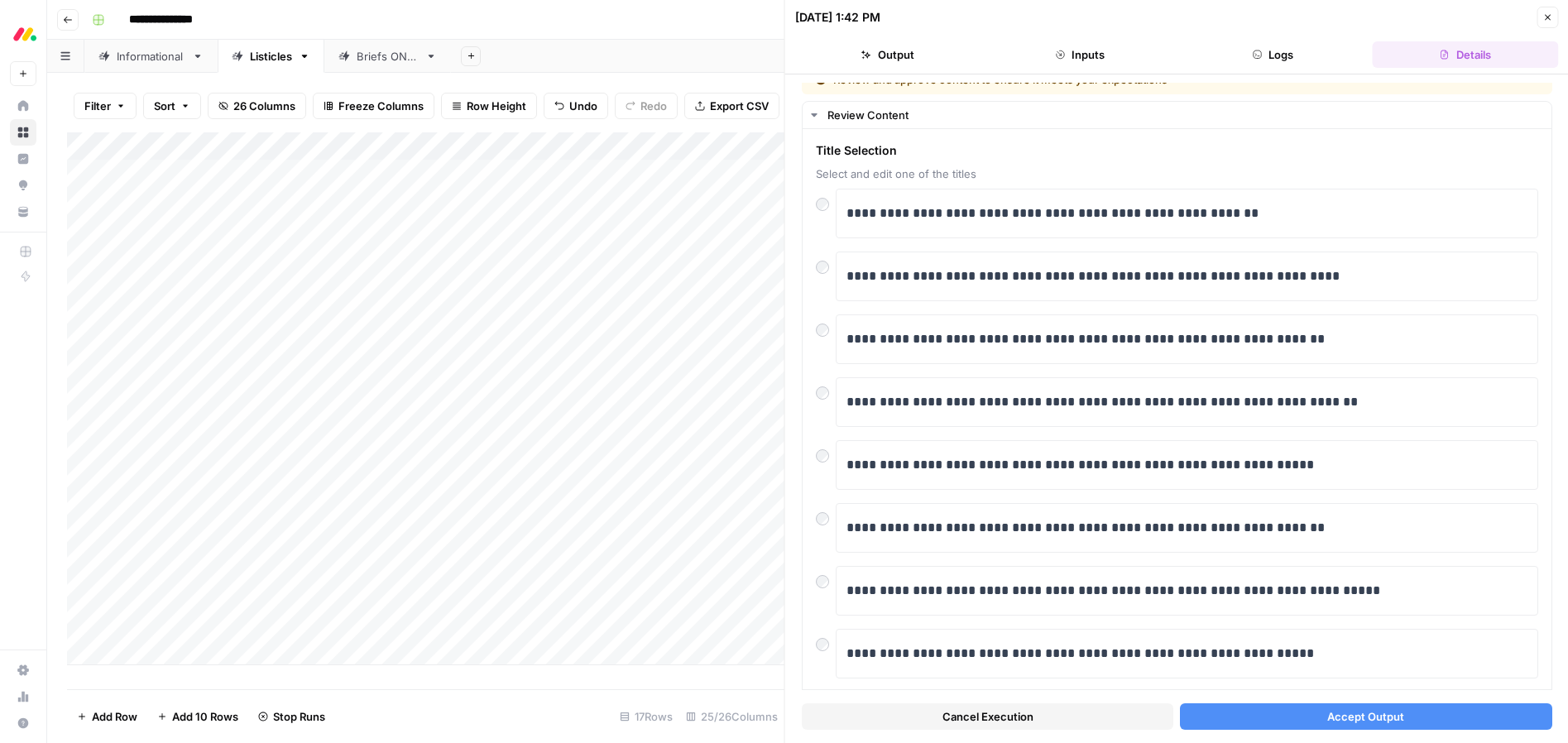
click at [1271, 710] on button "Accept Output" at bounding box center [1366, 717] width 372 height 27
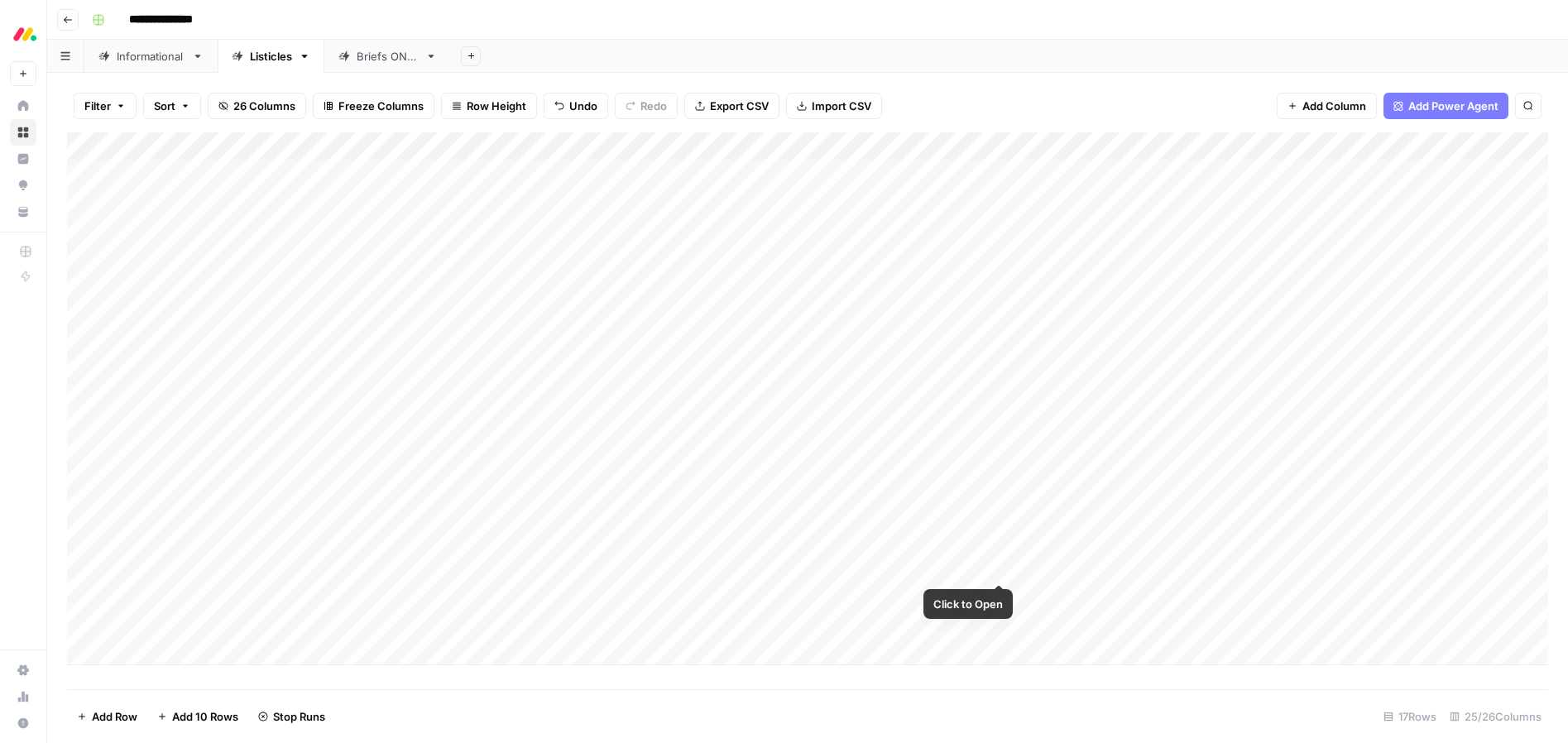
click at [1002, 567] on div "Add Column" at bounding box center [808, 399] width 1481 height 532
click at [1000, 567] on div "Add Column" at bounding box center [808, 399] width 1481 height 532
click at [1000, 600] on div "Add Column" at bounding box center [808, 399] width 1481 height 532
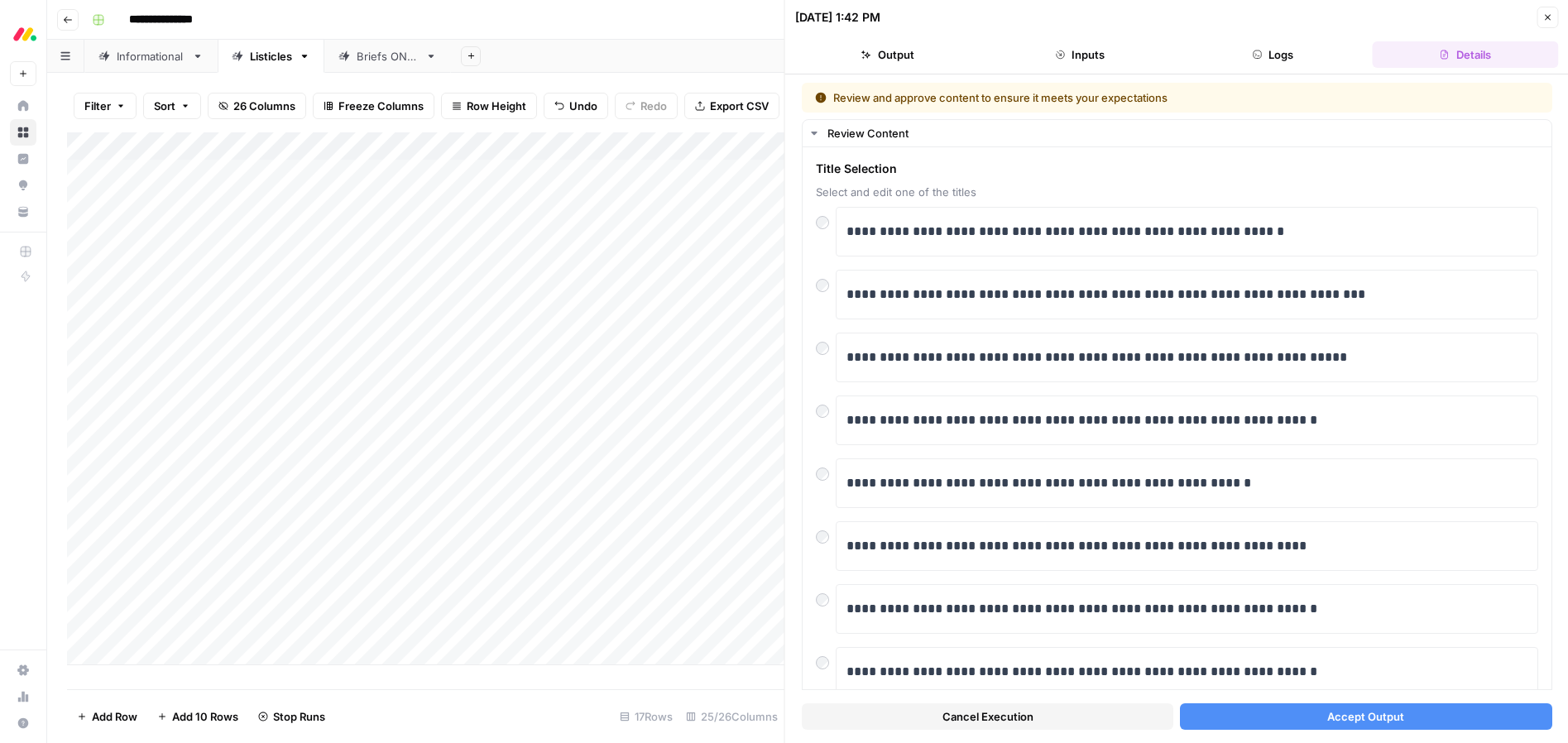
click at [1176, 15] on div "09/16/25 at 1:42 PM" at bounding box center [1163, 16] width 737 height 16
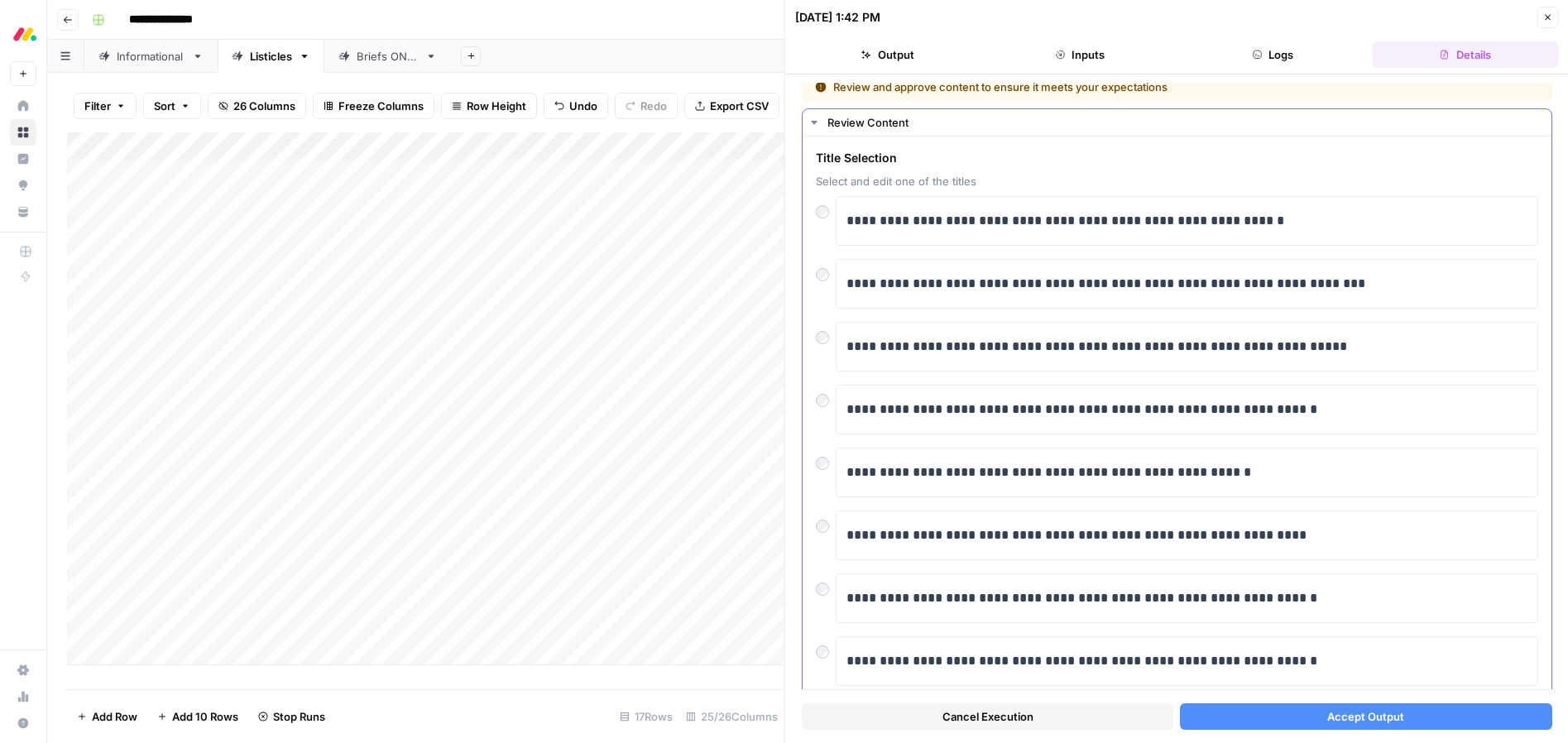
scroll to position [9, 0]
click at [1326, 713] on button "Accept Output" at bounding box center [1366, 717] width 372 height 27
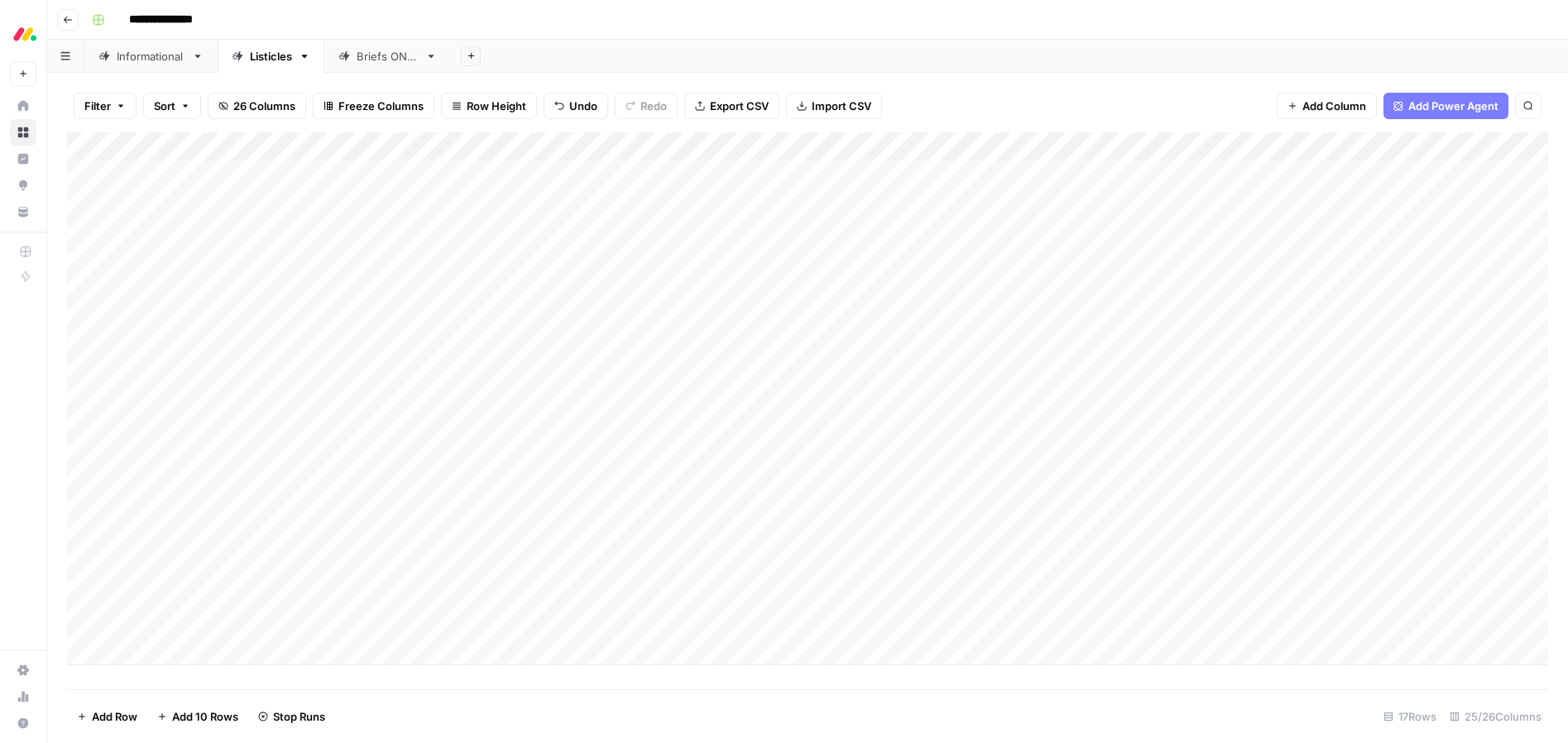
click at [997, 623] on div "Add Column" at bounding box center [808, 399] width 1481 height 532
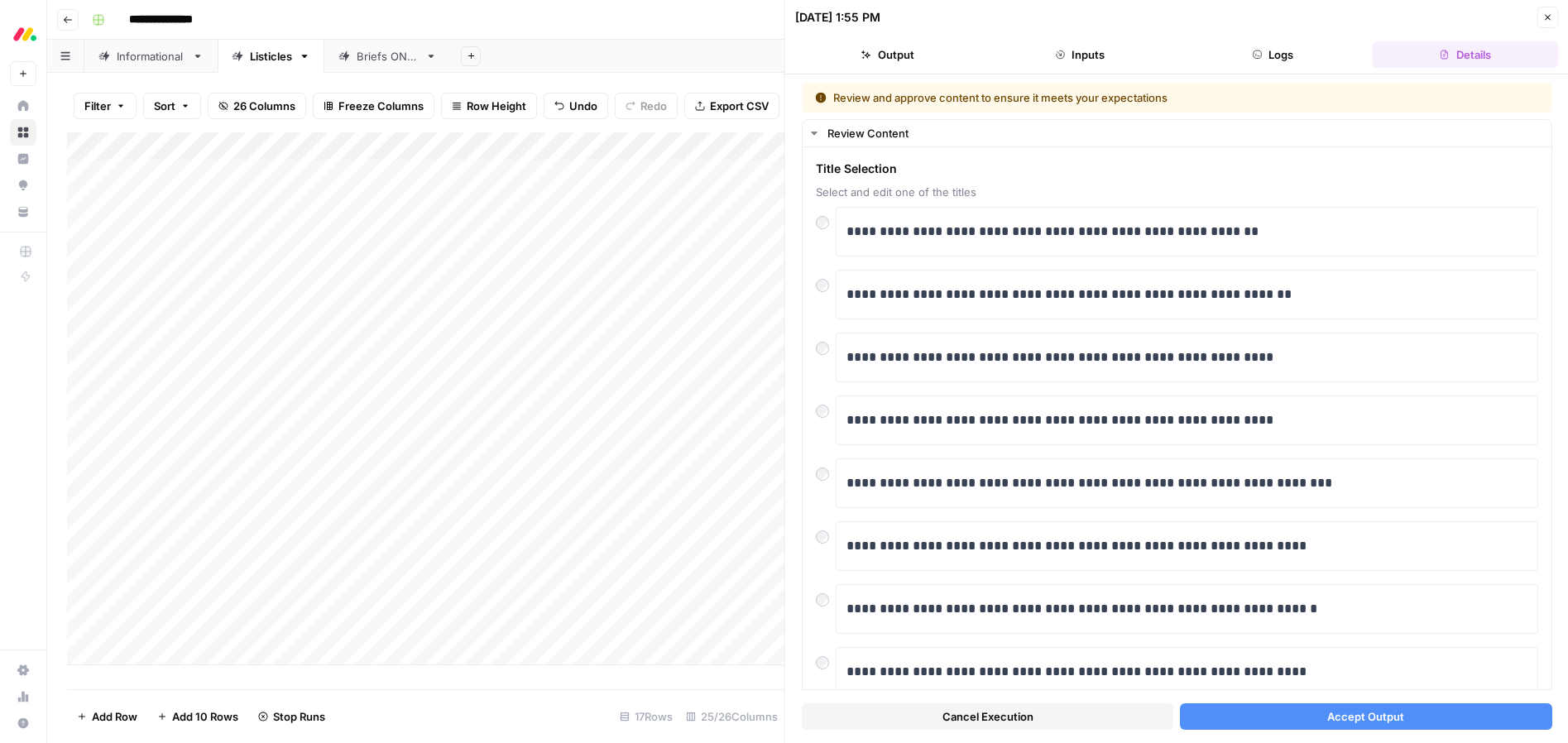
click at [1395, 720] on span "Accept Output" at bounding box center [1366, 716] width 77 height 16
